Goal: Task Accomplishment & Management: Manage account settings

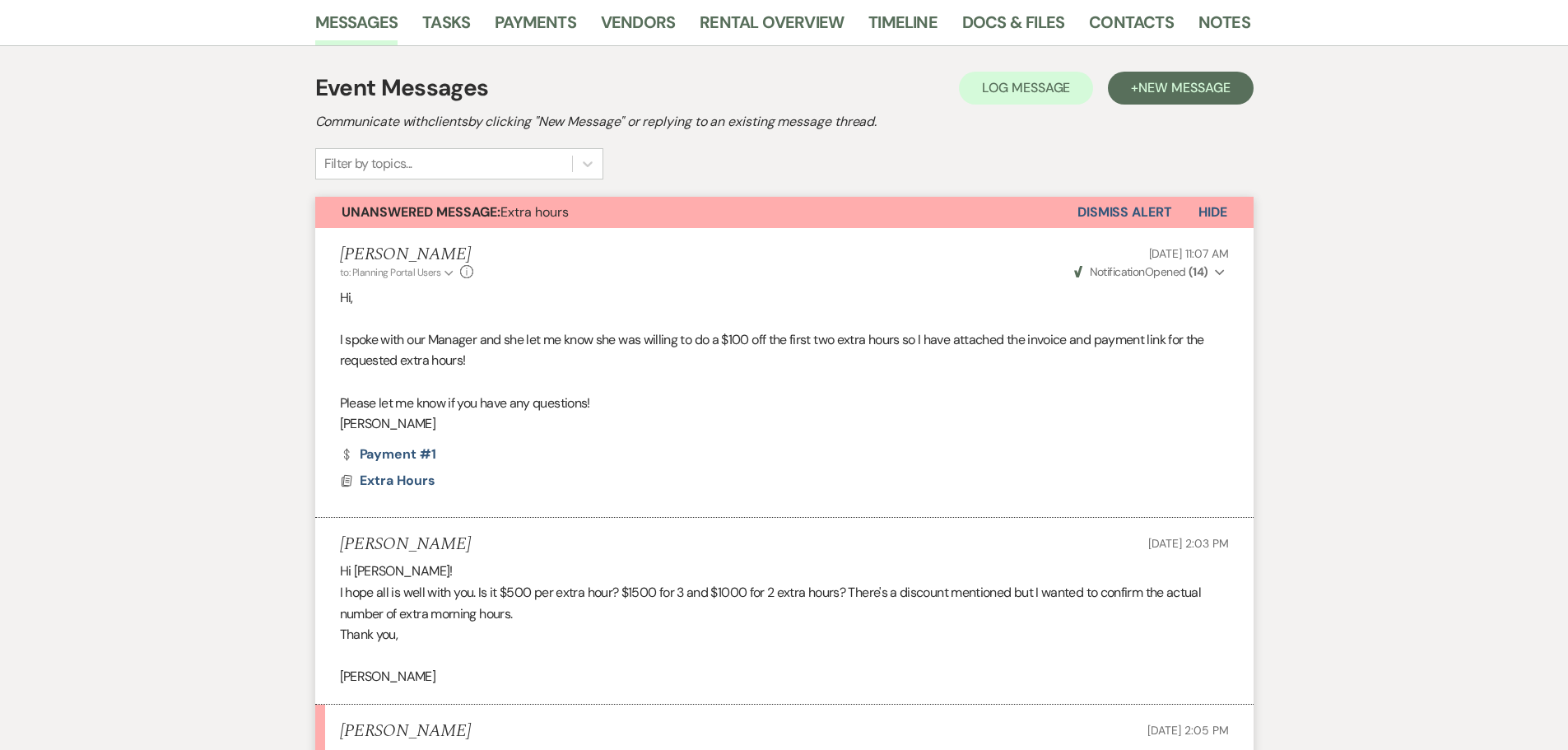
scroll to position [76, 0]
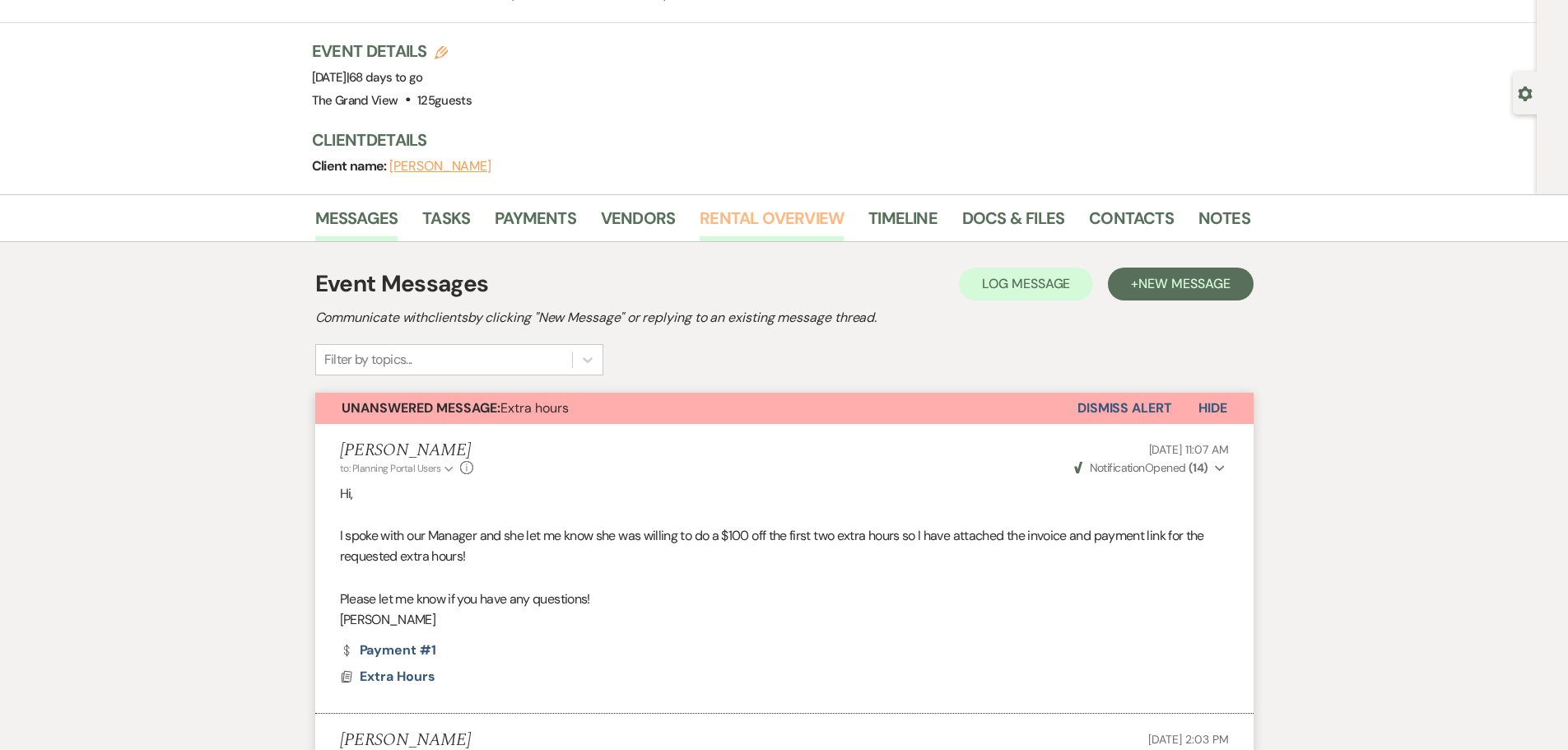
click at [770, 227] on link "Rental Overview" at bounding box center [771, 223] width 144 height 36
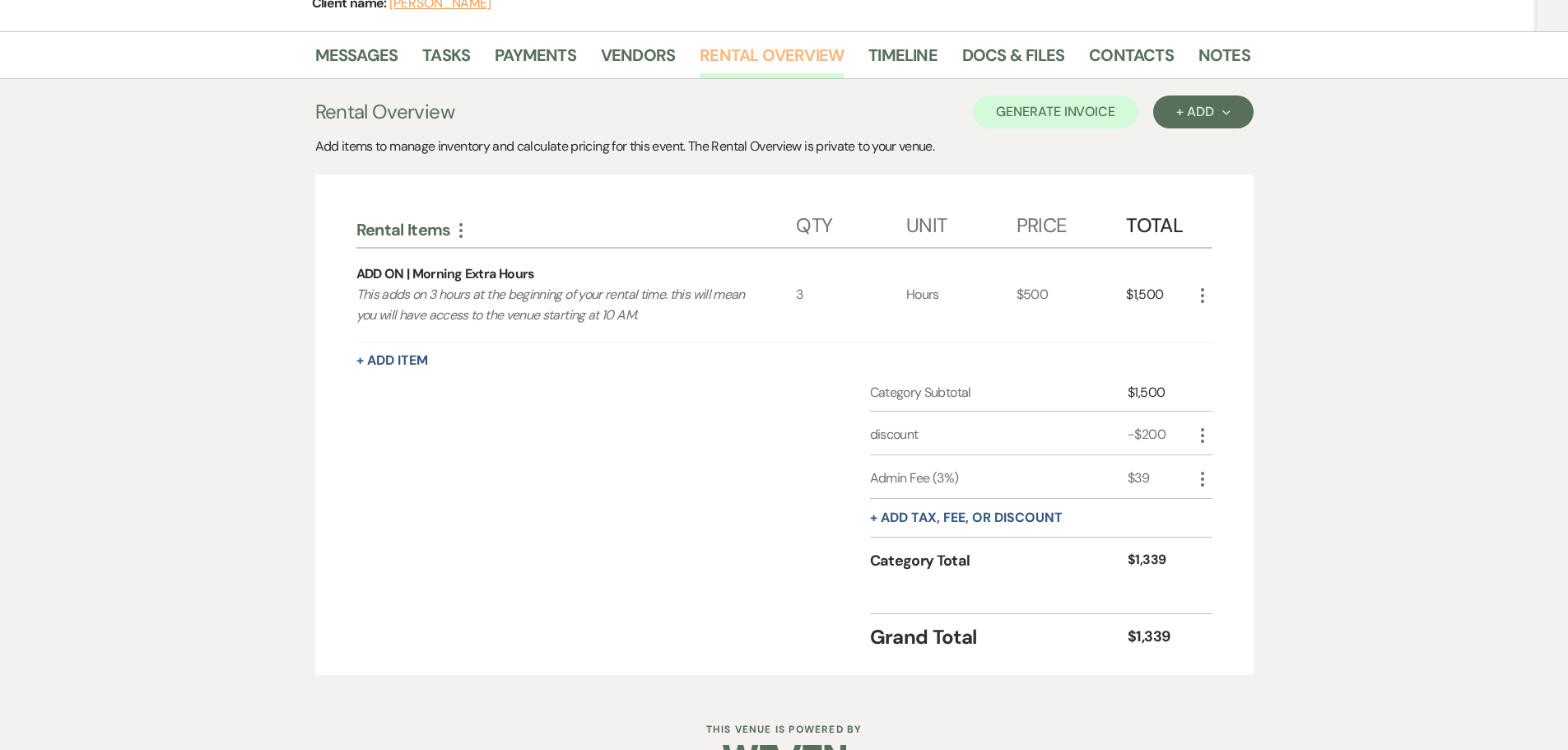
scroll to position [247, 0]
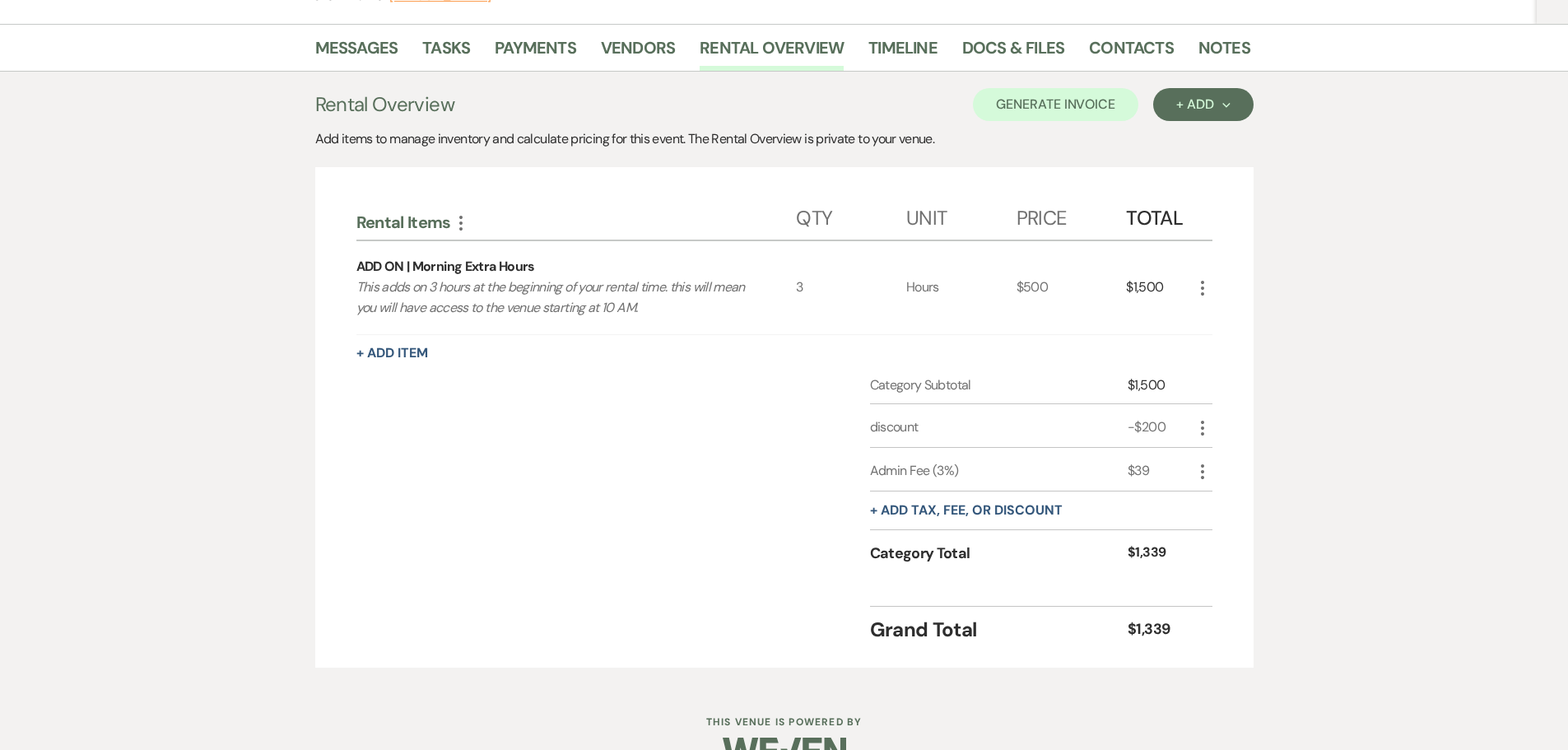
click at [1203, 429] on use "button" at bounding box center [1202, 428] width 3 height 15
click at [1220, 488] on icon "Delete" at bounding box center [1216, 485] width 10 height 12
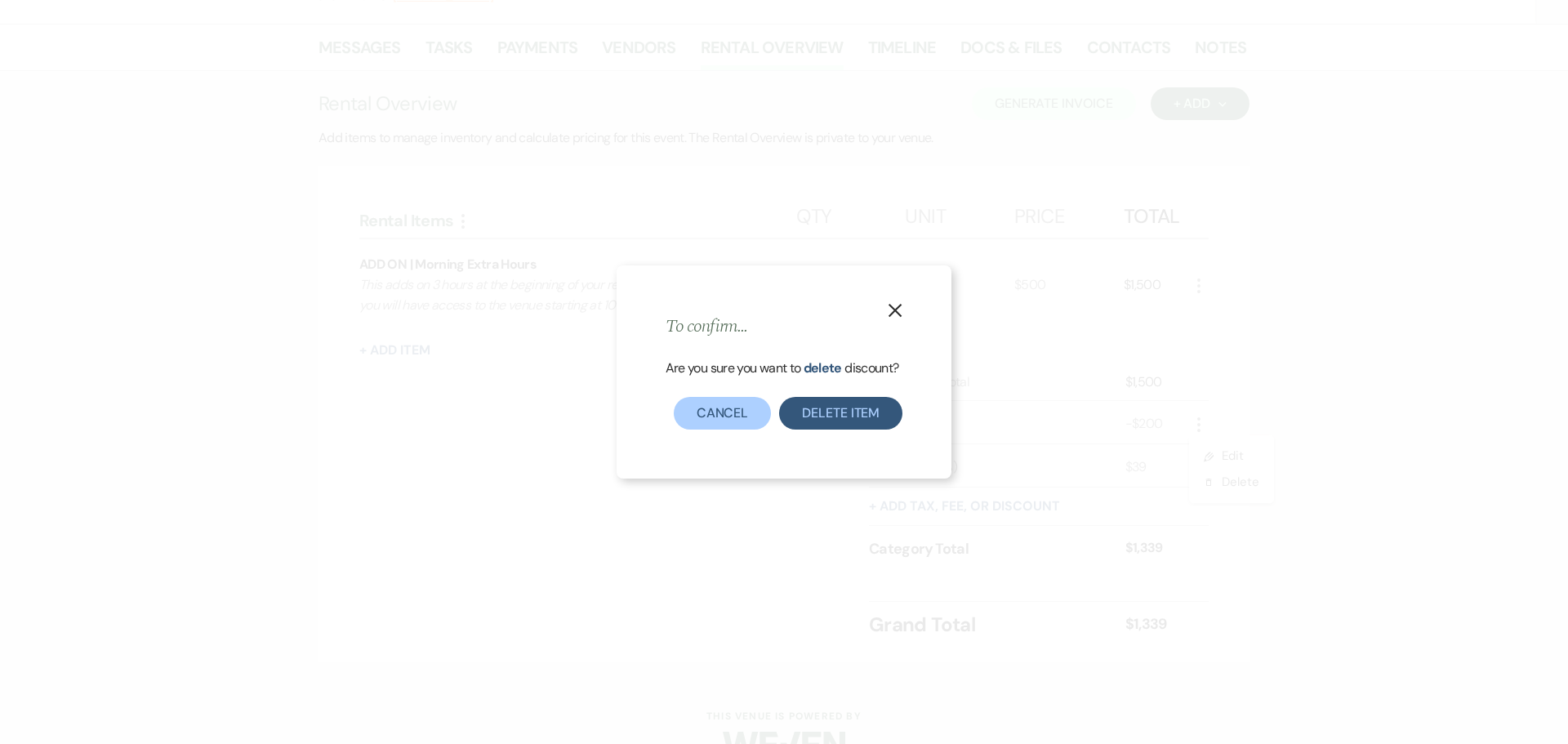
click at [904, 299] on button "X" at bounding box center [895, 309] width 25 height 28
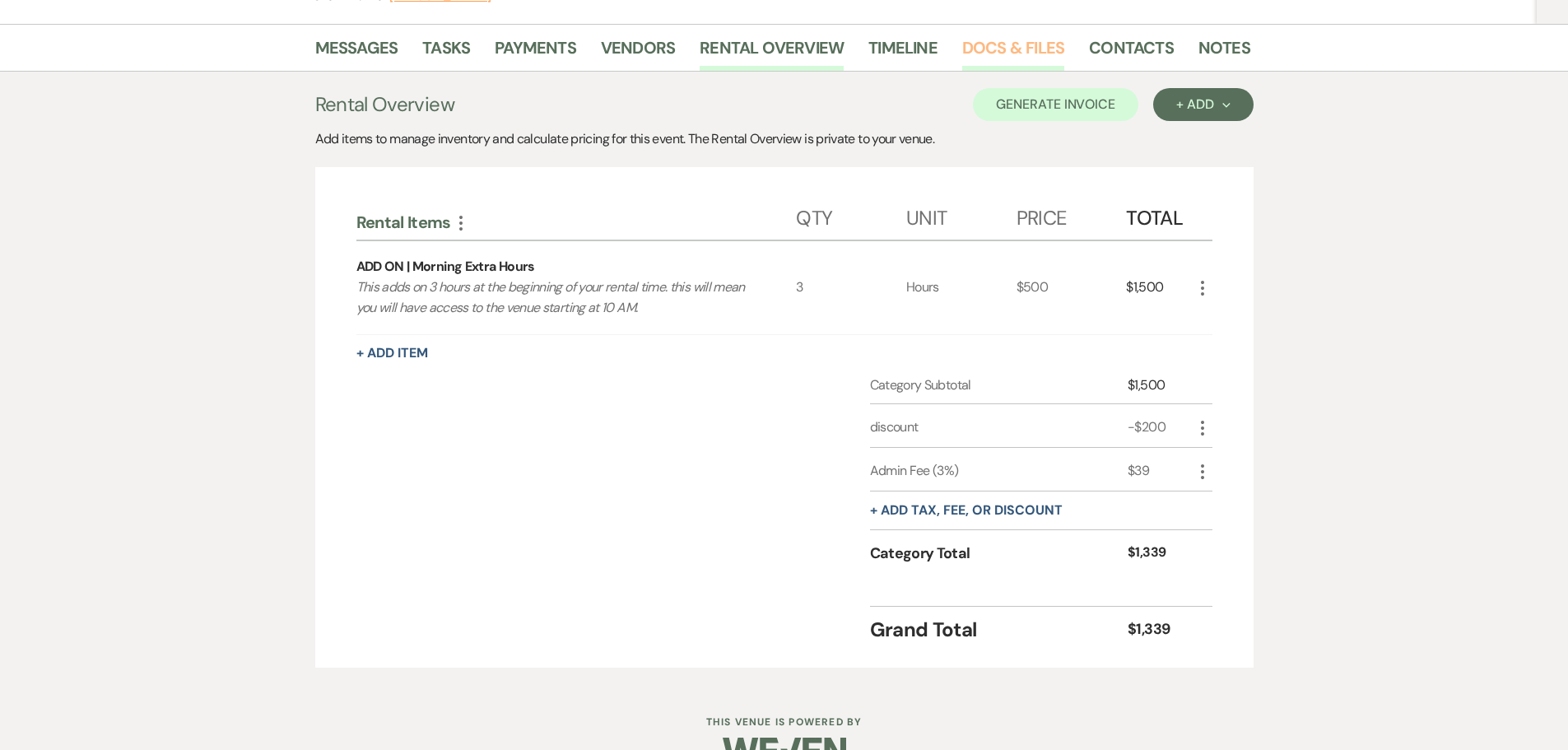
click at [1020, 60] on link "Docs & Files" at bounding box center [1013, 52] width 102 height 36
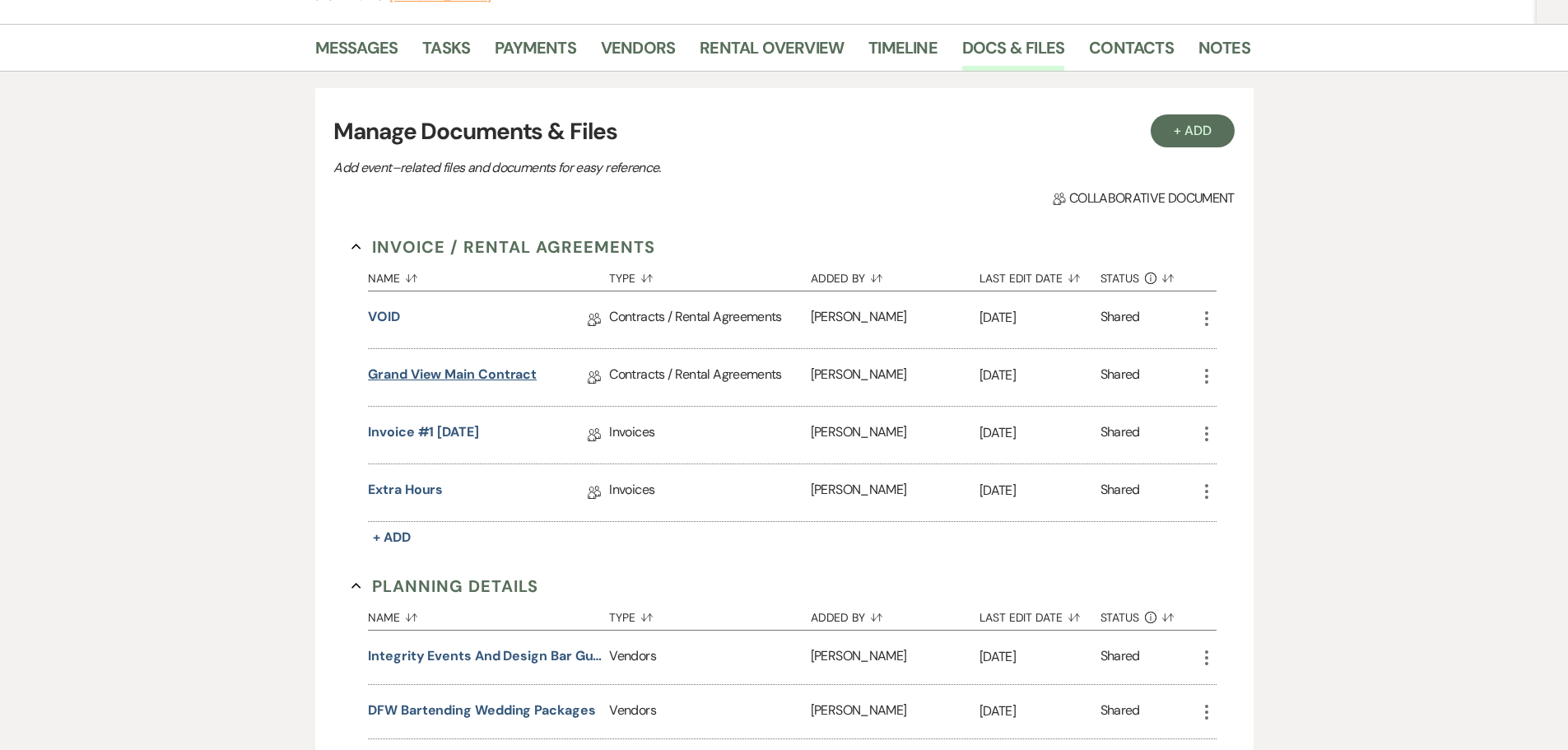
click at [496, 383] on link "Grand View Main Contract" at bounding box center [452, 377] width 169 height 26
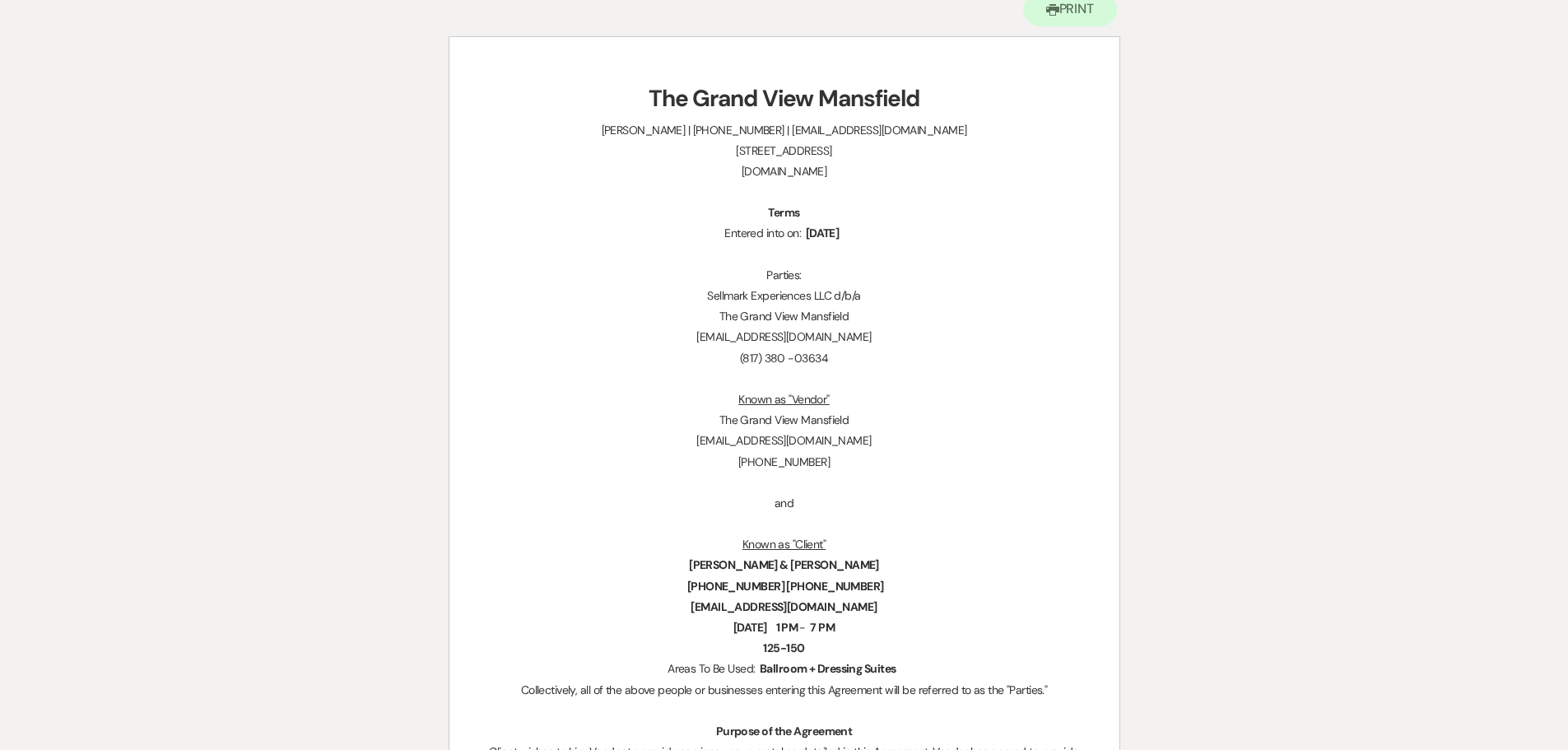
scroll to position [82, 0]
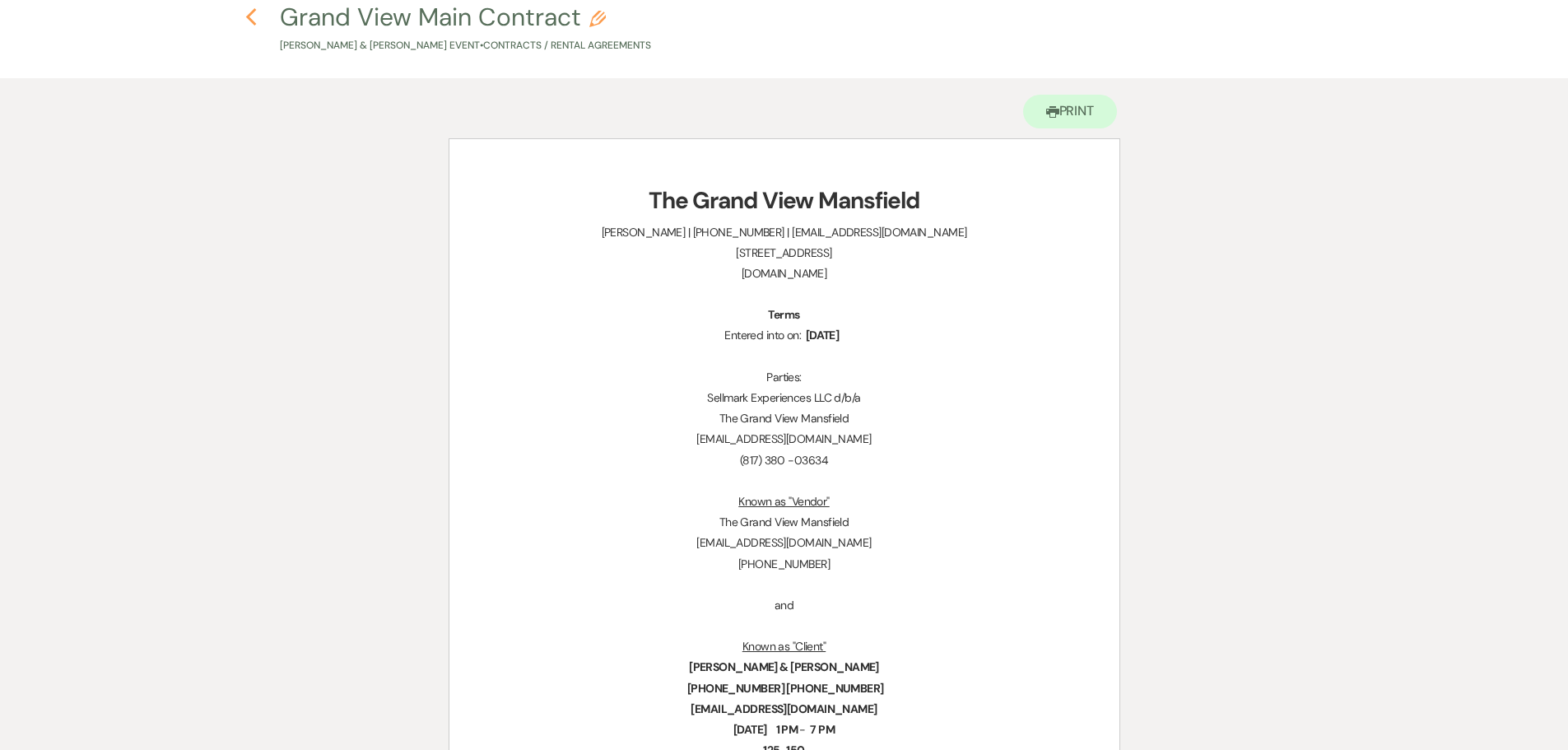
click at [248, 13] on icon "Previous" at bounding box center [251, 17] width 12 height 20
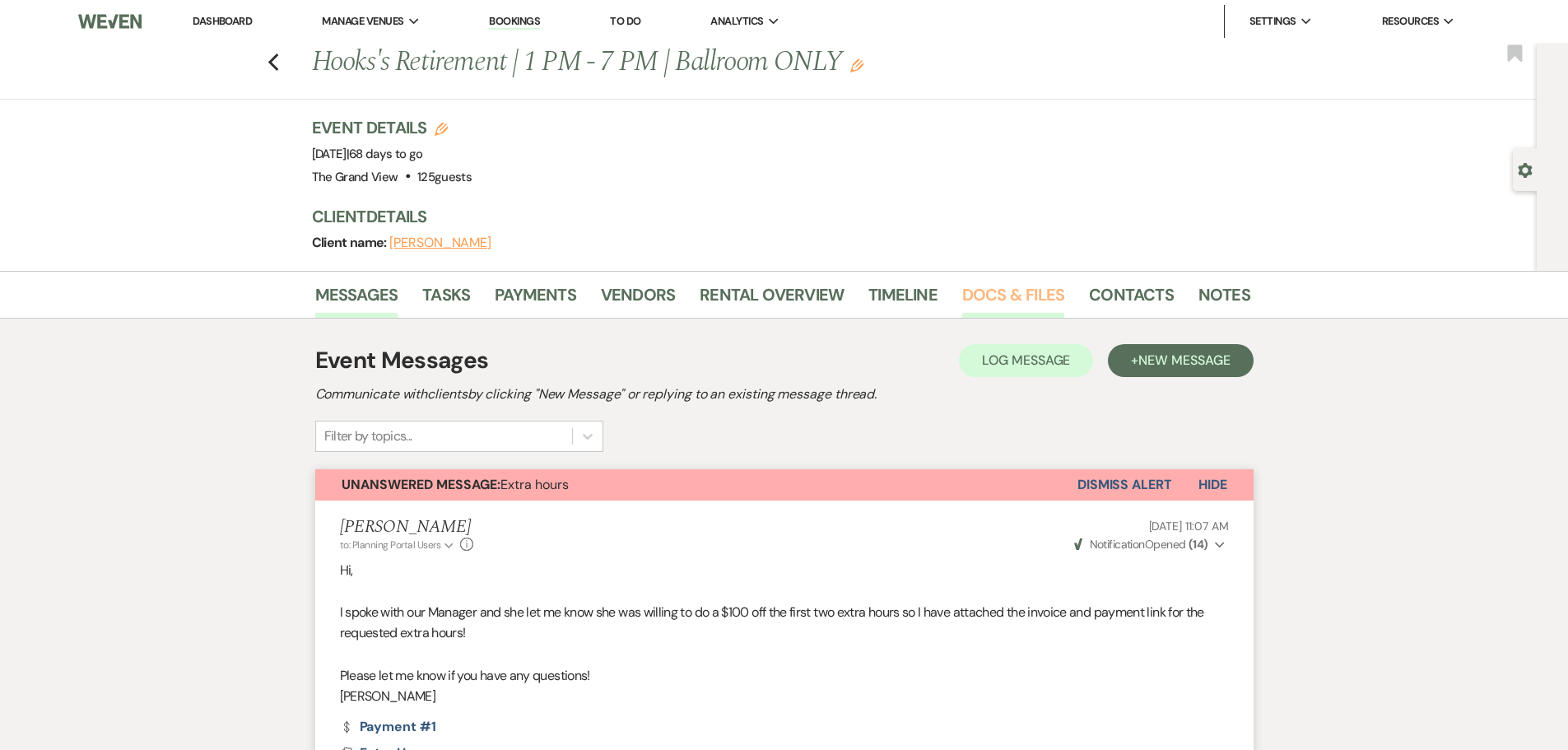
click at [1042, 292] on link "Docs & Files" at bounding box center [1013, 300] width 102 height 36
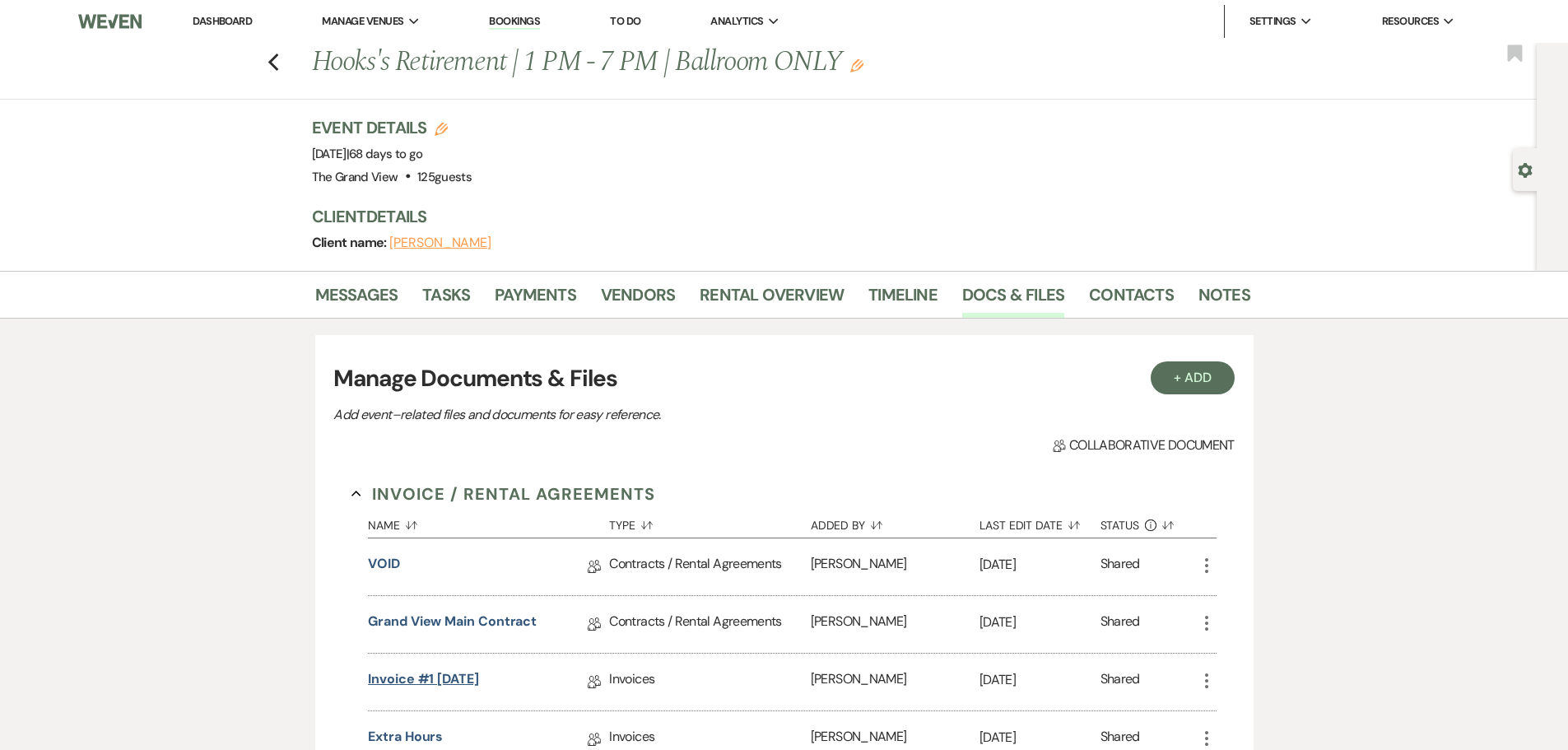
click at [447, 679] on link "Invoice #1 [DATE]" at bounding box center [424, 681] width 111 height 26
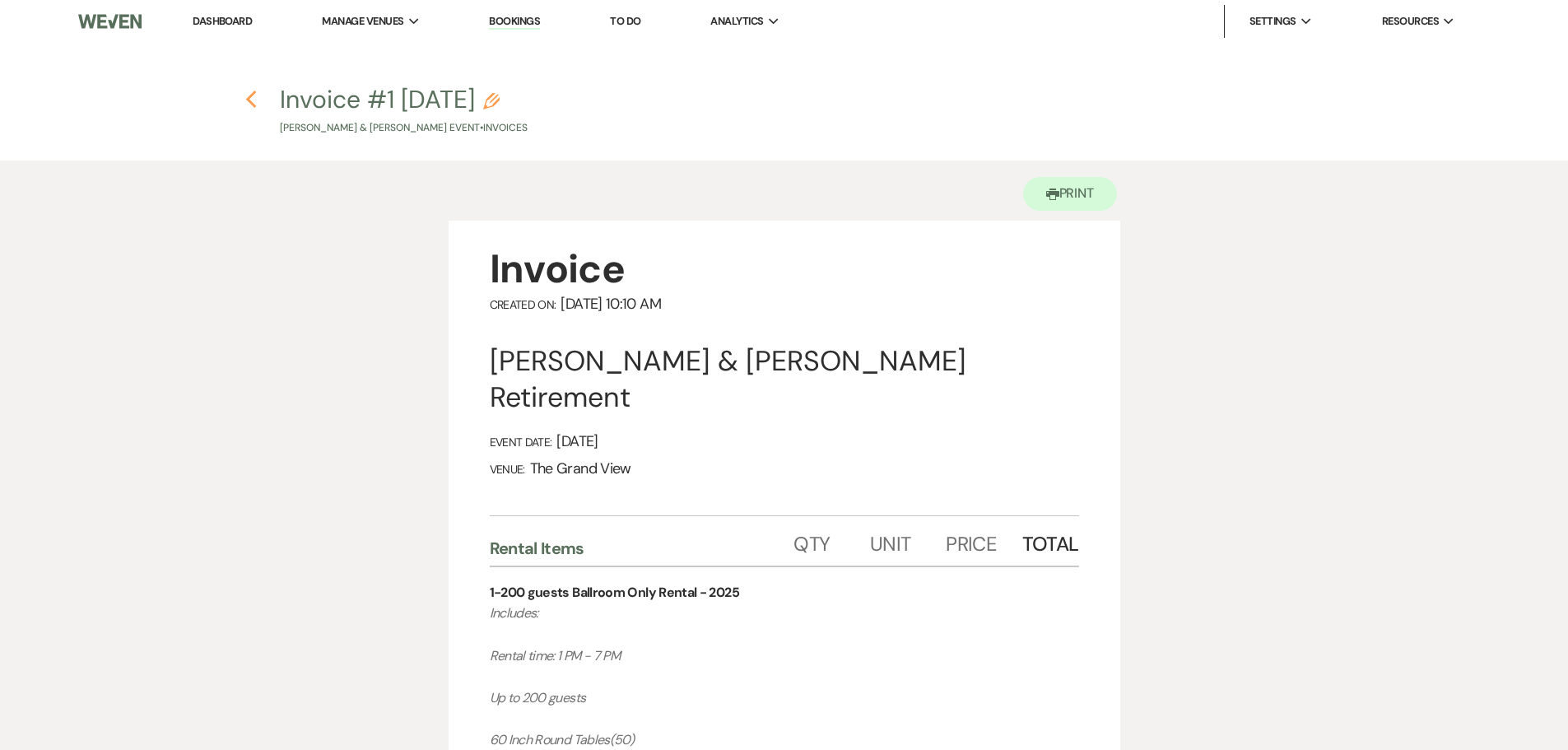
click at [249, 101] on use "button" at bounding box center [251, 99] width 10 height 18
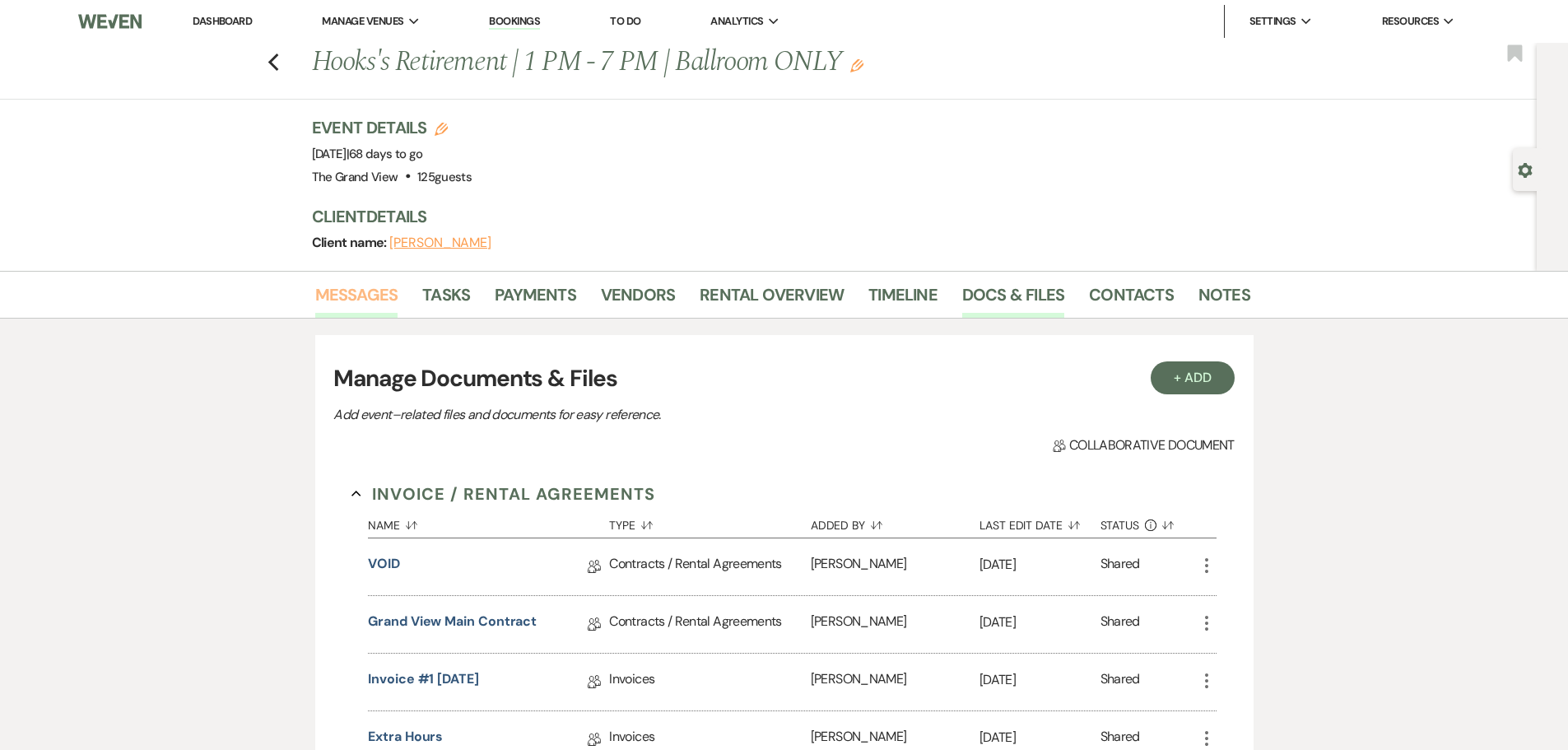
click at [356, 302] on link "Messages" at bounding box center [356, 300] width 83 height 36
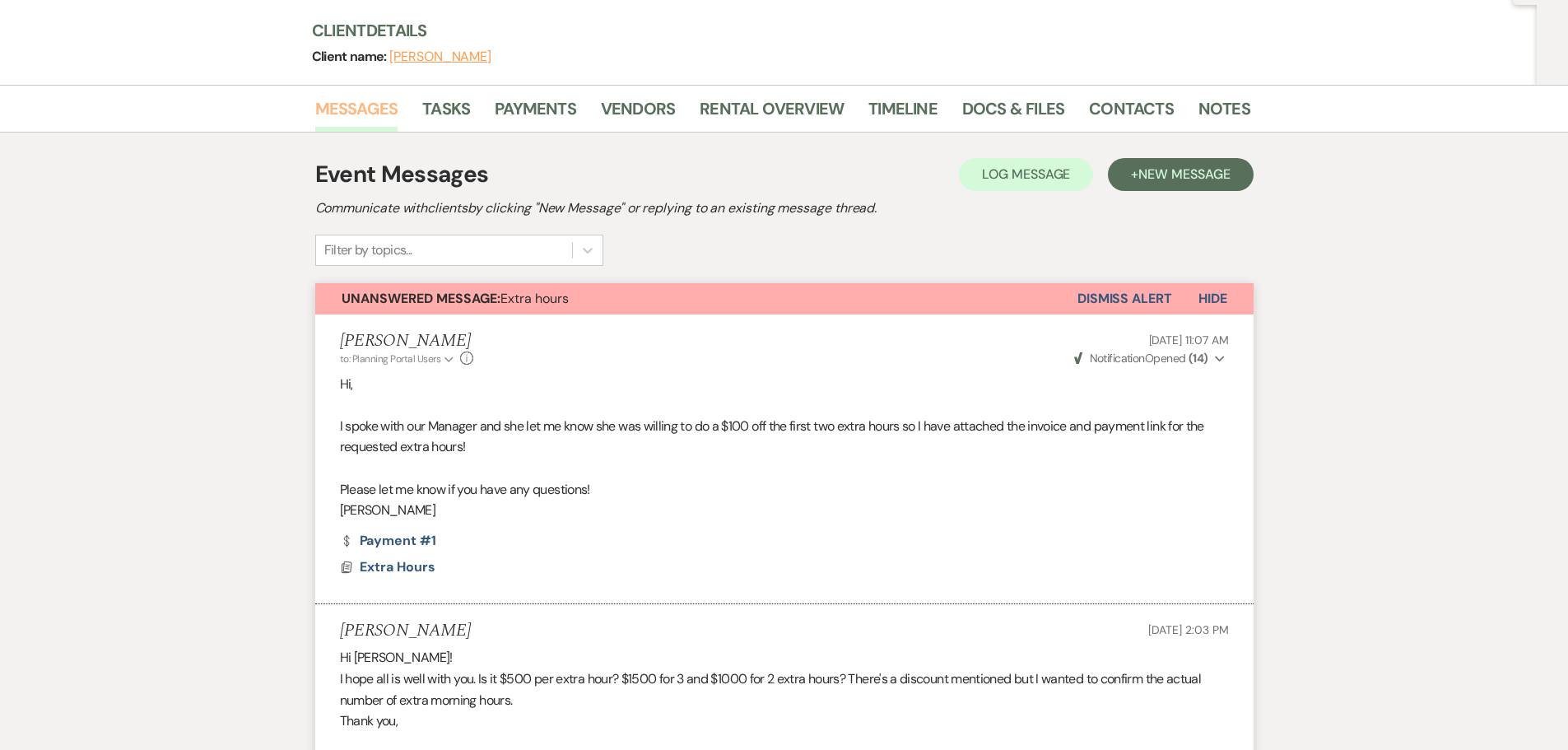
scroll to position [494, 0]
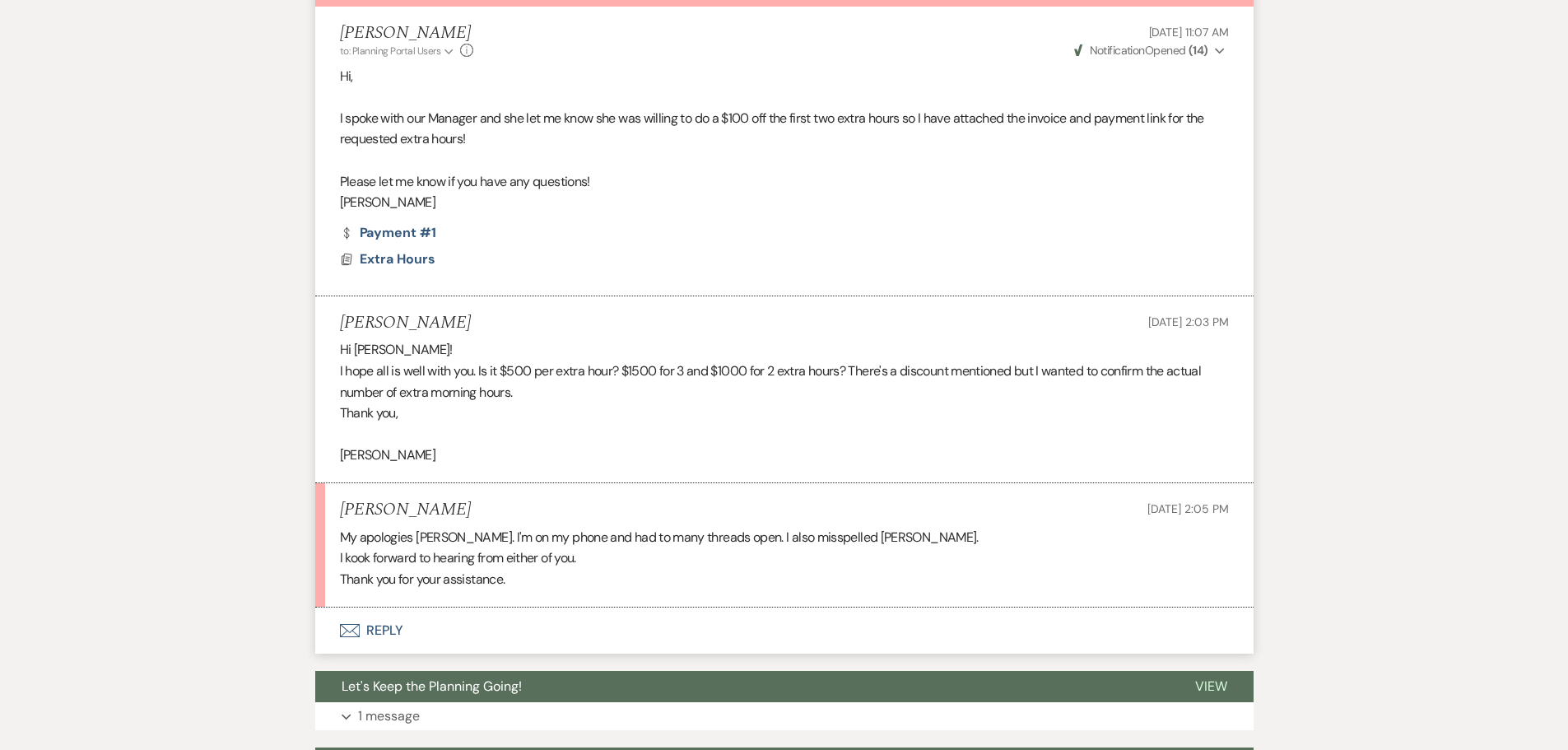
click at [368, 633] on button "Envelope Reply" at bounding box center [784, 630] width 939 height 46
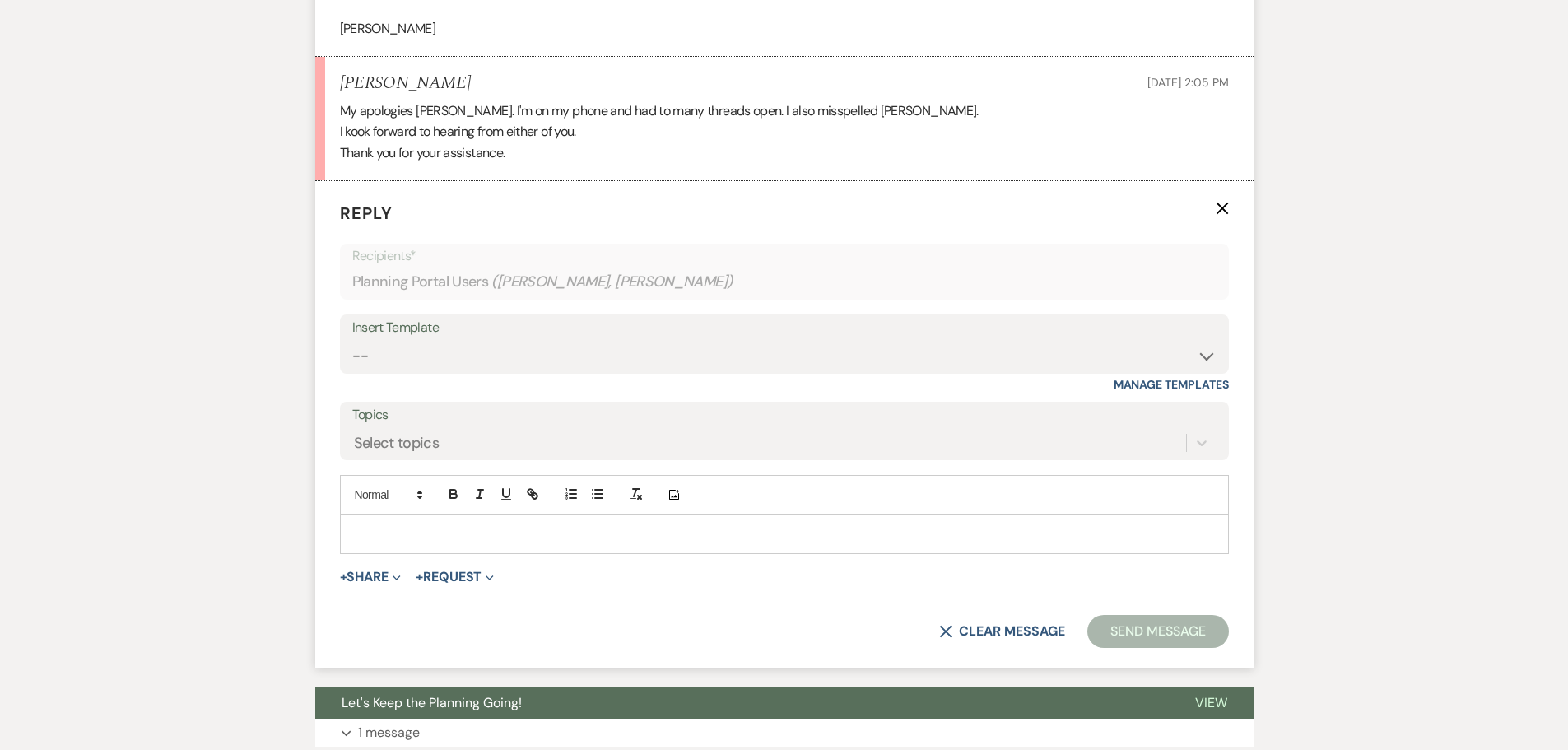
scroll to position [927, 0]
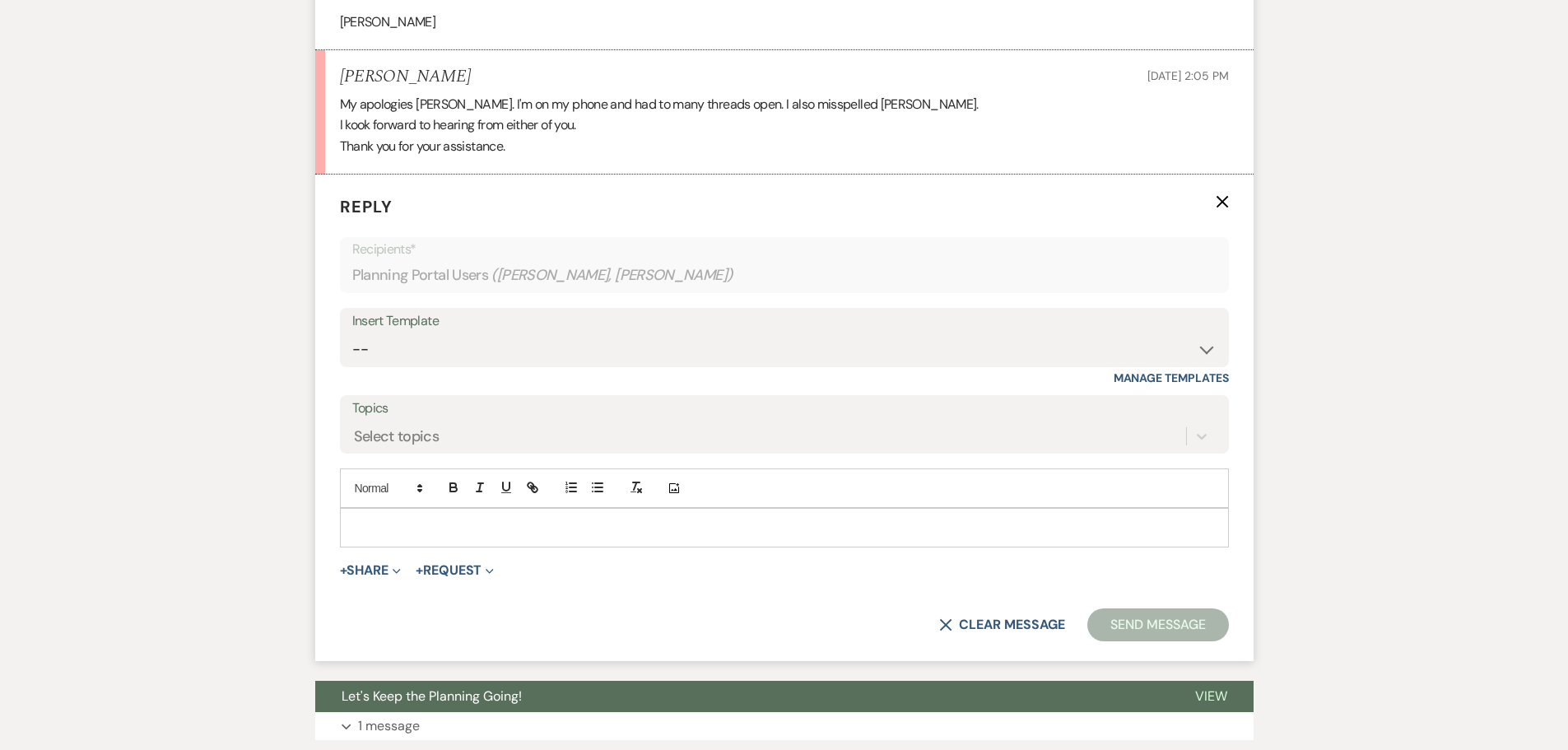
click at [675, 531] on p at bounding box center [784, 527] width 863 height 18
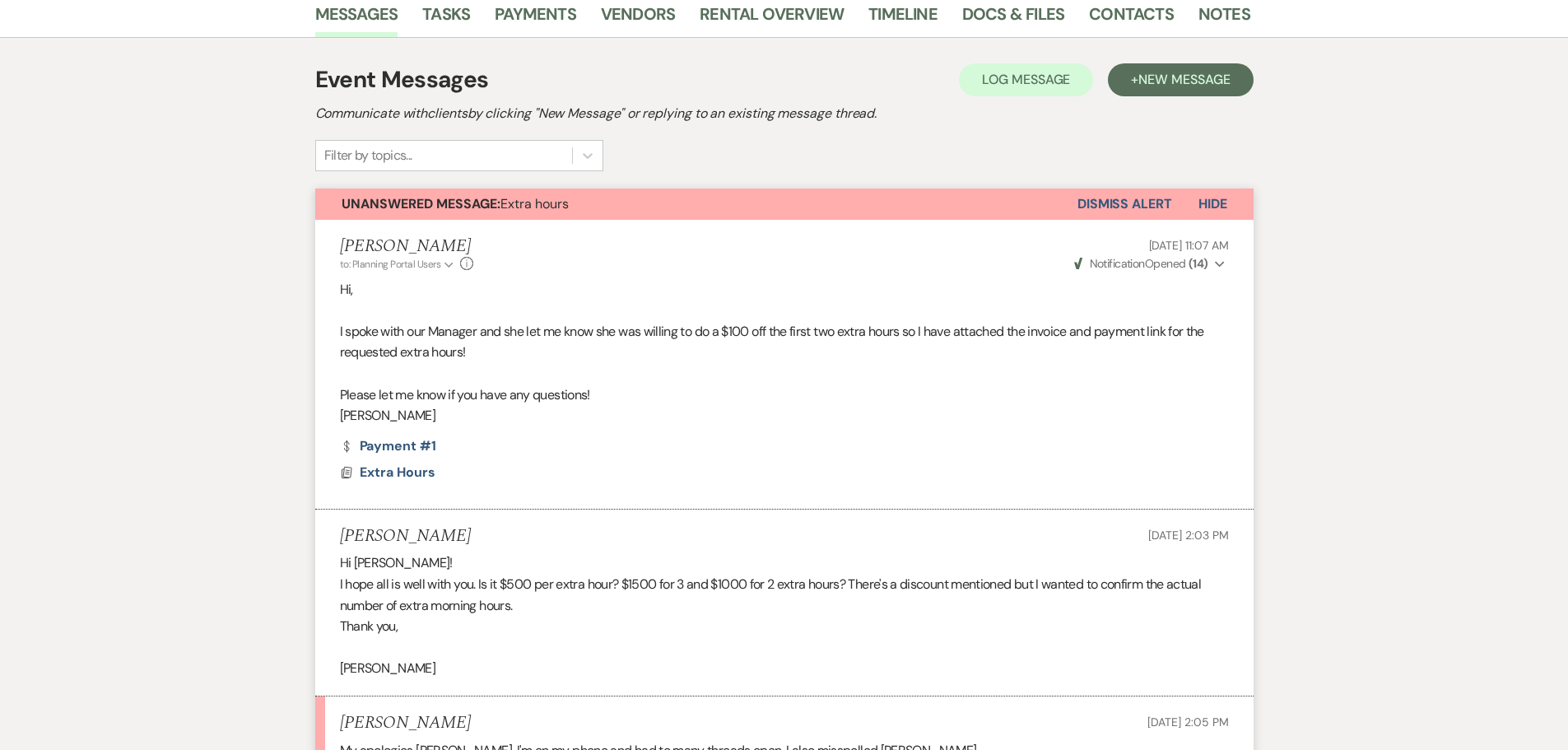
scroll to position [268, 0]
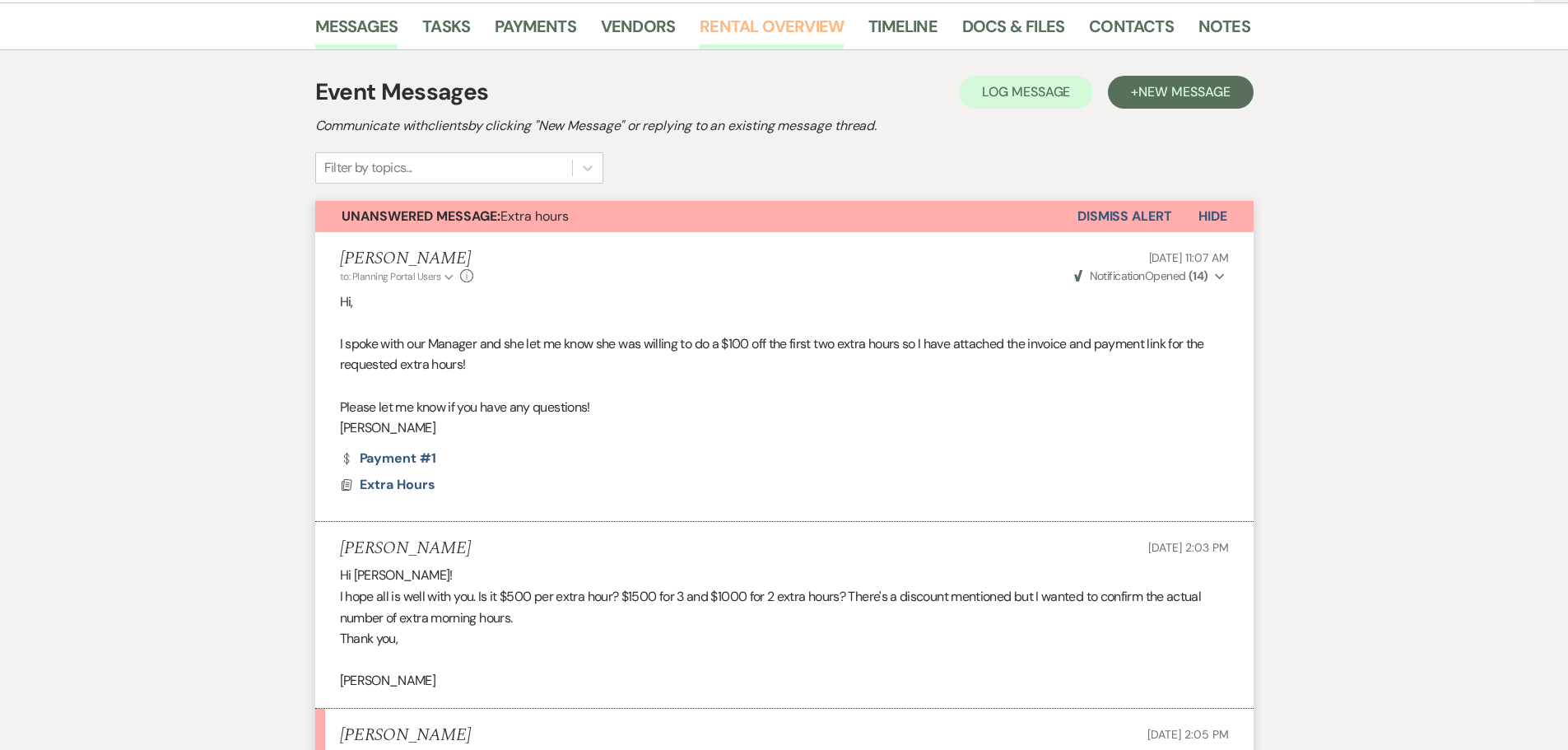
click at [795, 38] on link "Rental Overview" at bounding box center [771, 31] width 144 height 36
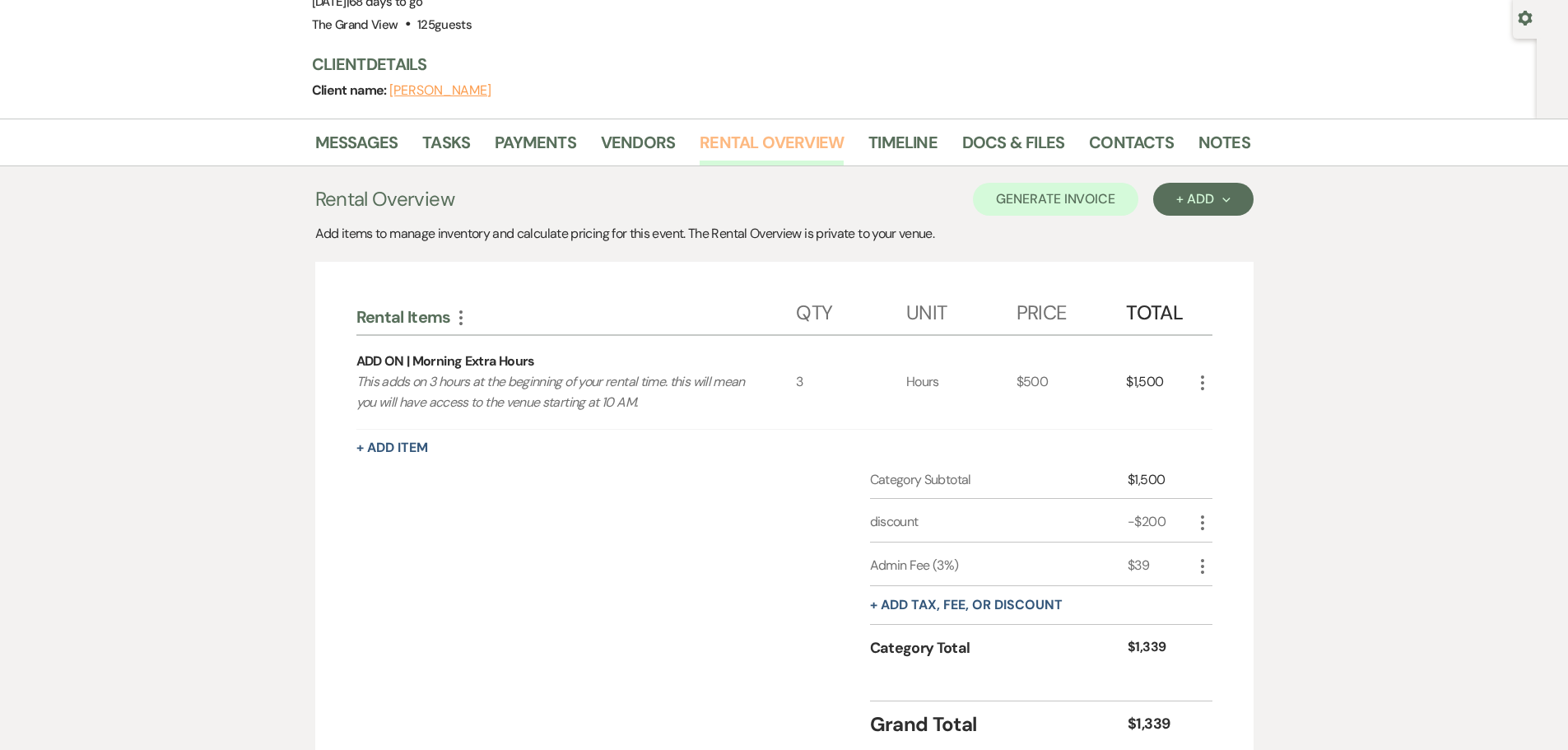
scroll to position [247, 0]
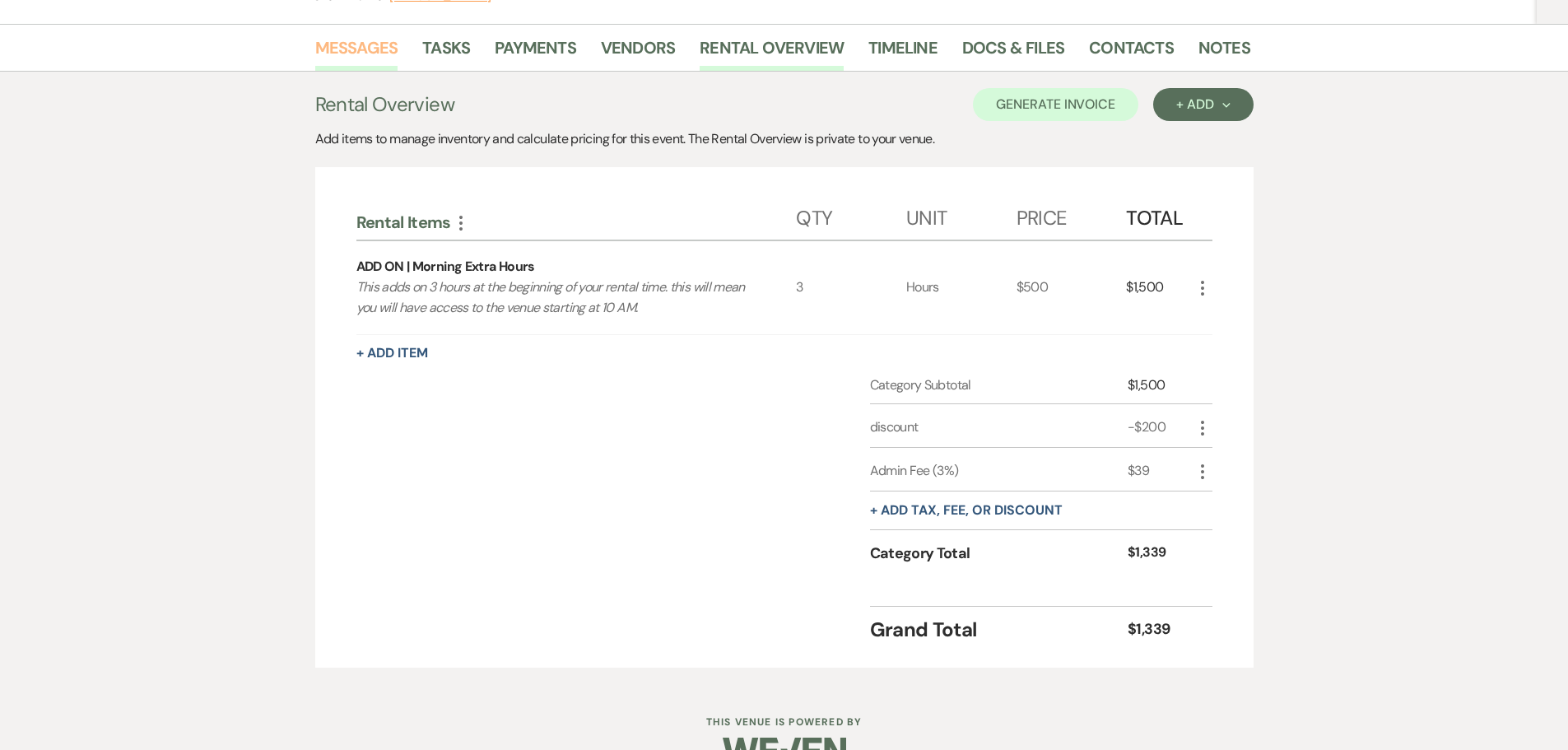
click at [354, 40] on link "Messages" at bounding box center [356, 52] width 83 height 36
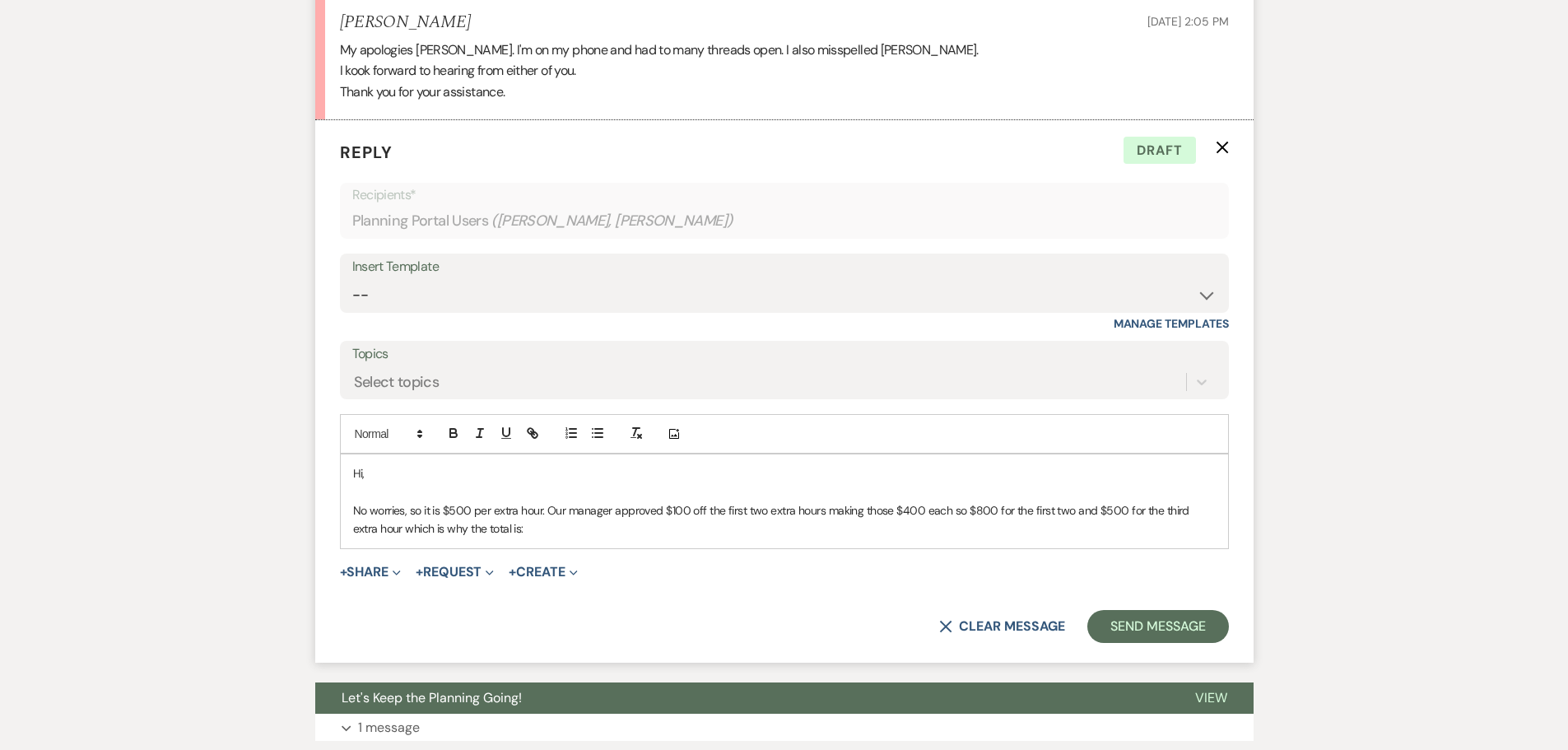
scroll to position [997, 0]
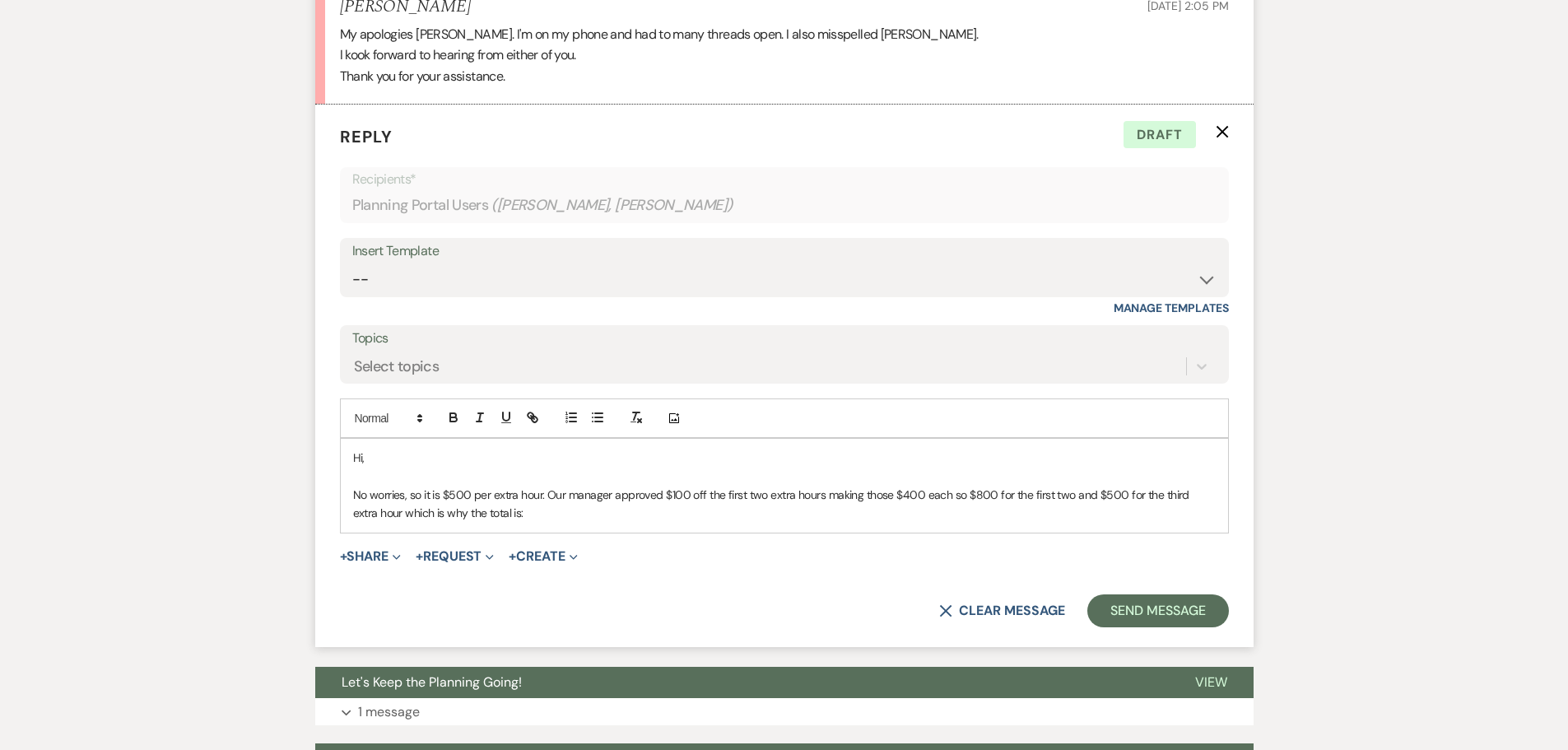
click at [732, 521] on p "No worries, so it is $500 per extra hour. Our manager approved $100 off the fir…" at bounding box center [784, 503] width 863 height 37
click at [498, 512] on p "No worries, so it is $500 per extra hour. Our manager approved $100 off the fir…" at bounding box center [784, 503] width 863 height 37
click at [548, 514] on p "No worries, so it is $500 per extra hour. Our manager approved $100 off the fir…" at bounding box center [784, 503] width 863 height 37
click at [494, 516] on p "No worries, so it is $500 per extra hour. Our manager approved $100 off the fir…" at bounding box center [784, 503] width 863 height 37
click at [537, 520] on p "No worries, so it is $500 per extra hour. Our manager approved $100 off the fir…" at bounding box center [784, 503] width 863 height 37
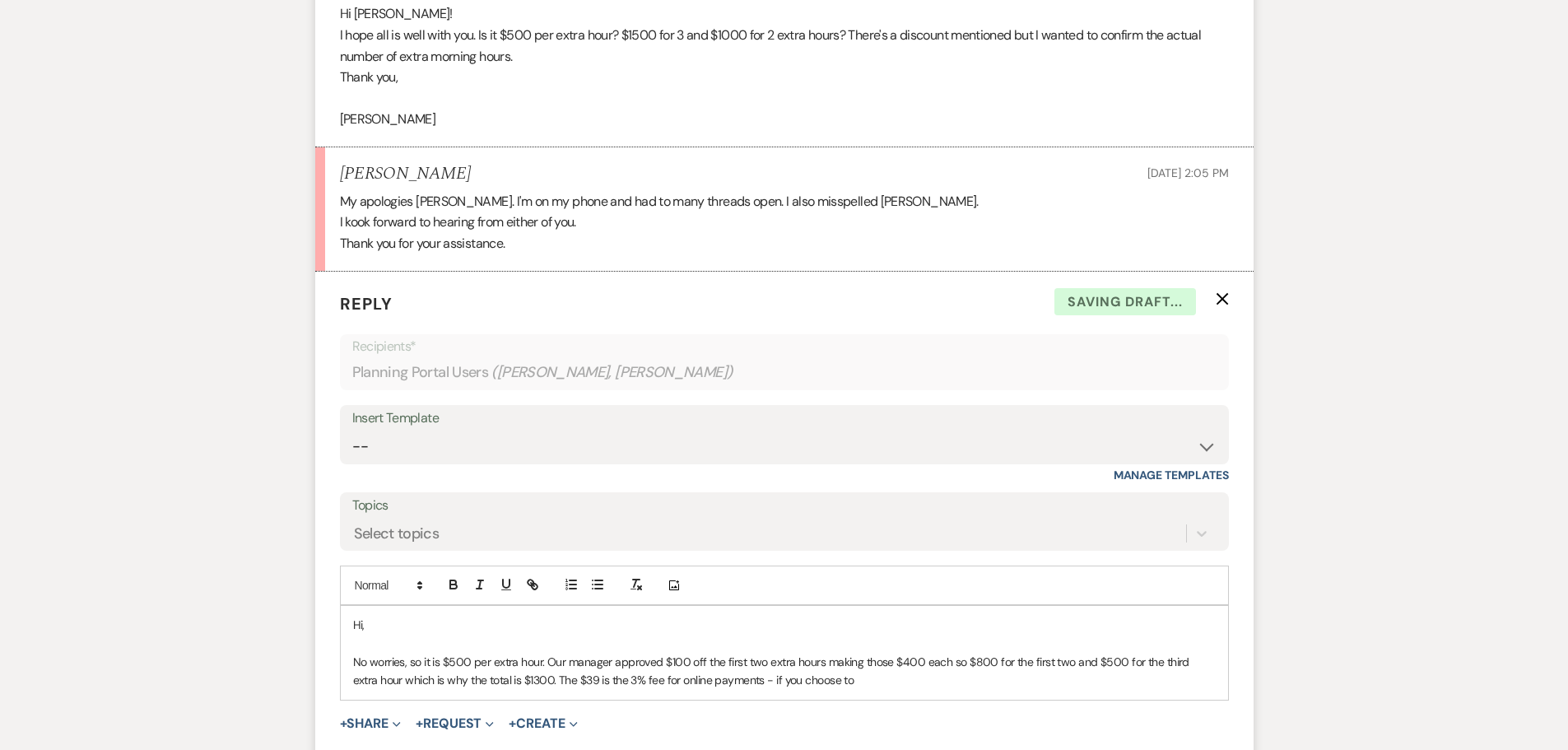
scroll to position [1153, 0]
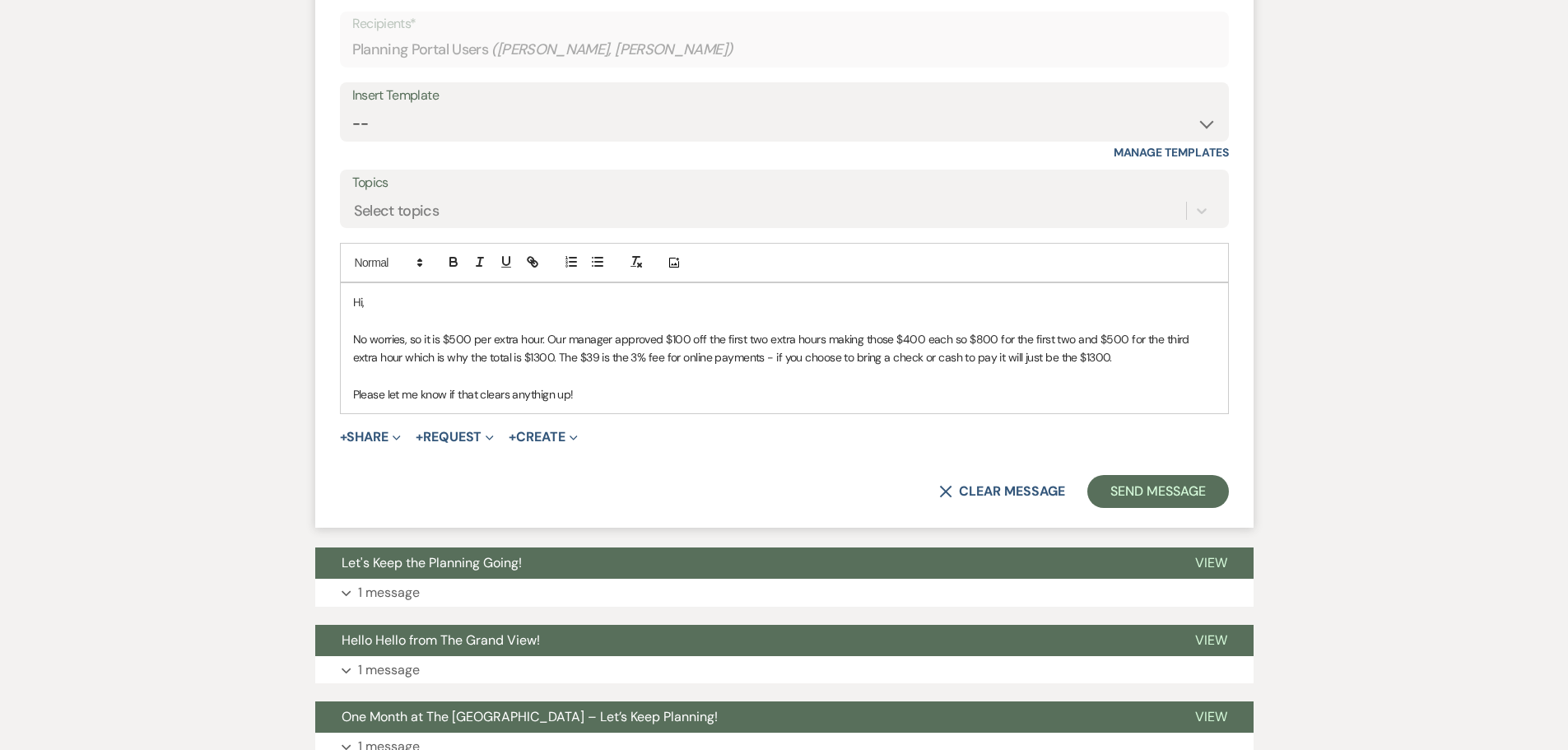
click at [540, 400] on p "Please let me know if that clears anythign up!" at bounding box center [784, 394] width 863 height 18
drag, startPoint x: 585, startPoint y: 387, endPoint x: 480, endPoint y: 399, distance: 105.7
click at [480, 399] on p "Please let me know if that clears anything up!" at bounding box center [784, 394] width 863 height 18
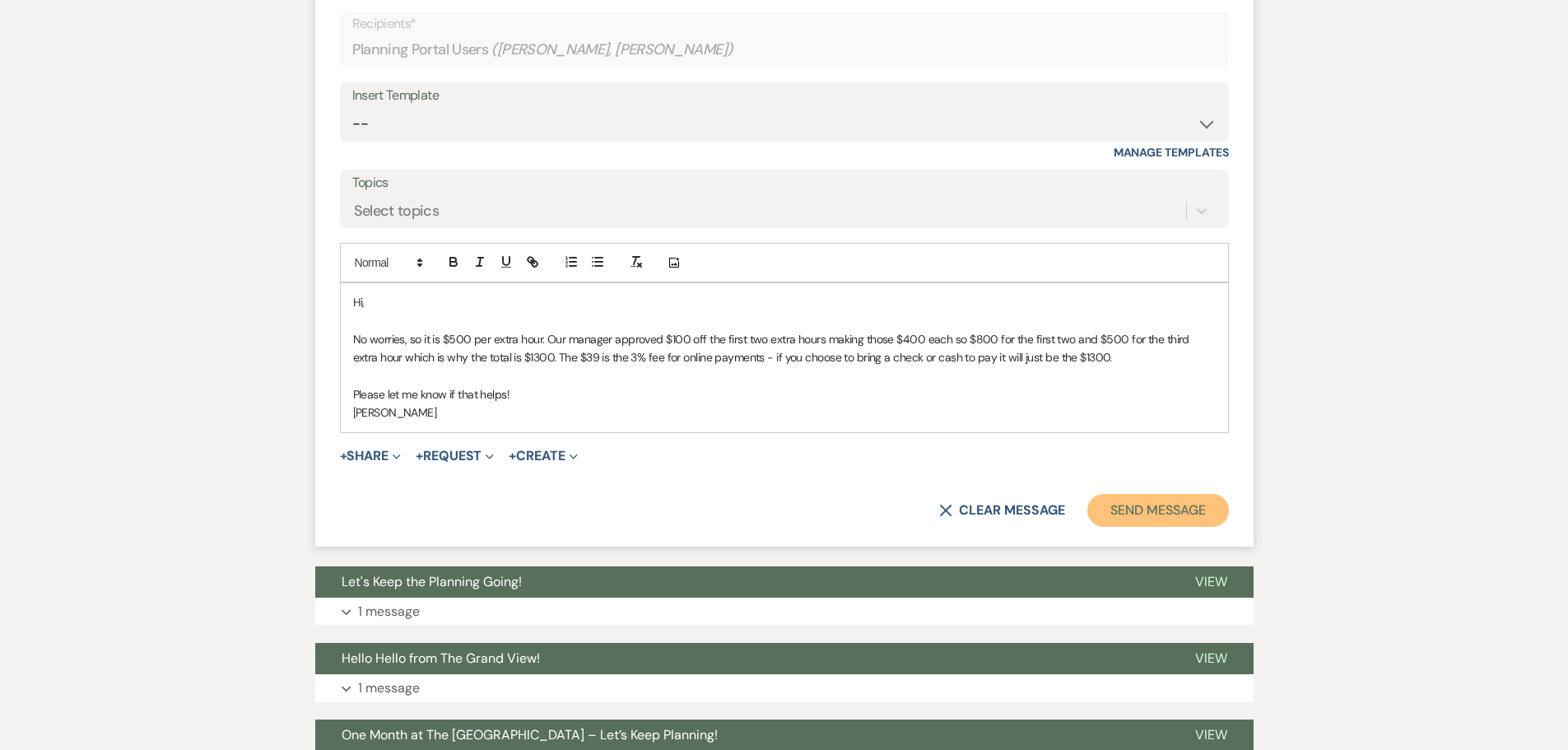
click at [1156, 511] on button "Send Message" at bounding box center [1158, 510] width 141 height 33
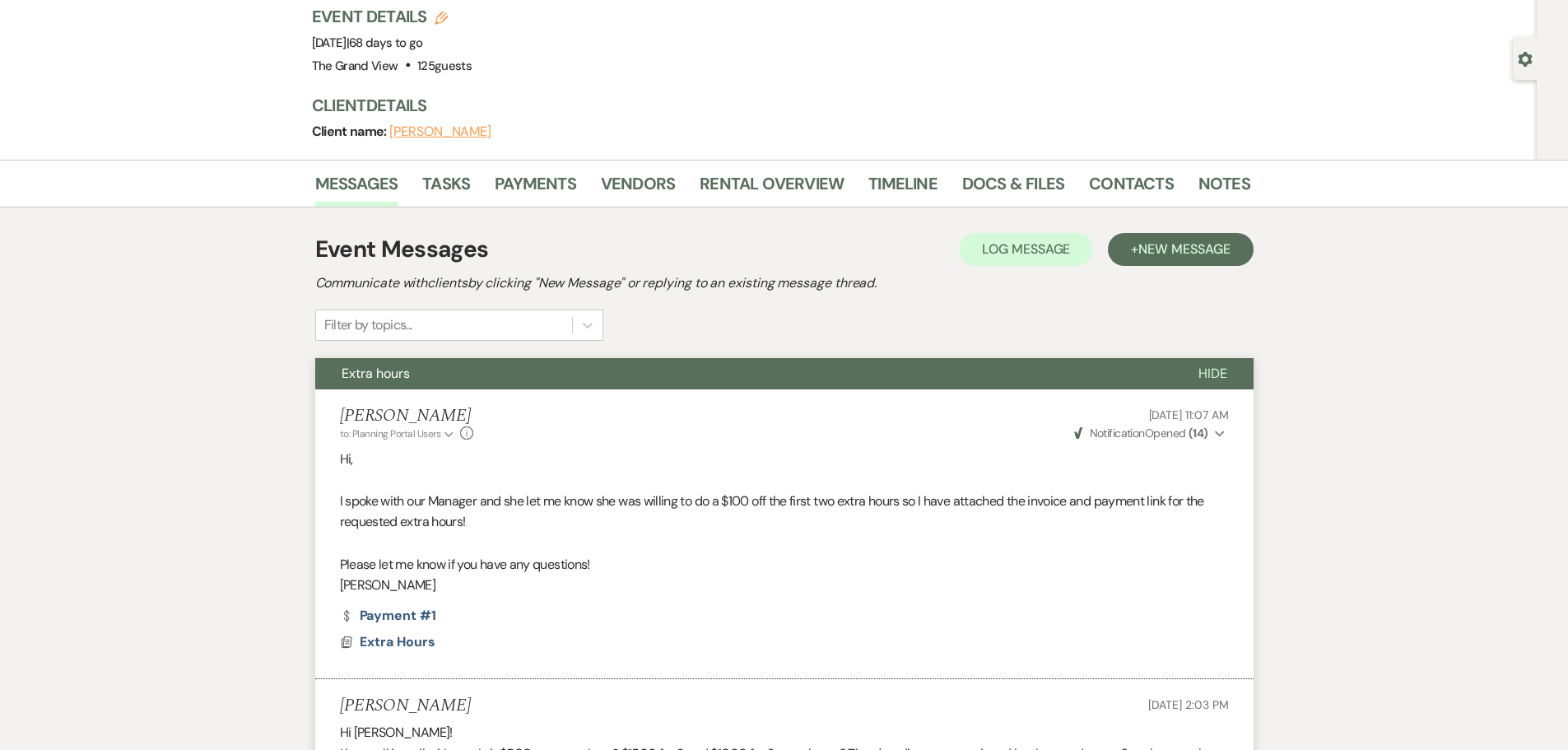
scroll to position [0, 0]
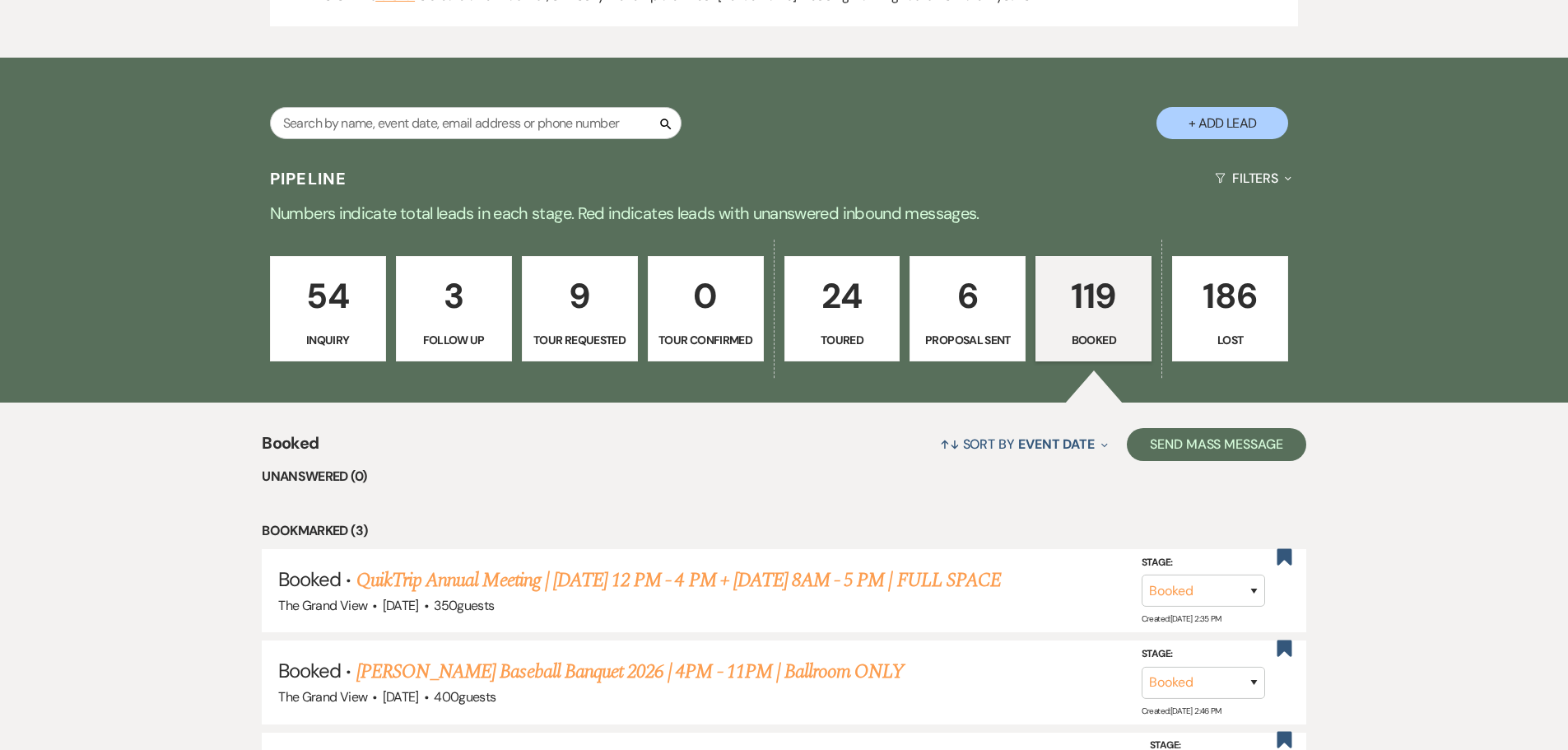
scroll to position [905, 0]
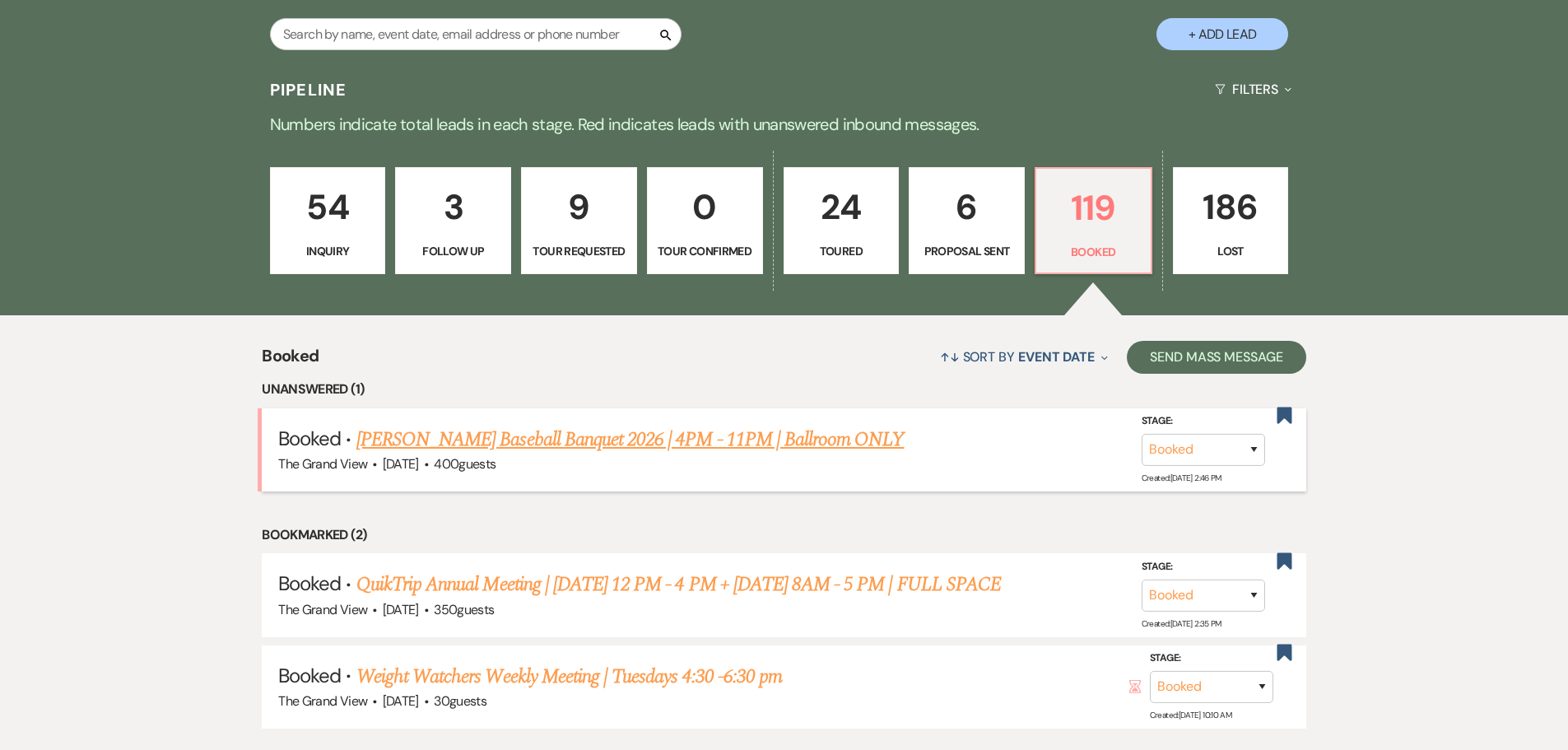
click at [726, 436] on link "Martin HS Baseball Banquet 2026 | 4PM - 11PM | Ballroom ONLY" at bounding box center [630, 439] width 548 height 30
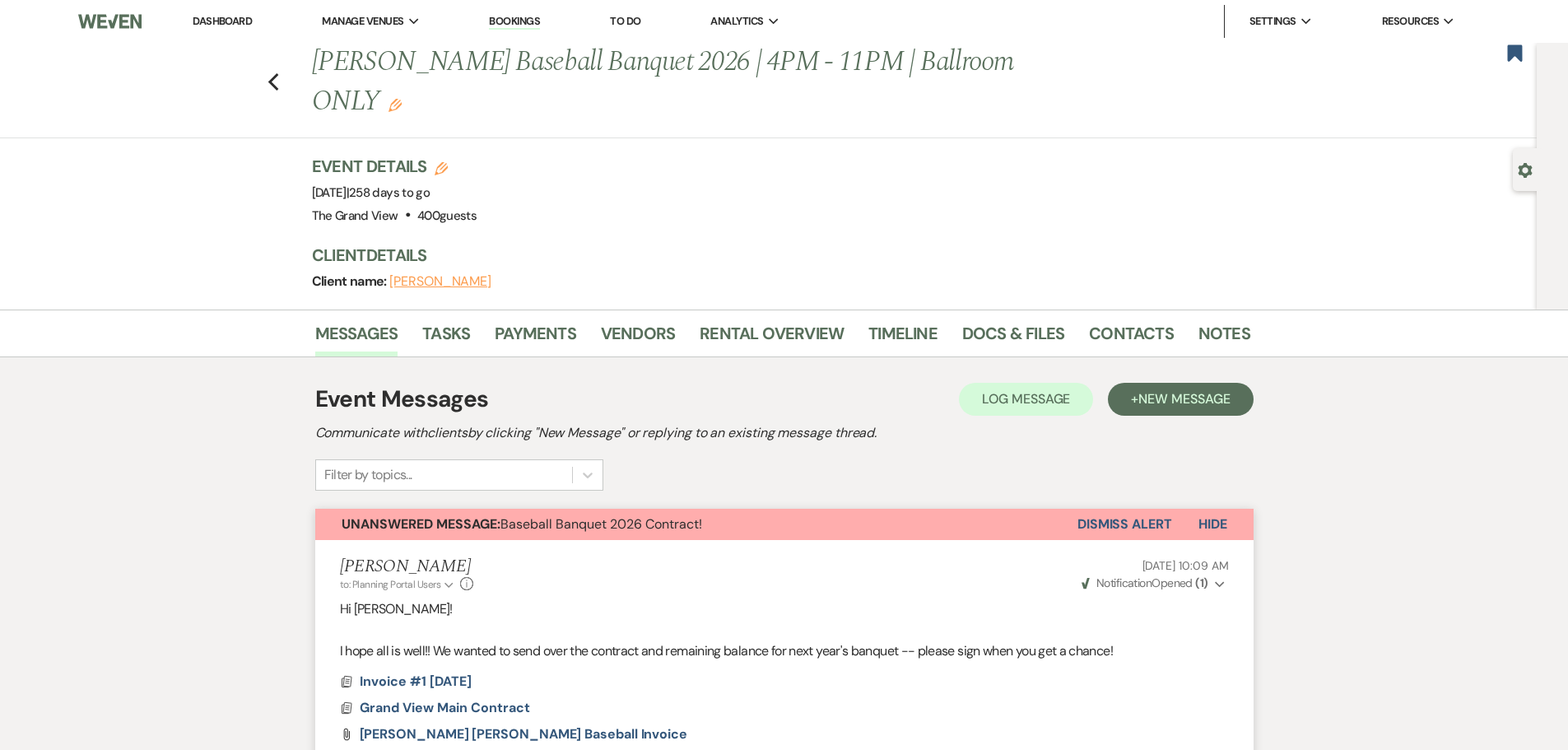
click at [1530, 177] on icon "Gear" at bounding box center [1526, 170] width 15 height 15
select select "7"
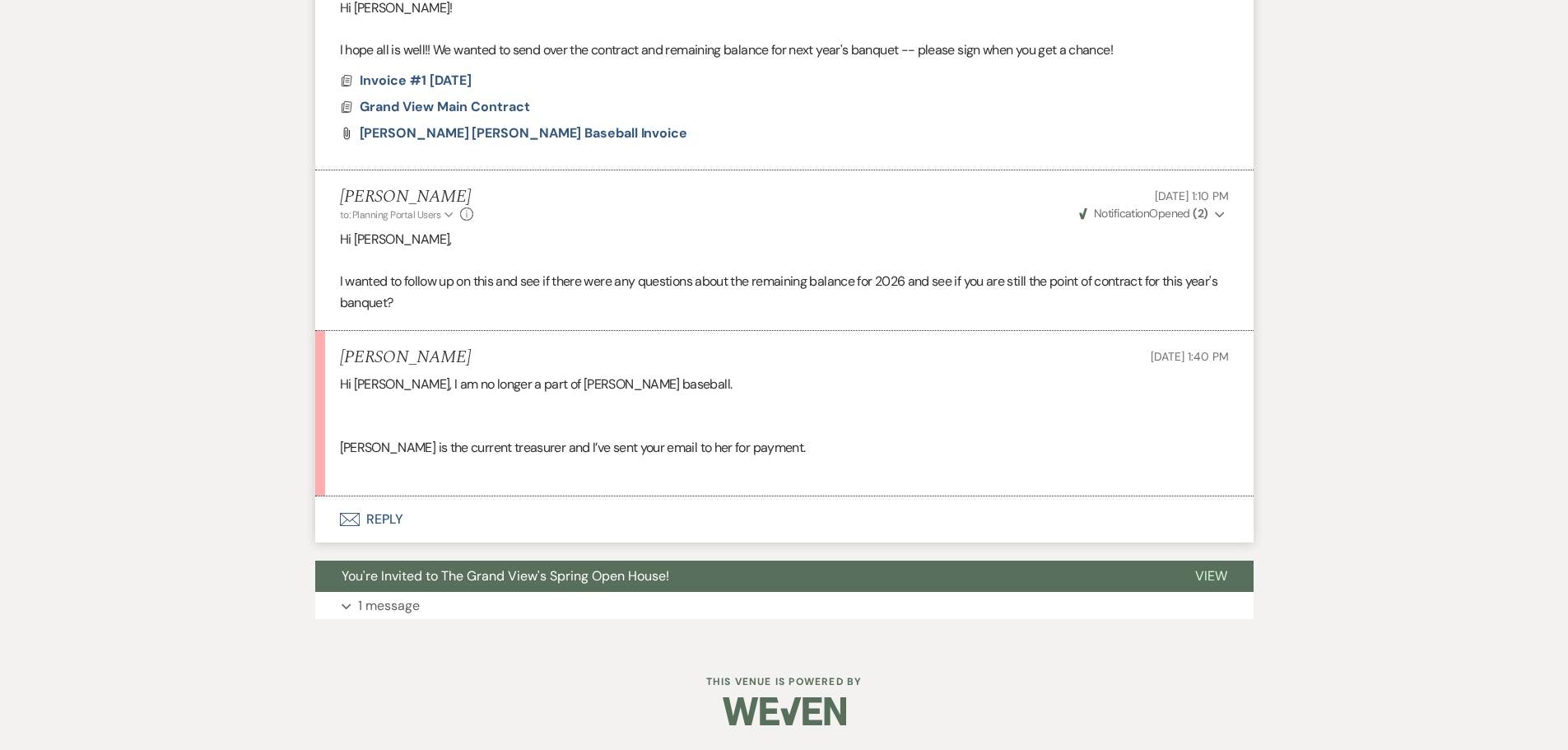
click at [366, 520] on button "Envelope Reply" at bounding box center [784, 519] width 939 height 46
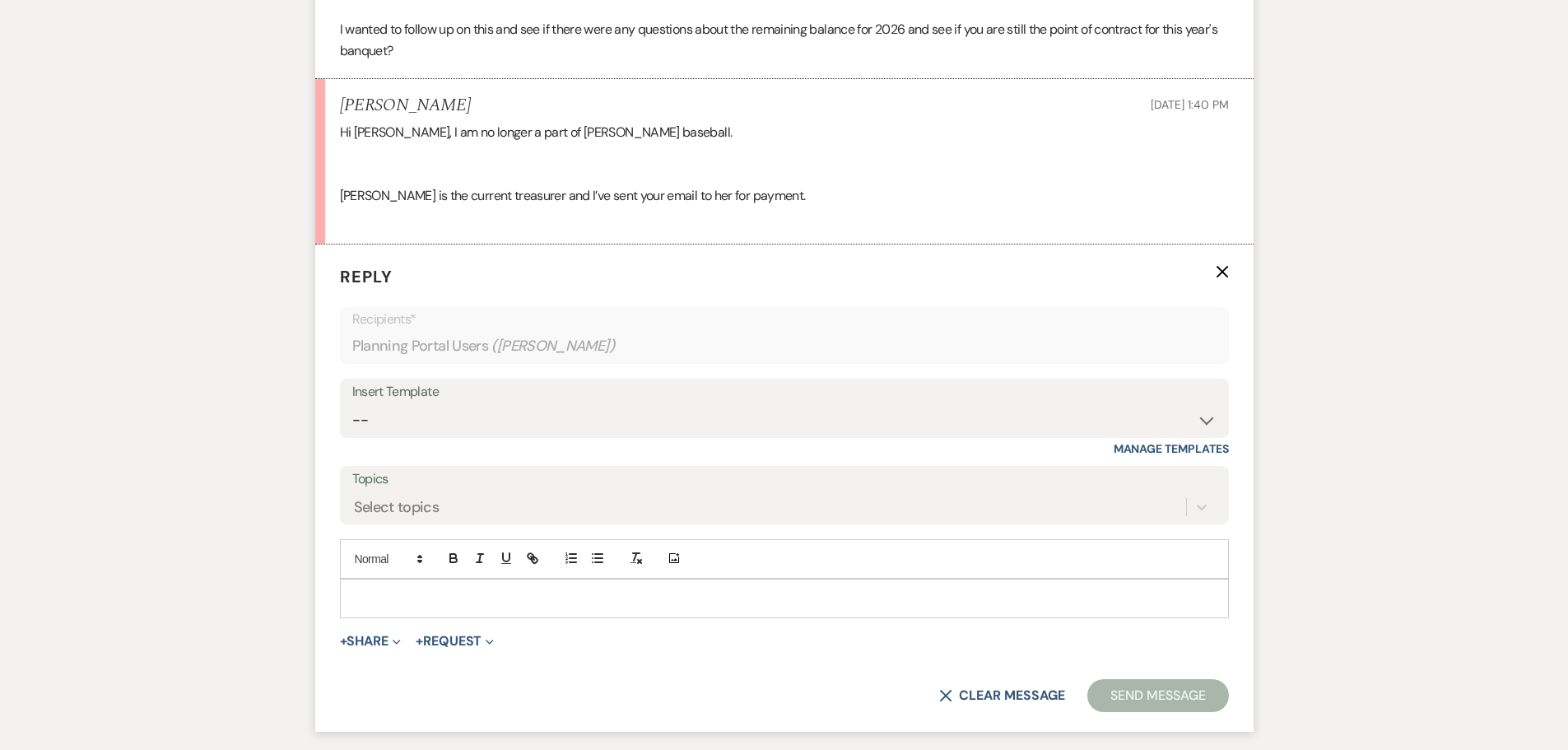
scroll to position [997, 0]
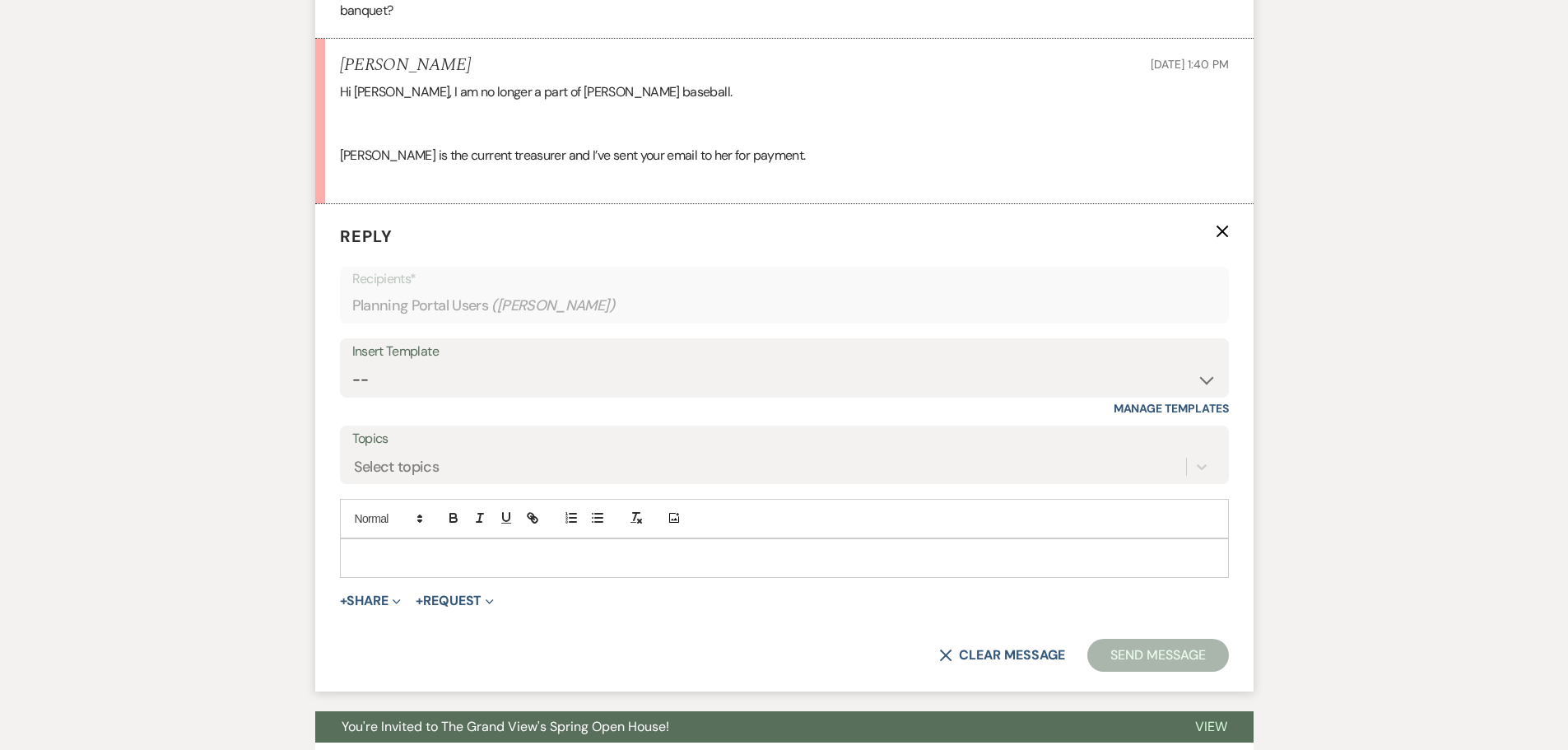
drag, startPoint x: 399, startPoint y: 582, endPoint x: 395, endPoint y: 570, distance: 12.6
click at [399, 580] on form "Reply X Recipients* Planning Portal Users ( Ann Cafaro ) Insert Template -- Wev…" at bounding box center [784, 447] width 939 height 487
click at [395, 570] on div at bounding box center [784, 558] width 887 height 38
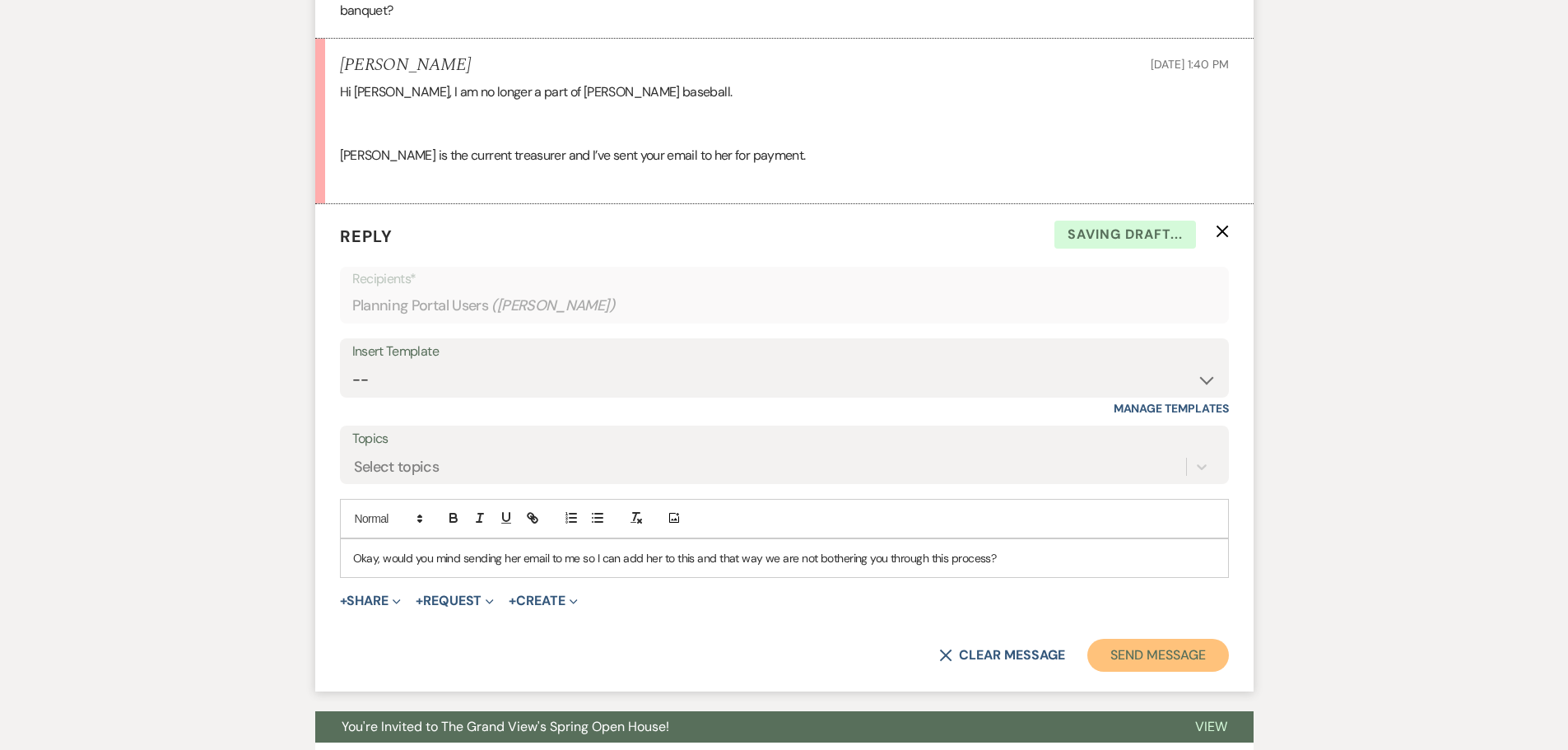
click at [1161, 643] on button "Send Message" at bounding box center [1158, 655] width 141 height 33
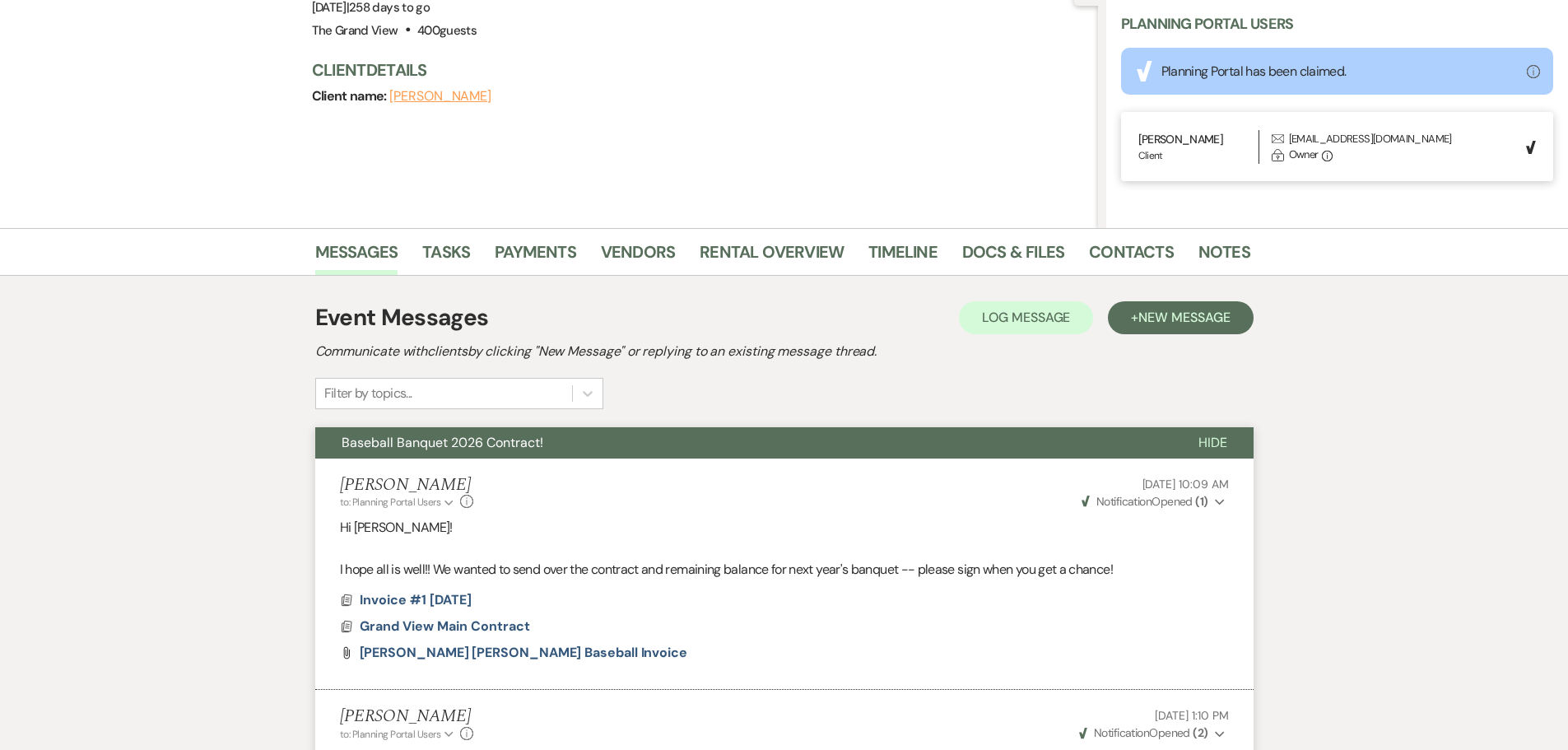
scroll to position [0, 0]
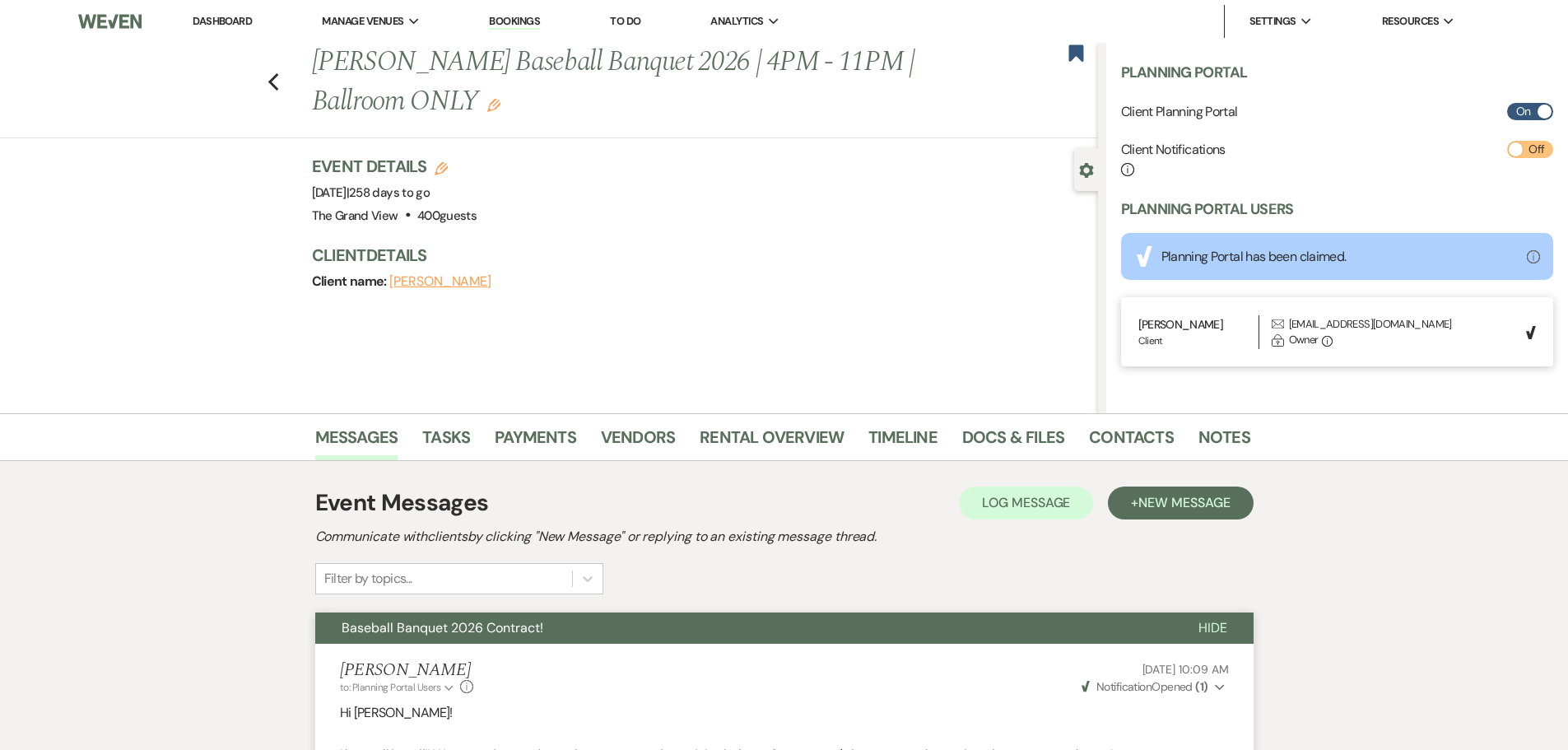
click at [247, 23] on link "Dashboard" at bounding box center [222, 21] width 59 height 14
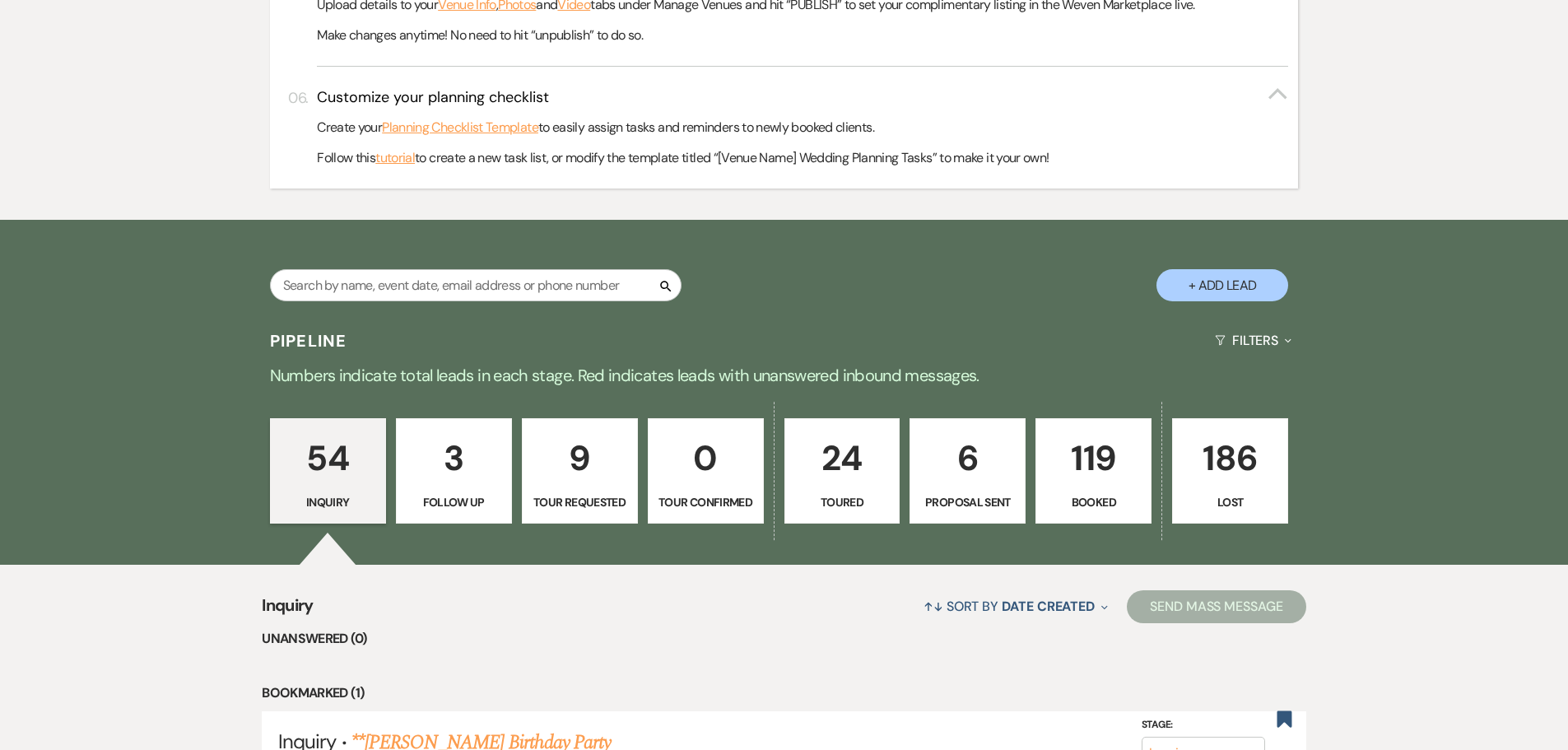
scroll to position [1070, 0]
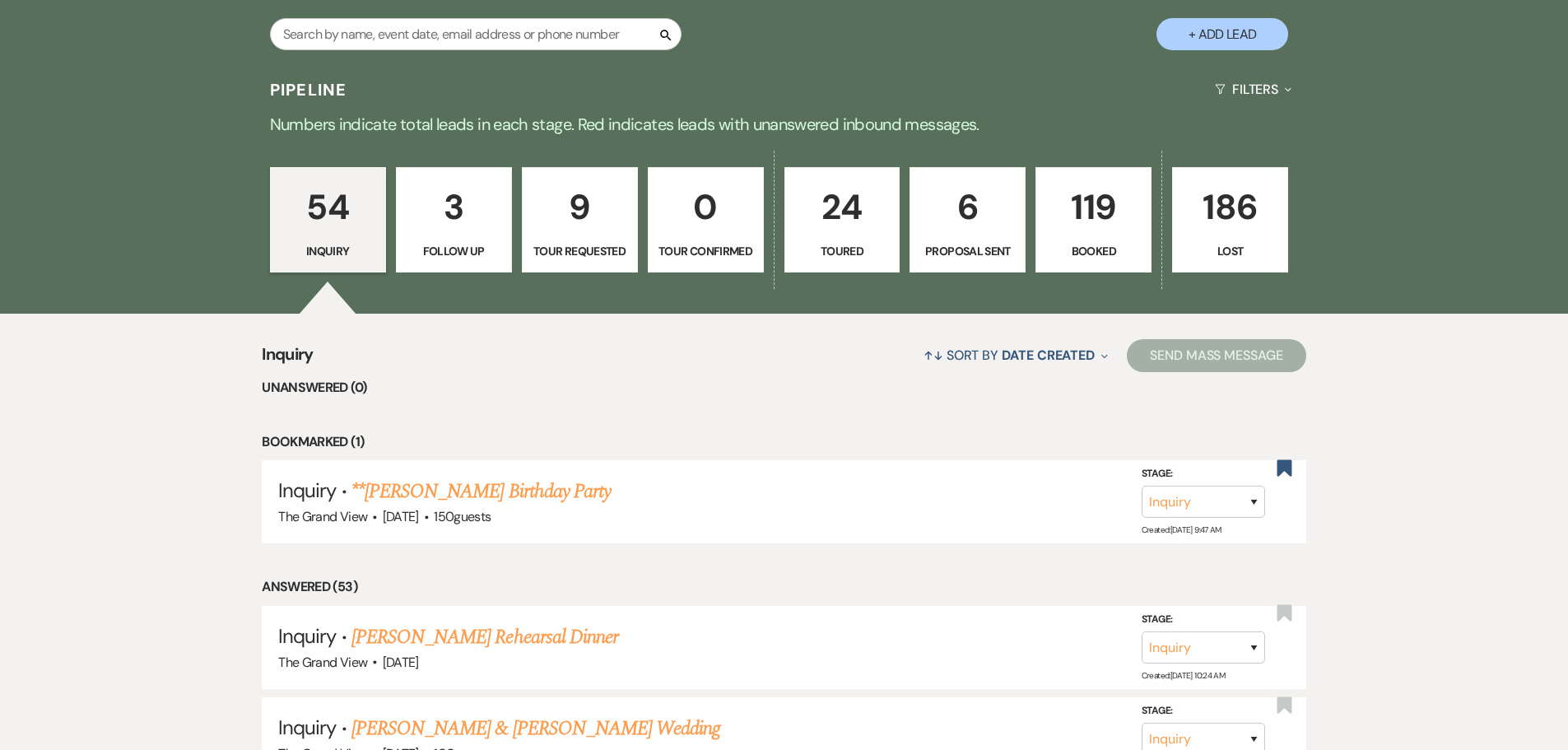
click at [1111, 200] on p "119" at bounding box center [1093, 207] width 94 height 55
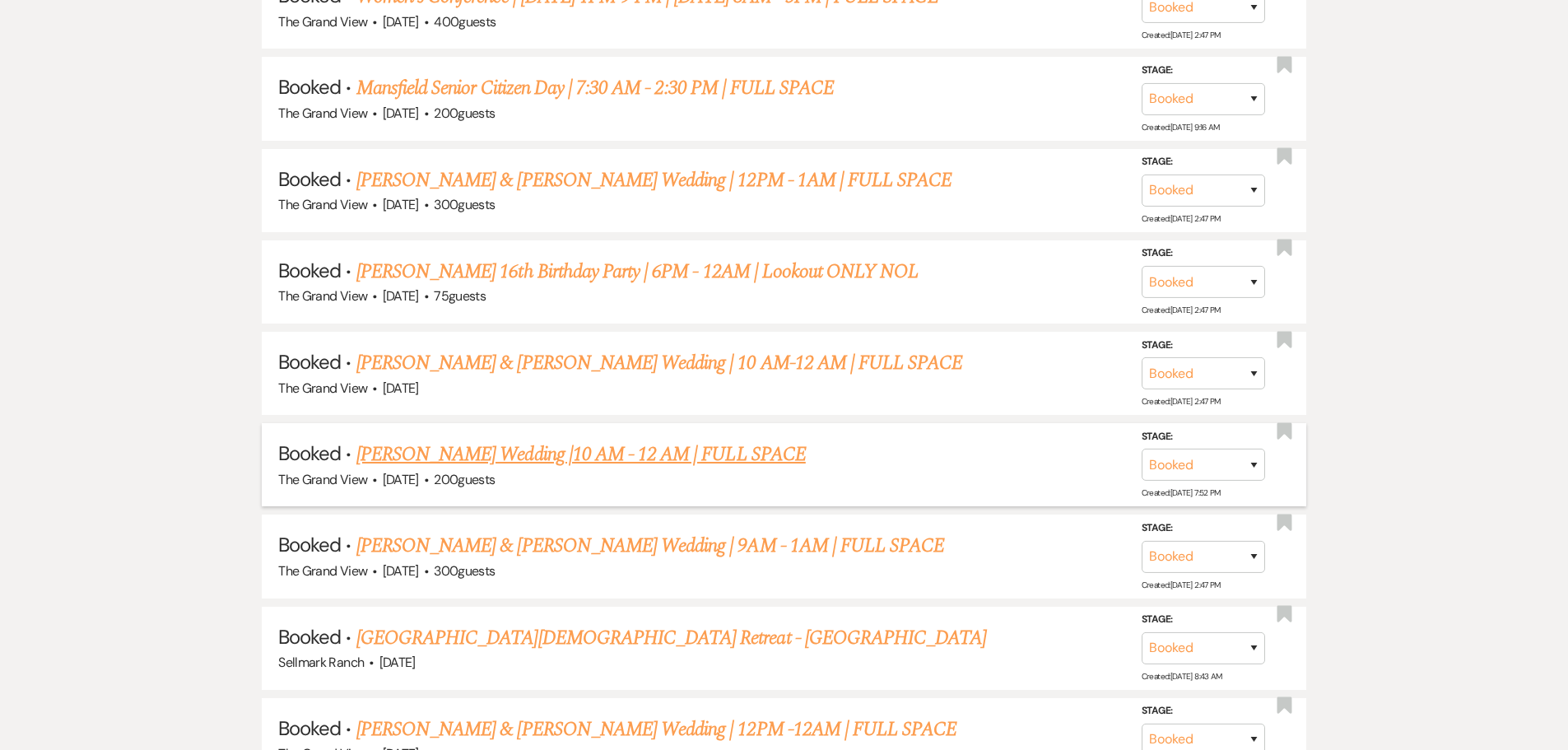
scroll to position [1976, 0]
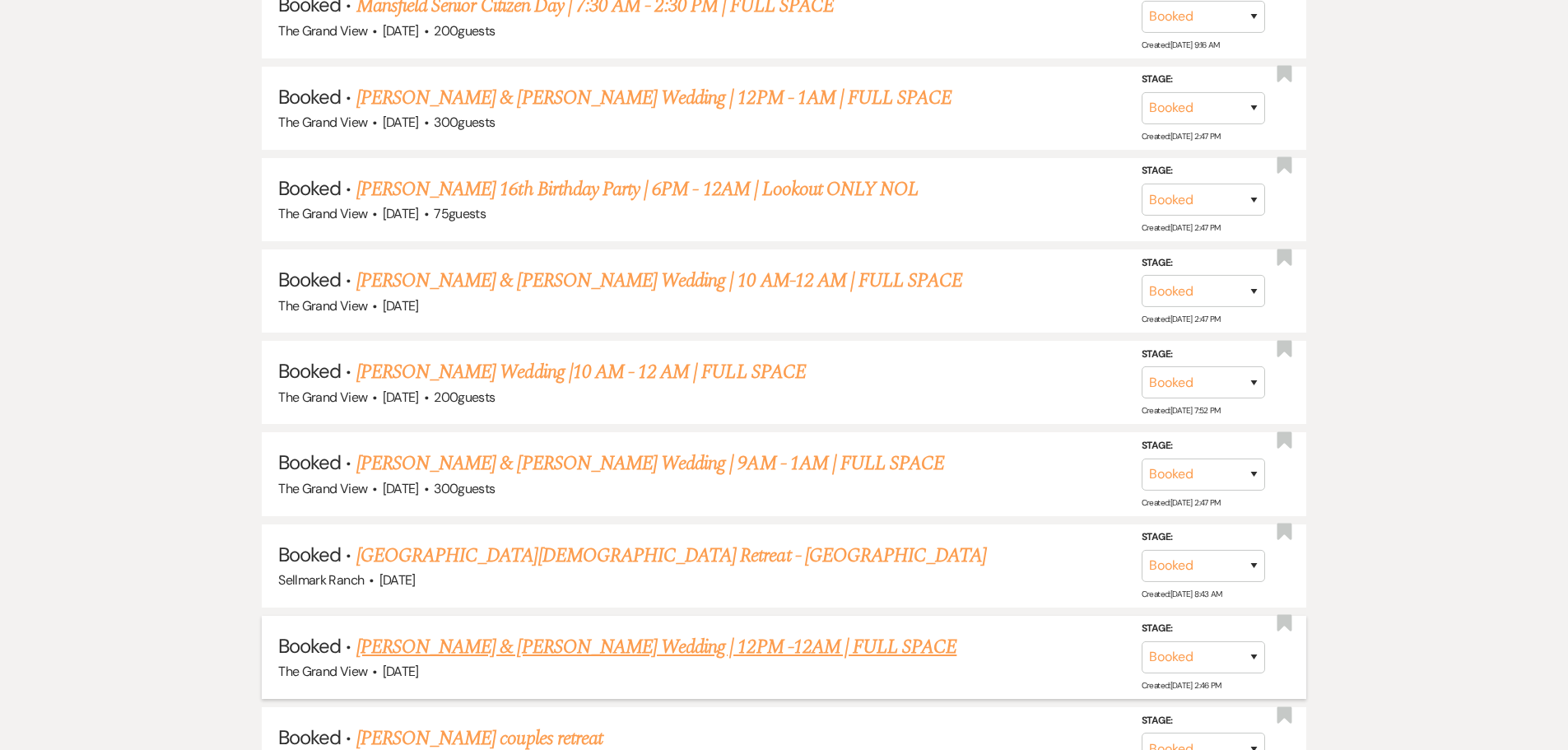
click at [550, 655] on link "[PERSON_NAME] & [PERSON_NAME] Wedding | 12PM -12AM | FULL SPACE" at bounding box center [656, 646] width 601 height 30
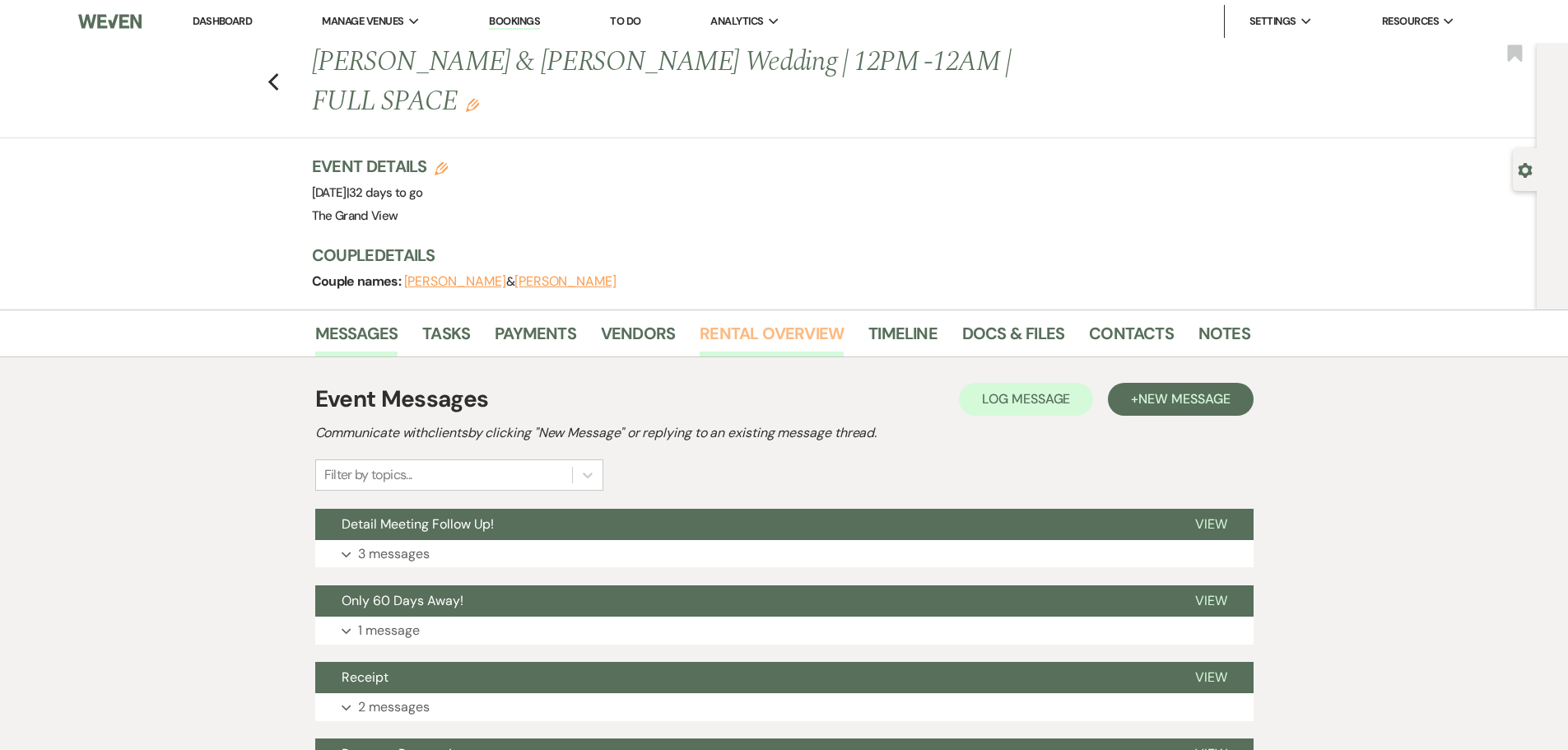
click at [724, 320] on link "Rental Overview" at bounding box center [771, 338] width 144 height 36
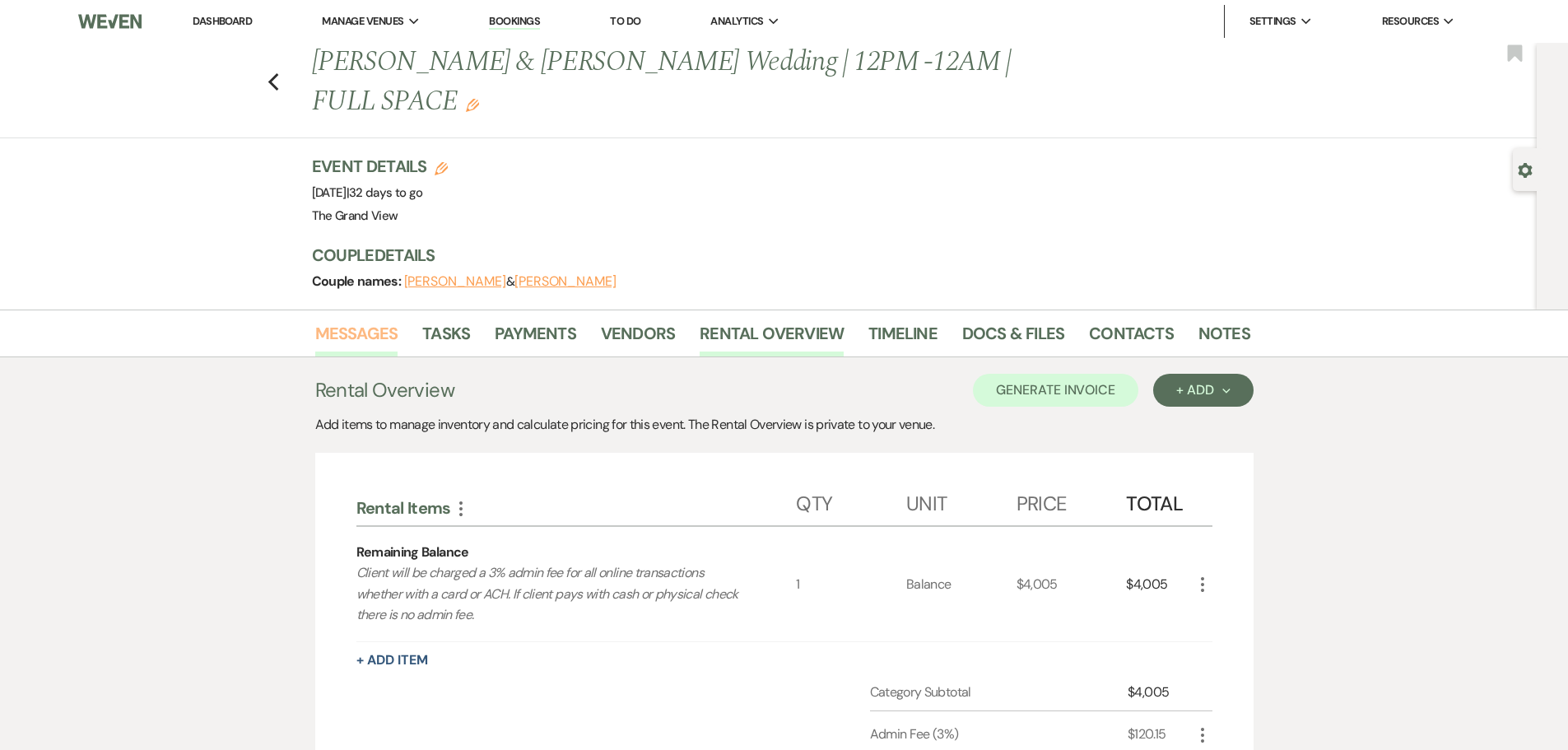
click at [345, 320] on link "Messages" at bounding box center [356, 338] width 83 height 36
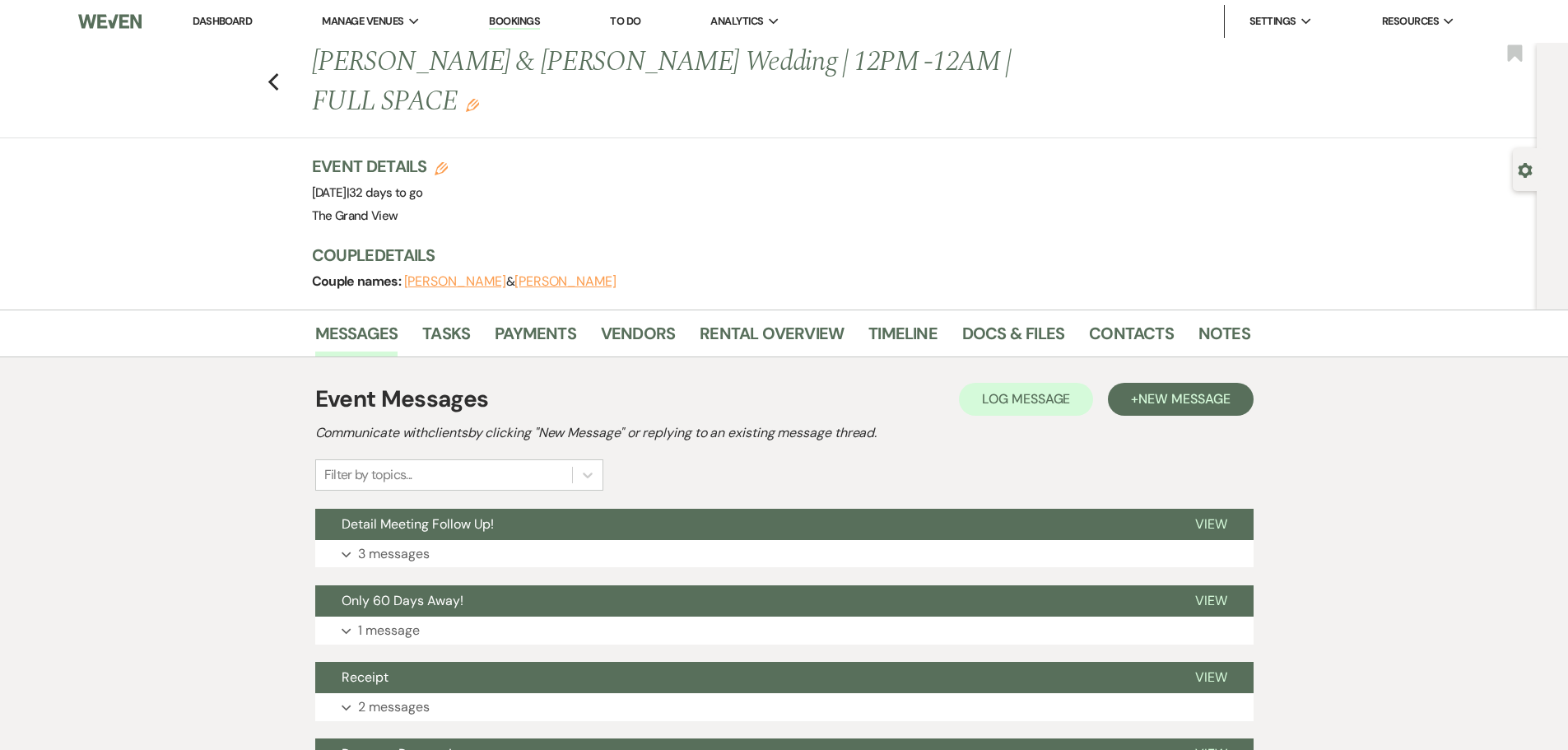
click at [289, 60] on div "Previous Nourse & Bluitt's Wedding | 12PM -12AM | FULL SPACE Edit Bookmark" at bounding box center [764, 90] width 1545 height 95
click at [280, 72] on icon "Previous" at bounding box center [273, 82] width 12 height 20
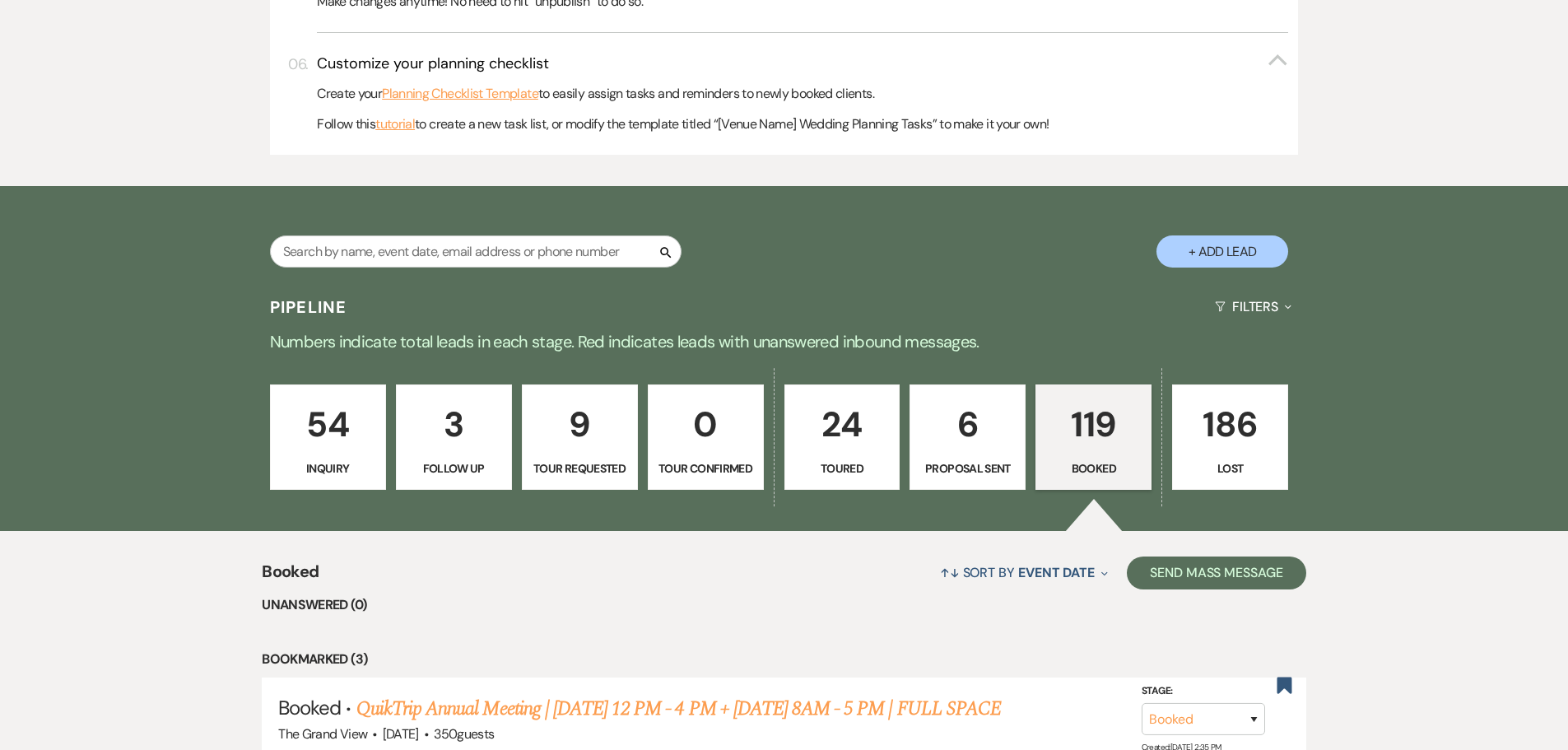
scroll to position [823, 0]
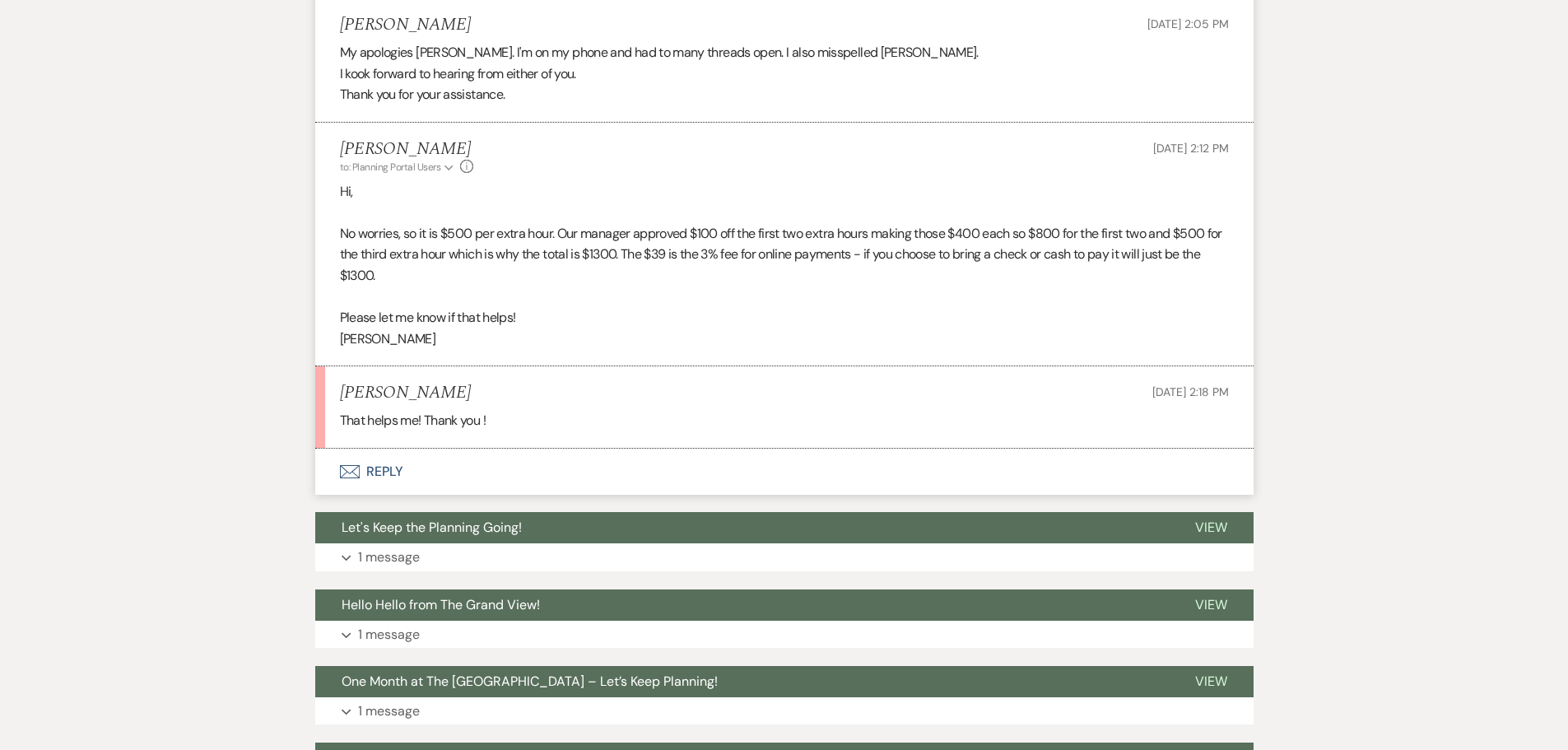
scroll to position [978, 0]
click at [379, 468] on button "Envelope Reply" at bounding box center [784, 471] width 939 height 46
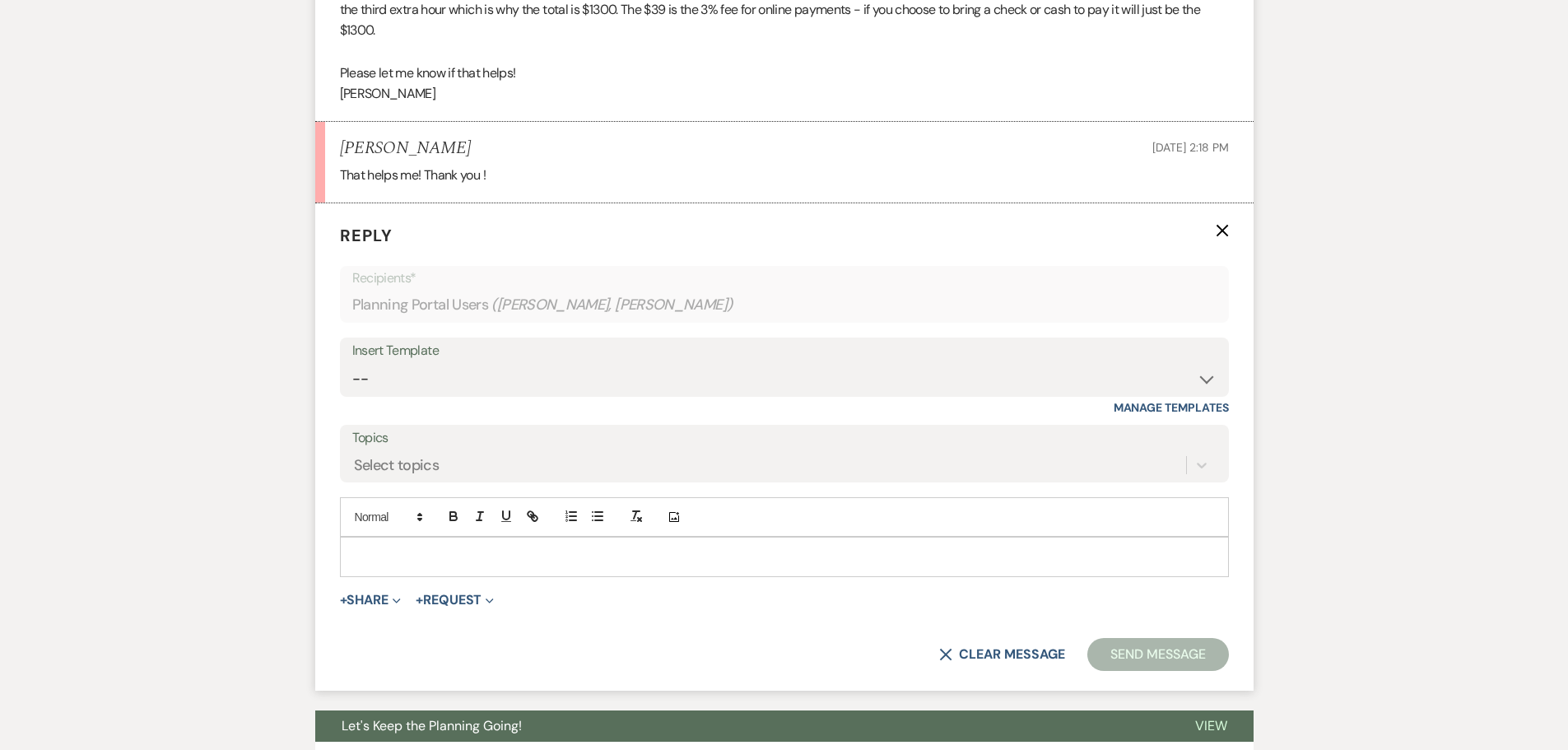
scroll to position [1226, 0]
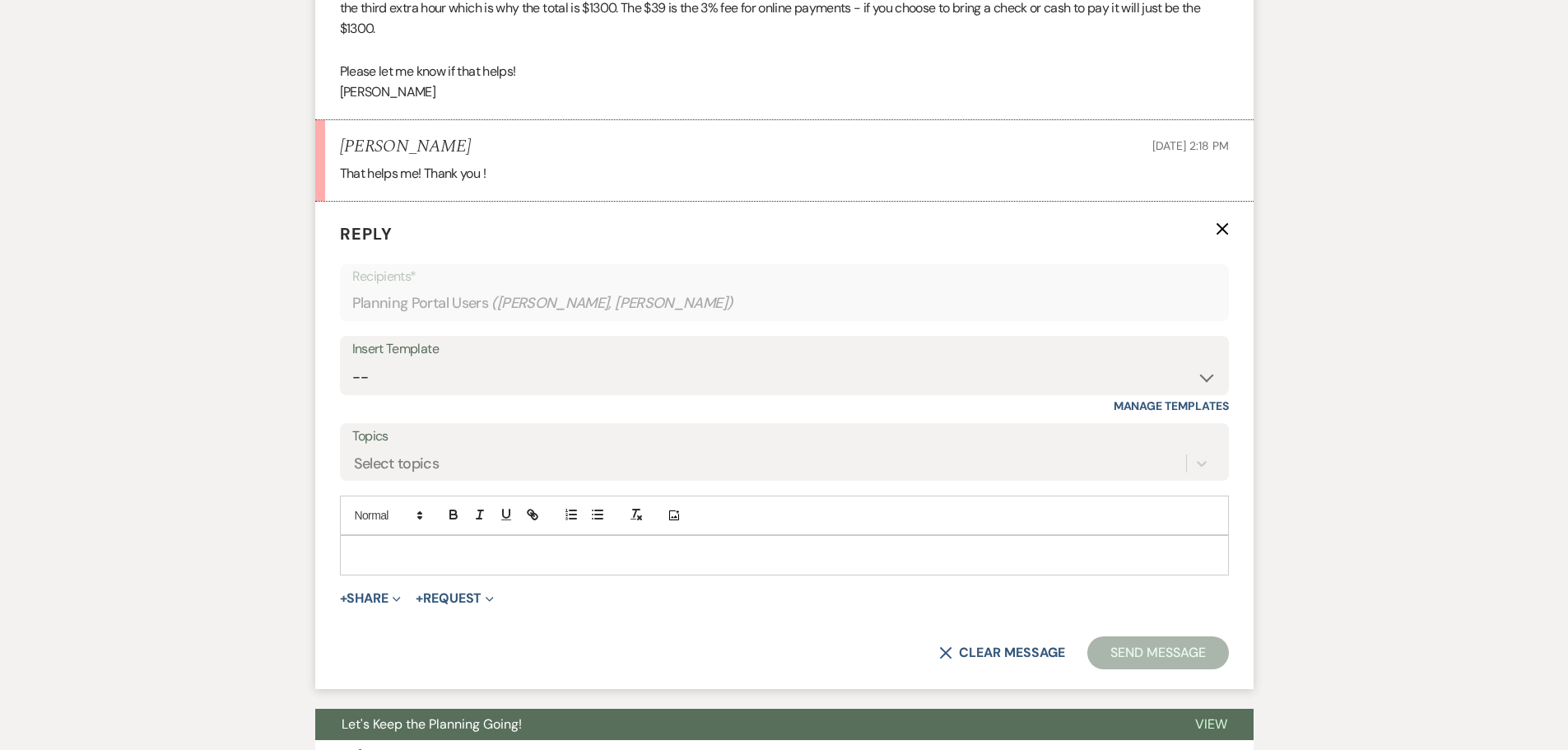
click at [395, 569] on div at bounding box center [784, 555] width 887 height 38
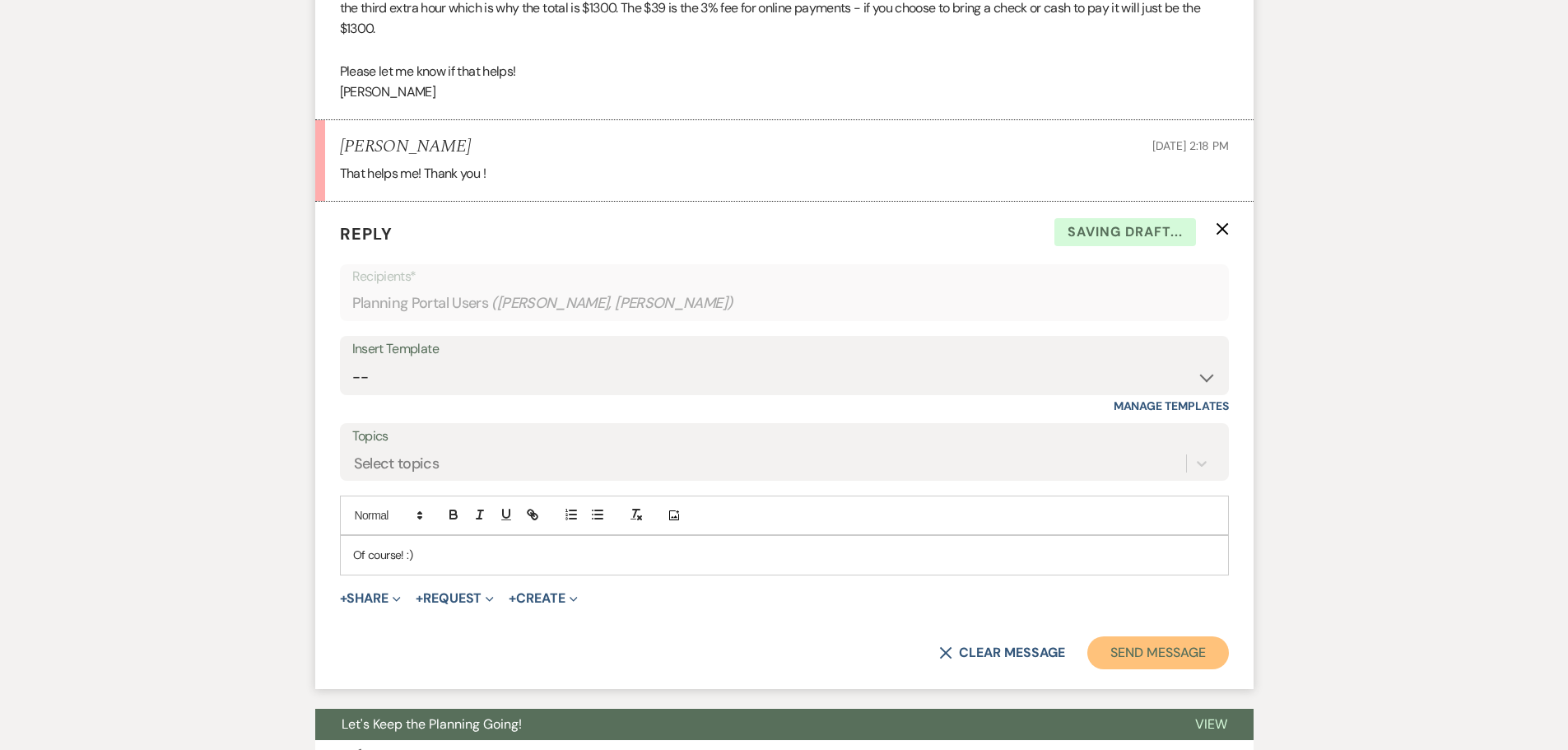
click at [1173, 653] on button "Send Message" at bounding box center [1158, 653] width 141 height 33
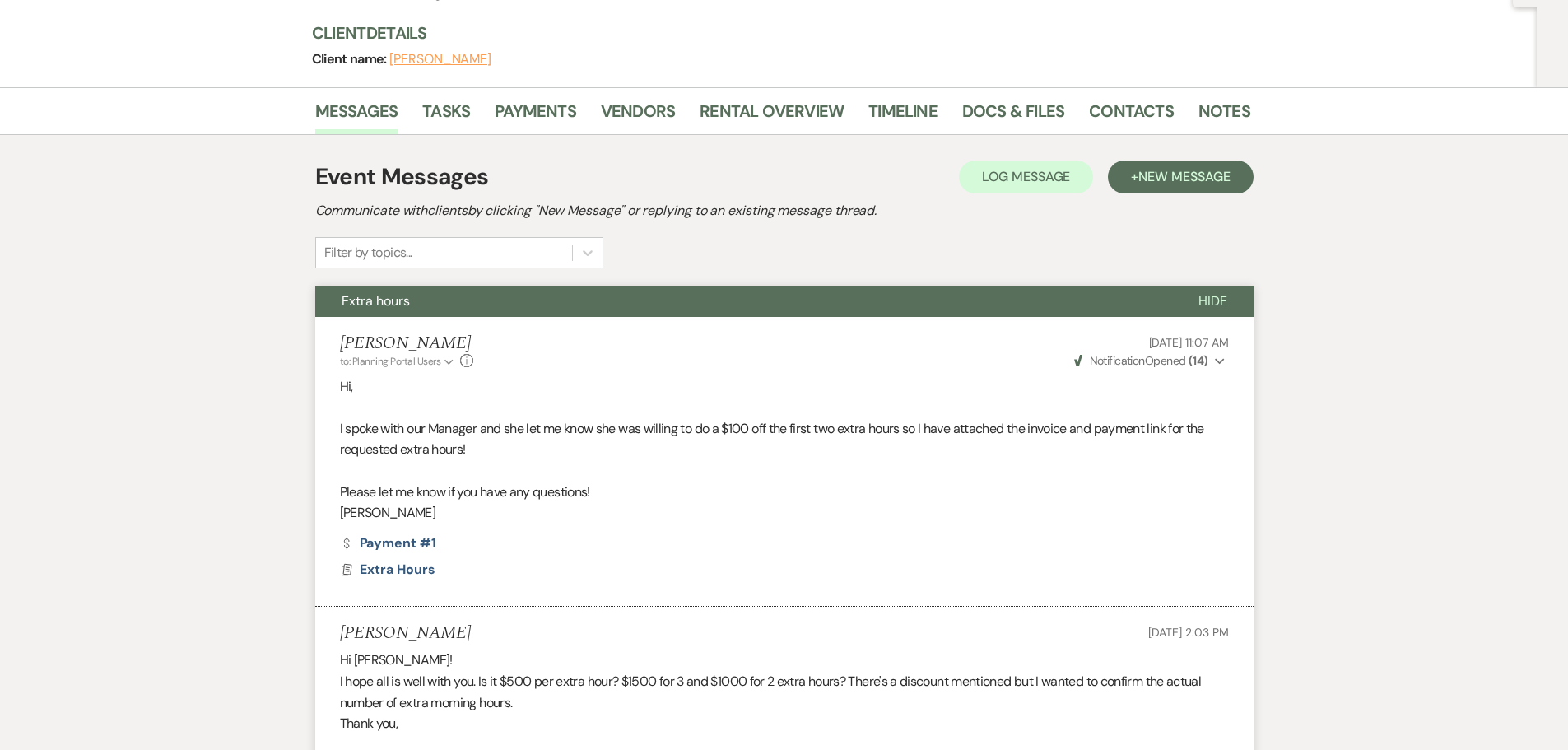
scroll to position [0, 0]
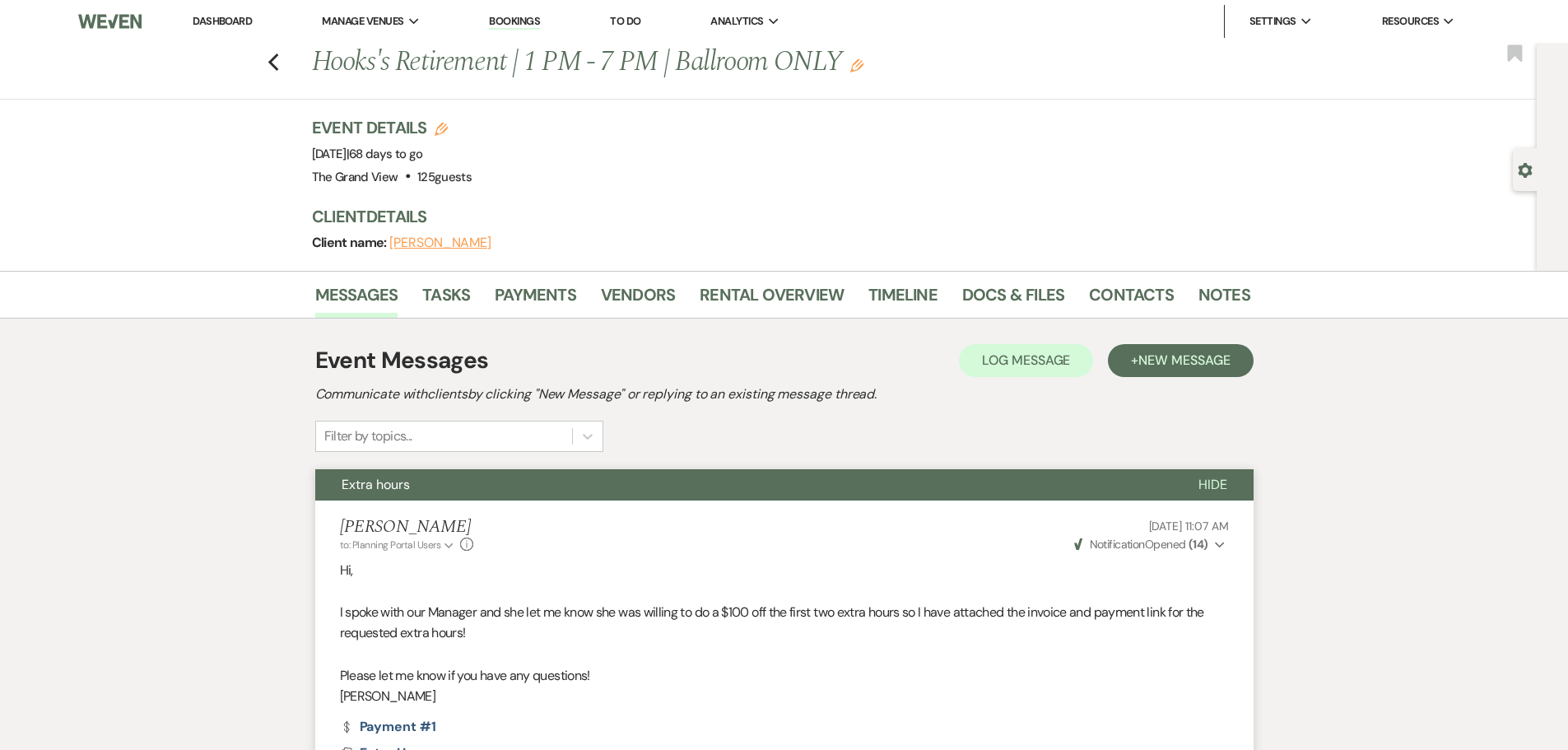
click at [249, 23] on link "Dashboard" at bounding box center [222, 21] width 59 height 14
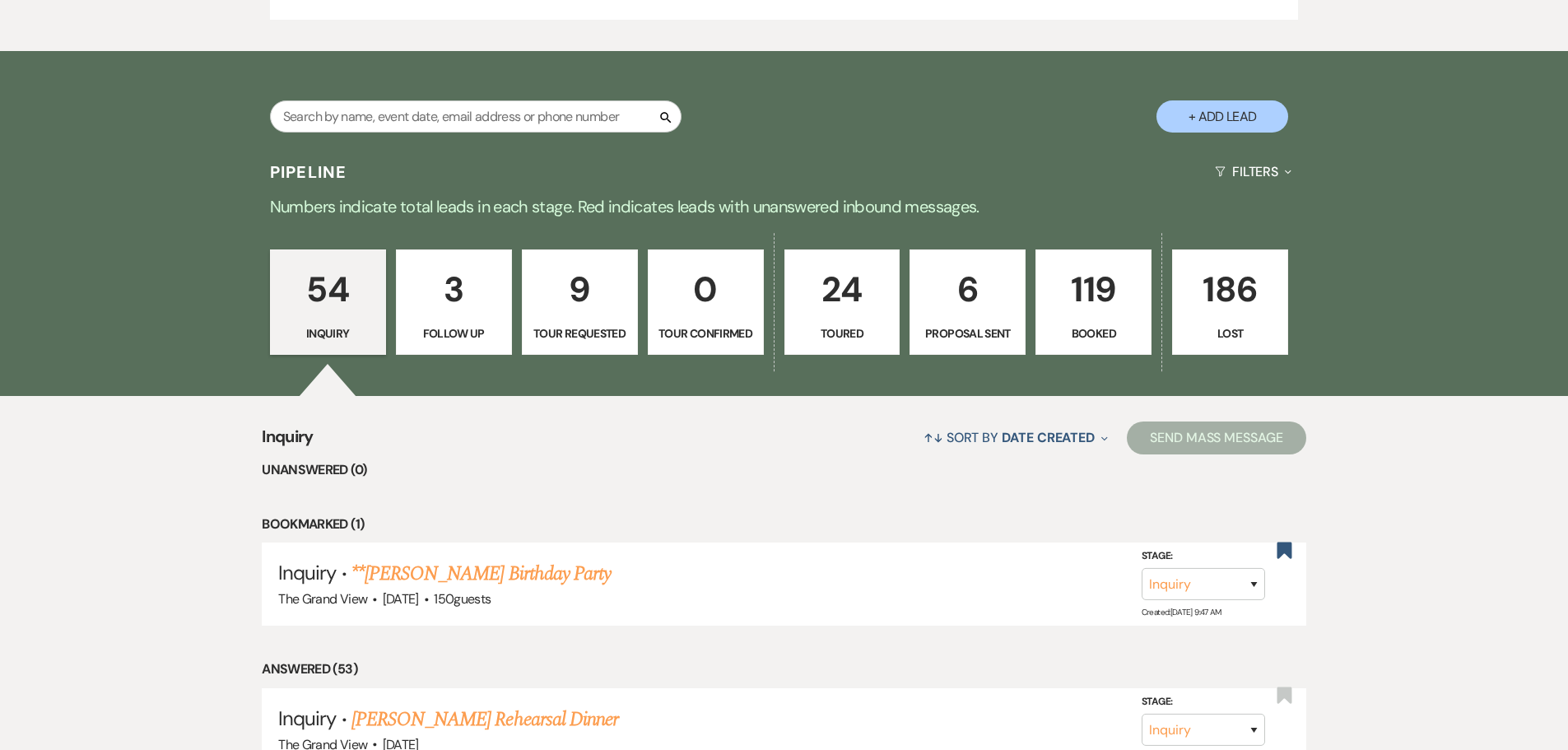
click at [1080, 332] on p "Booked" at bounding box center [1093, 333] width 94 height 18
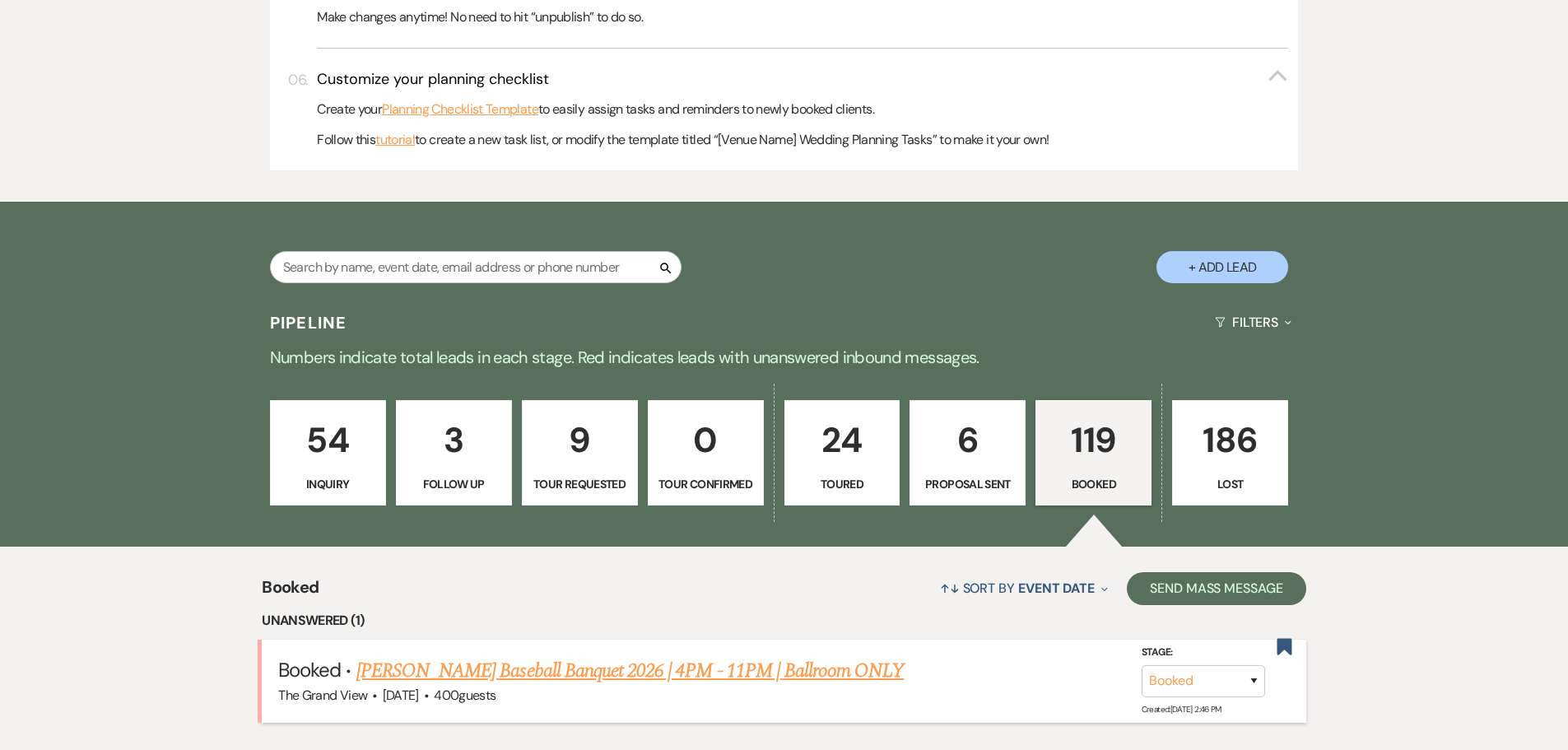
click at [754, 656] on link "[PERSON_NAME] Baseball Banquet 2026 | 4PM - 11PM | Ballroom ONLY" at bounding box center [630, 670] width 548 height 30
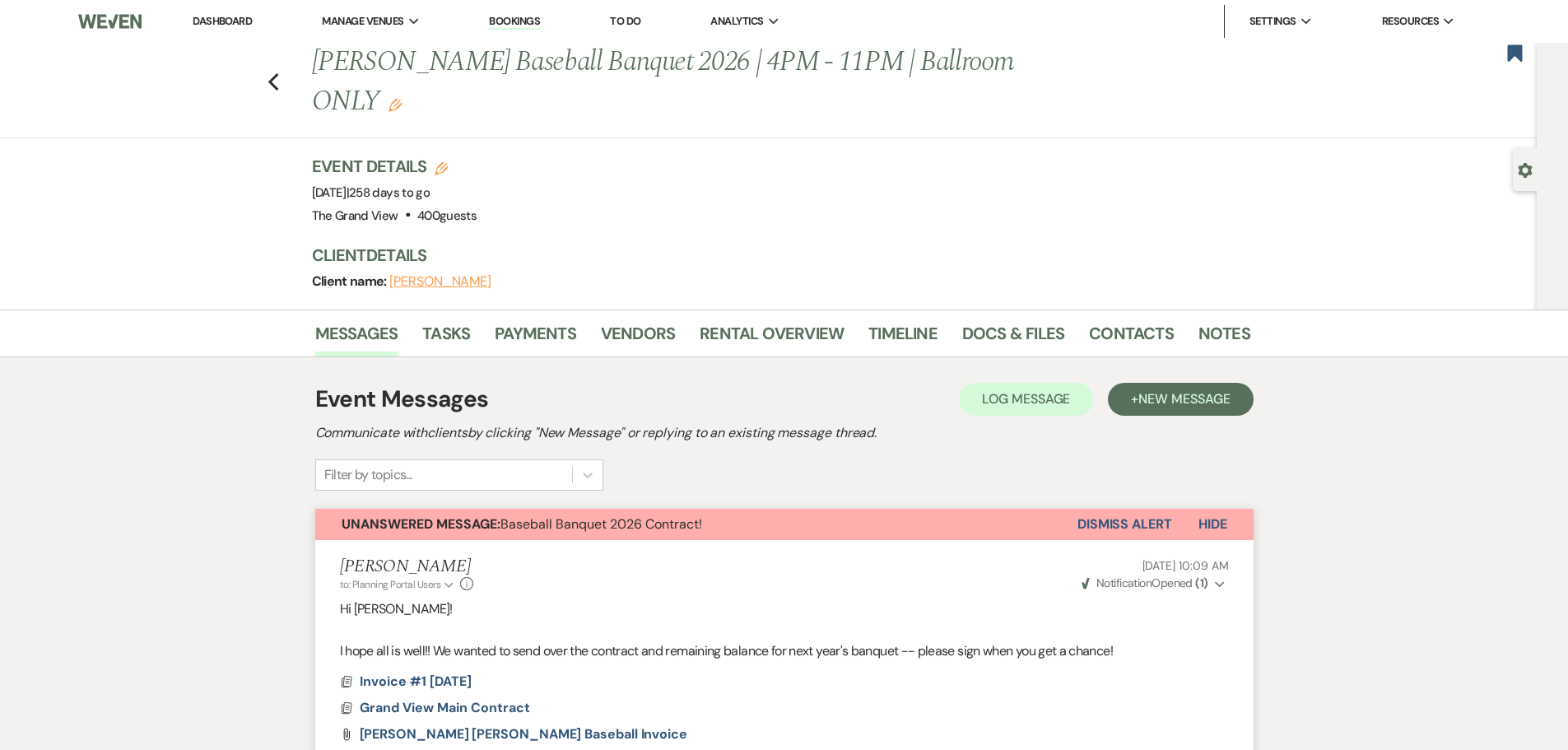
click at [1528, 168] on icon "Gear" at bounding box center [1526, 170] width 15 height 15
select select "7"
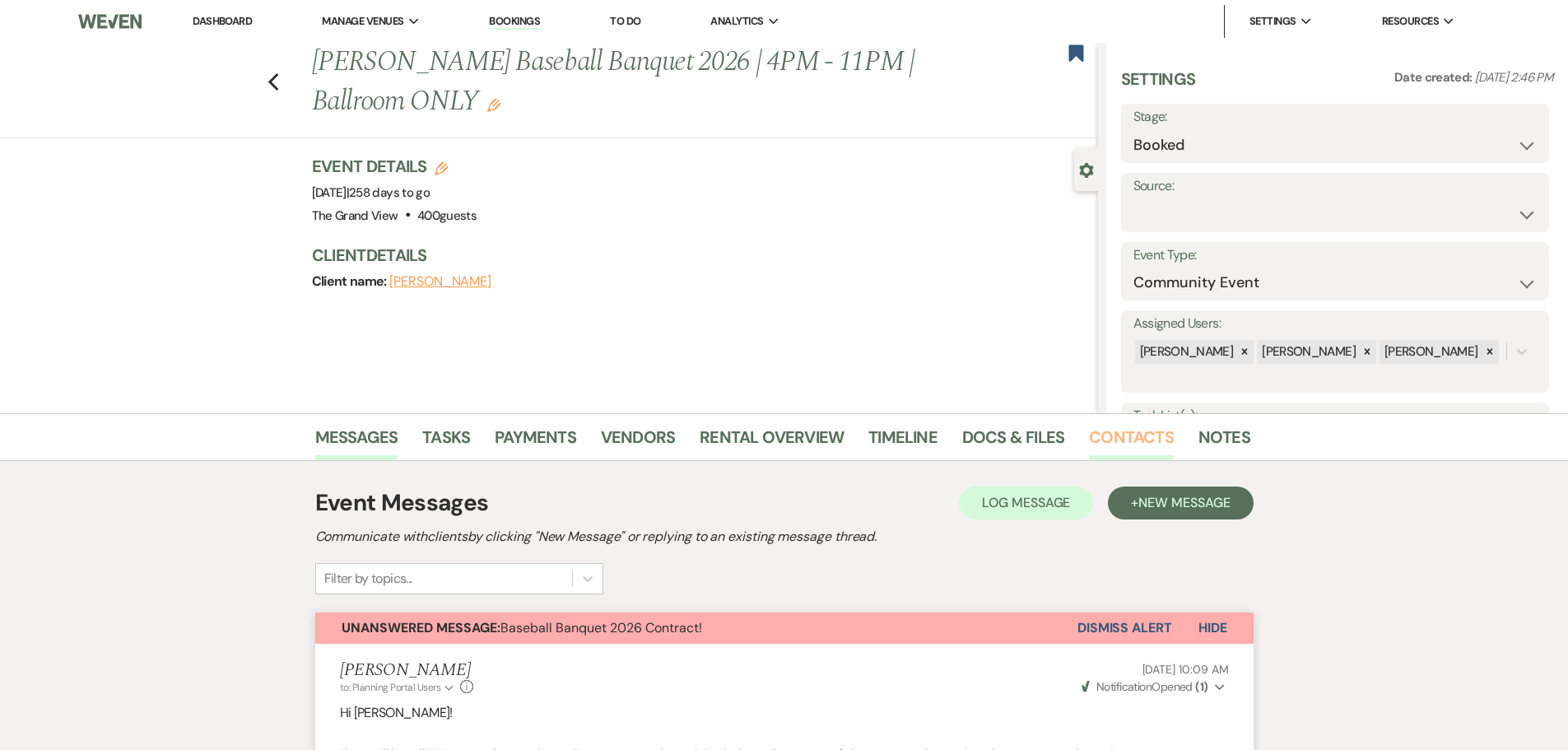
click at [1163, 429] on li "Contacts" at bounding box center [1143, 441] width 109 height 40
click at [1161, 431] on link "Contacts" at bounding box center [1131, 442] width 85 height 36
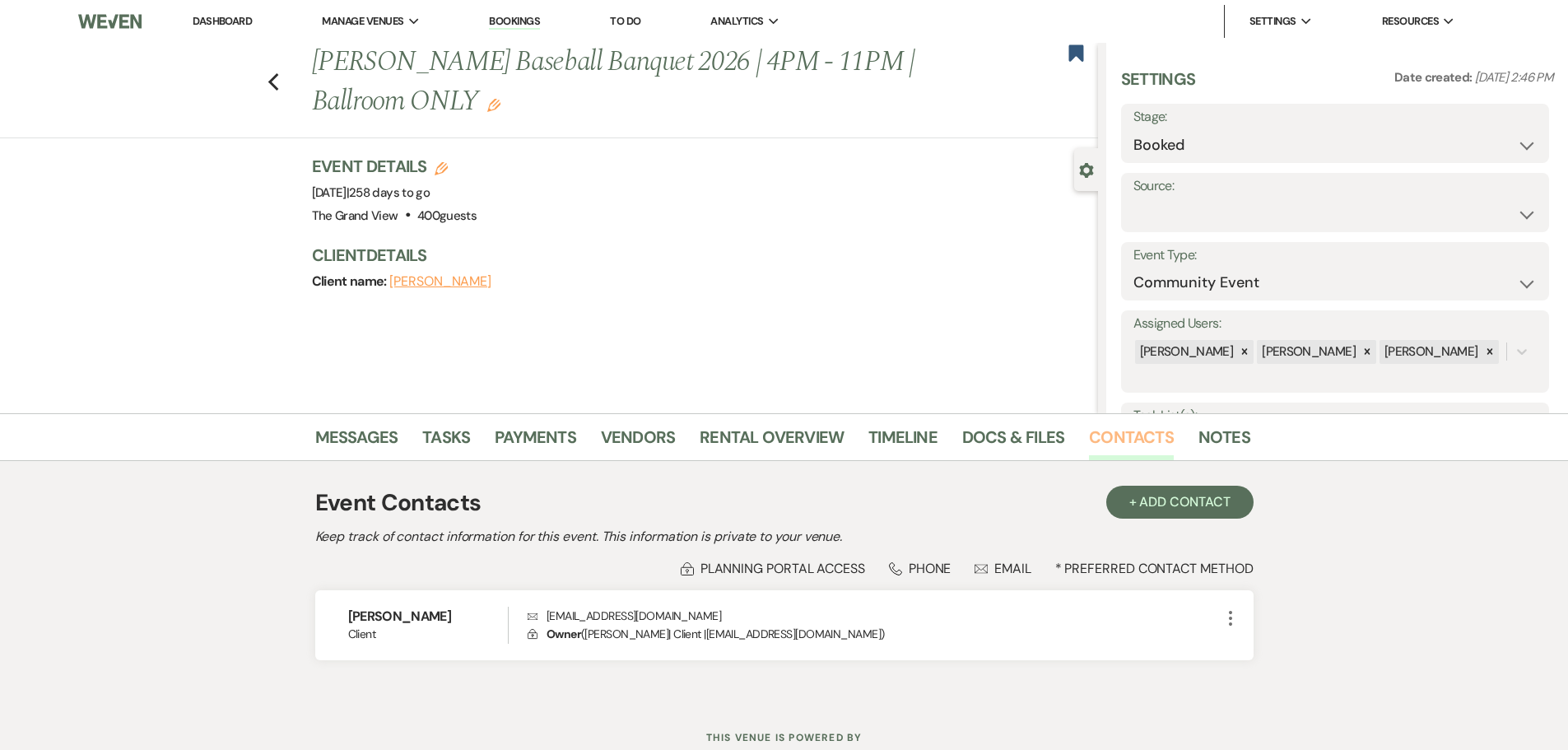
scroll to position [56, 0]
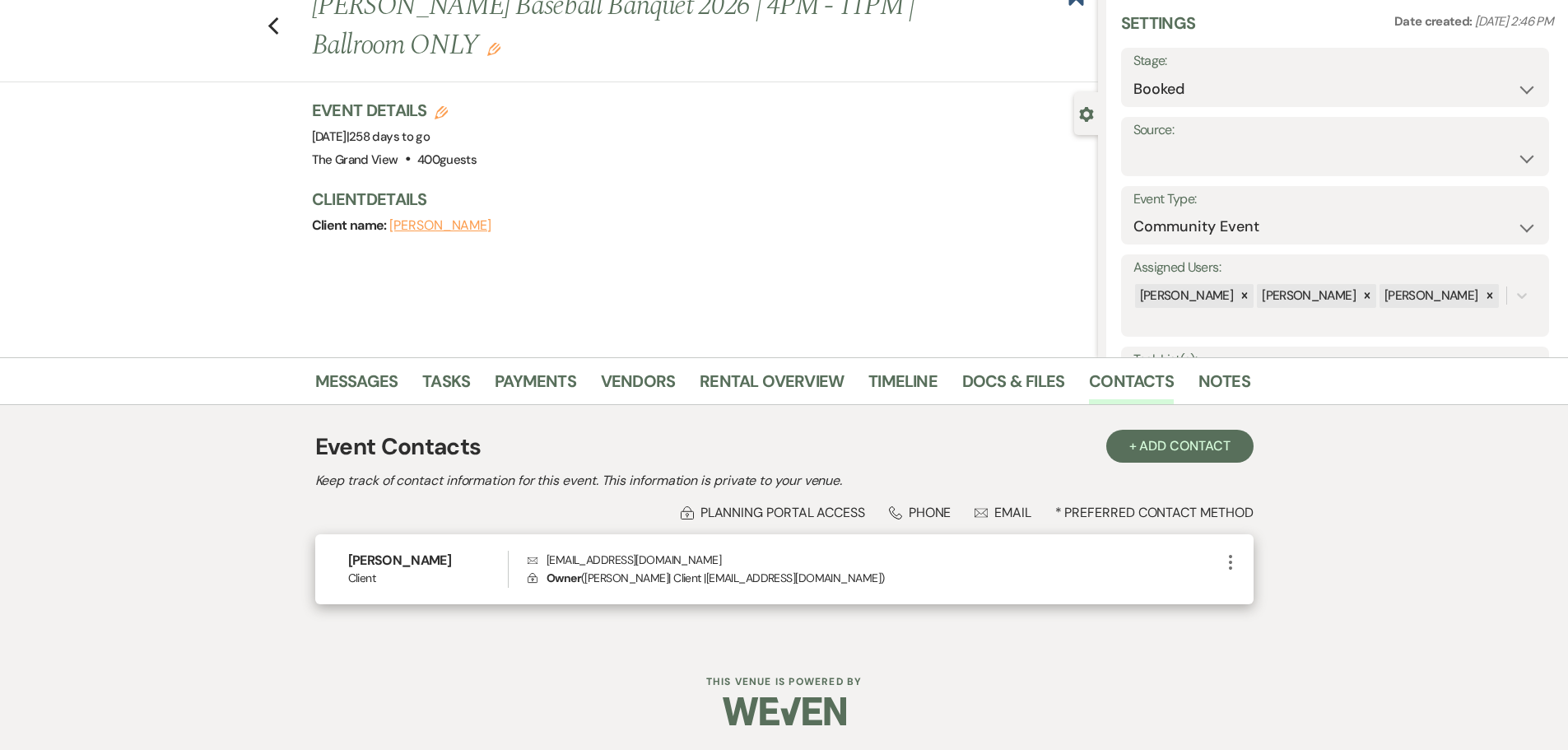
click at [1227, 552] on icon "More" at bounding box center [1231, 562] width 20 height 20
click at [1256, 595] on button "Pencil Edit" at bounding box center [1270, 594] width 98 height 28
select select "1"
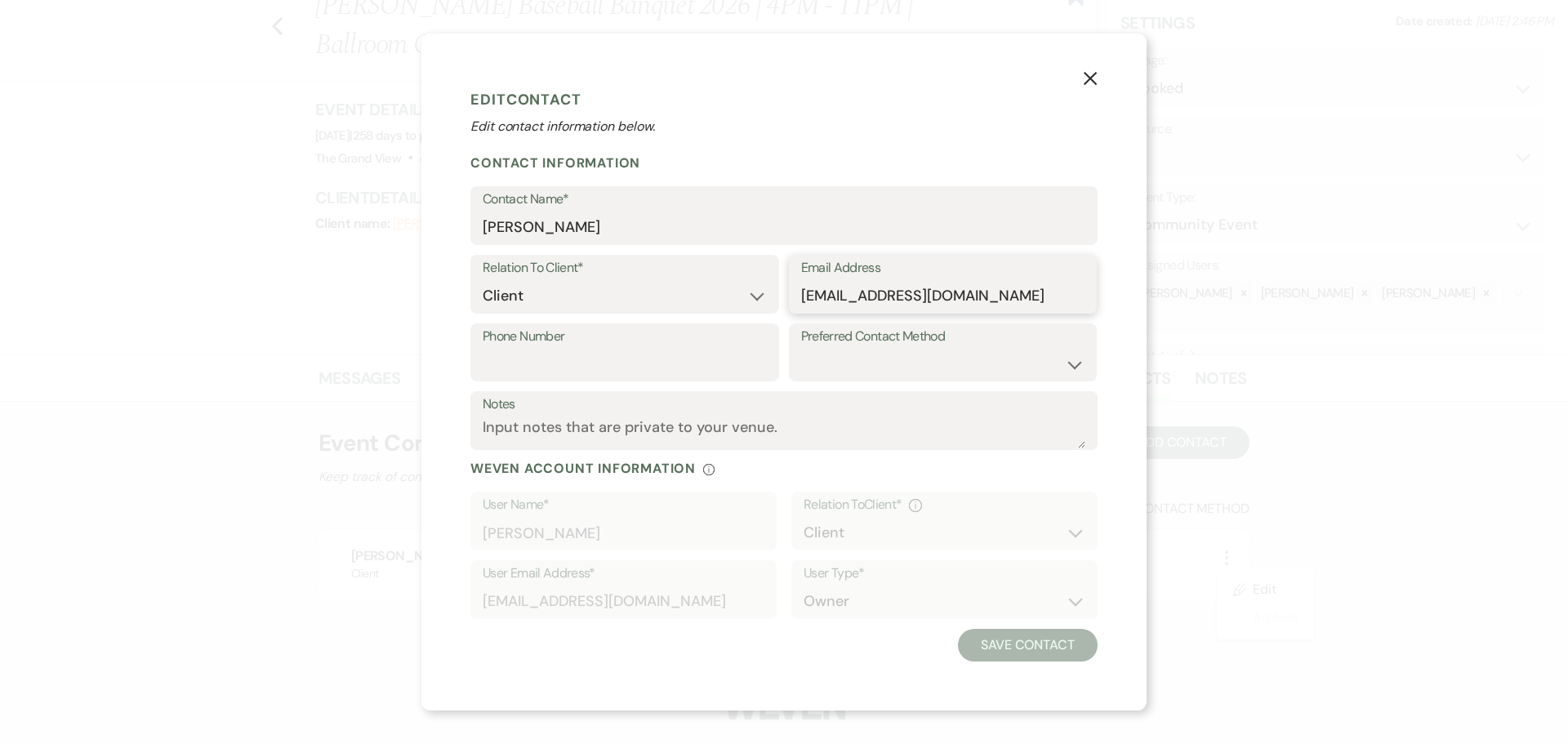
click at [977, 290] on input "[EMAIL_ADDRESS][DOMAIN_NAME]" at bounding box center [943, 296] width 284 height 32
drag, startPoint x: 984, startPoint y: 293, endPoint x: 723, endPoint y: 310, distance: 261.6
click at [723, 310] on div "Relation To Client* Client Event Planner Parent of Client Family Member Friend …" at bounding box center [784, 289] width 627 height 69
paste input "Treas@martinbasebal"
type input "[EMAIL_ADDRESS][DOMAIN_NAME]"
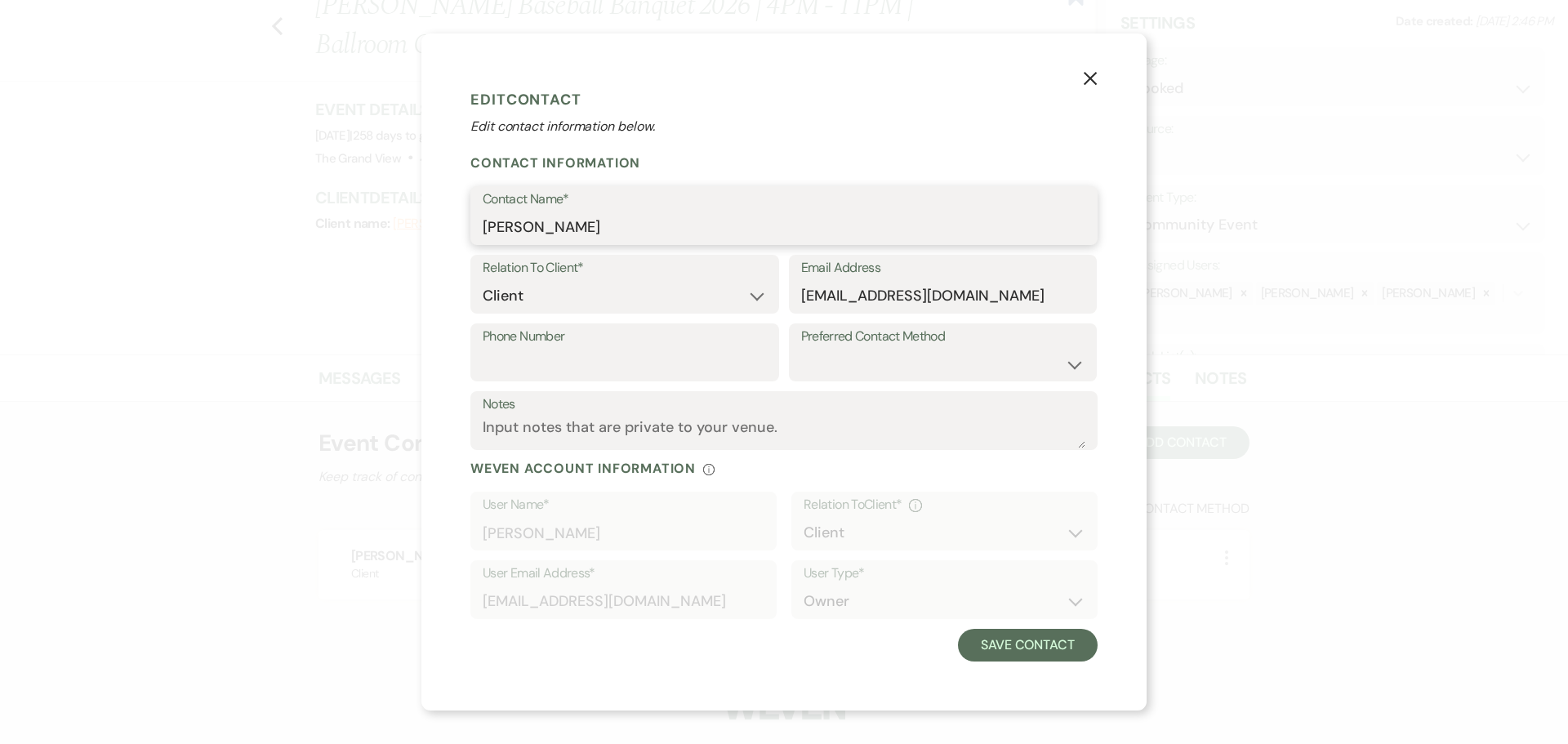
drag, startPoint x: 586, startPoint y: 232, endPoint x: 424, endPoint y: 239, distance: 162.2
click at [454, 226] on div "X Edit Contact Edit contact information below. Contact Information Contact Name…" at bounding box center [784, 371] width 725 height 677
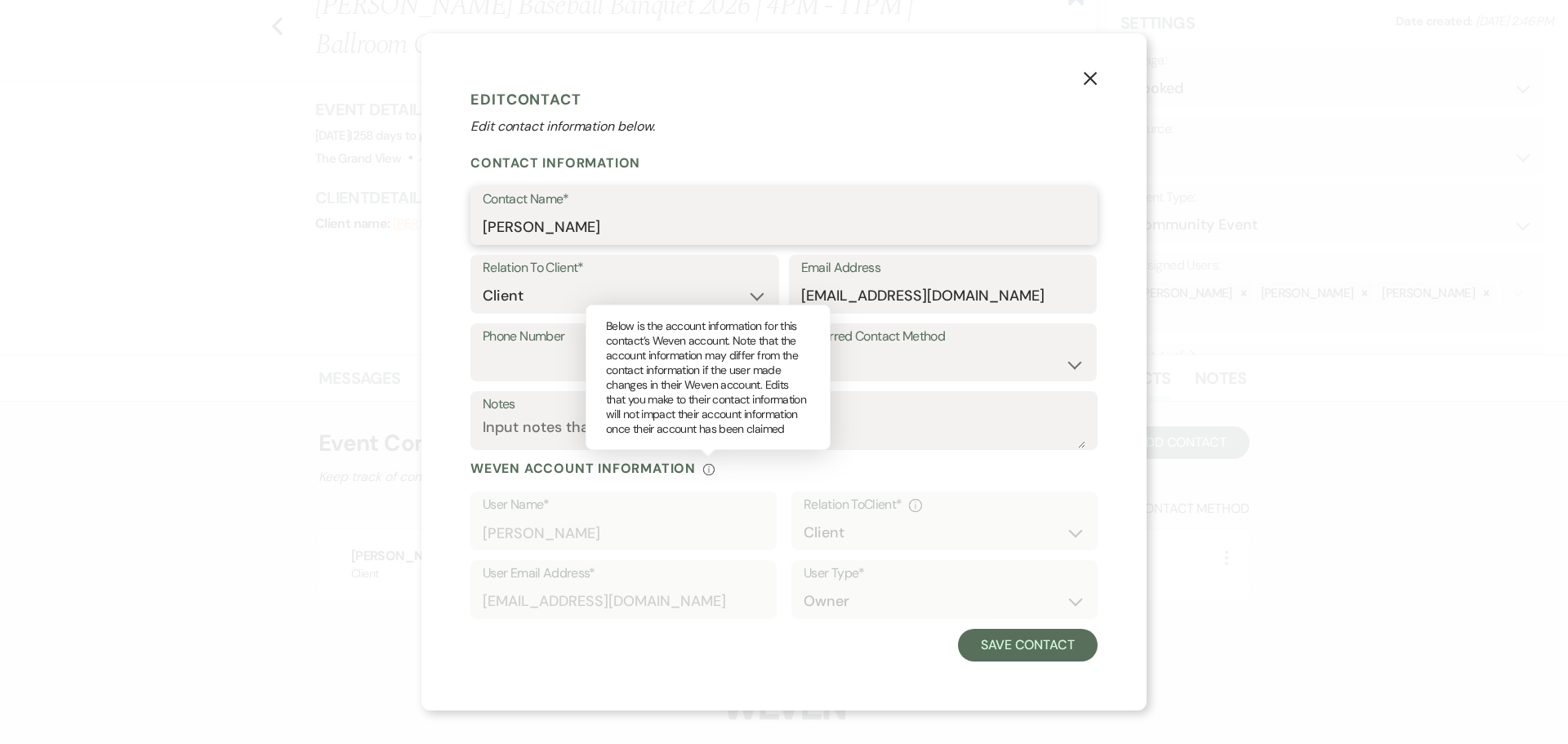
type input "[PERSON_NAME]"
click at [706, 471] on icon "Info" at bounding box center [709, 469] width 13 height 11
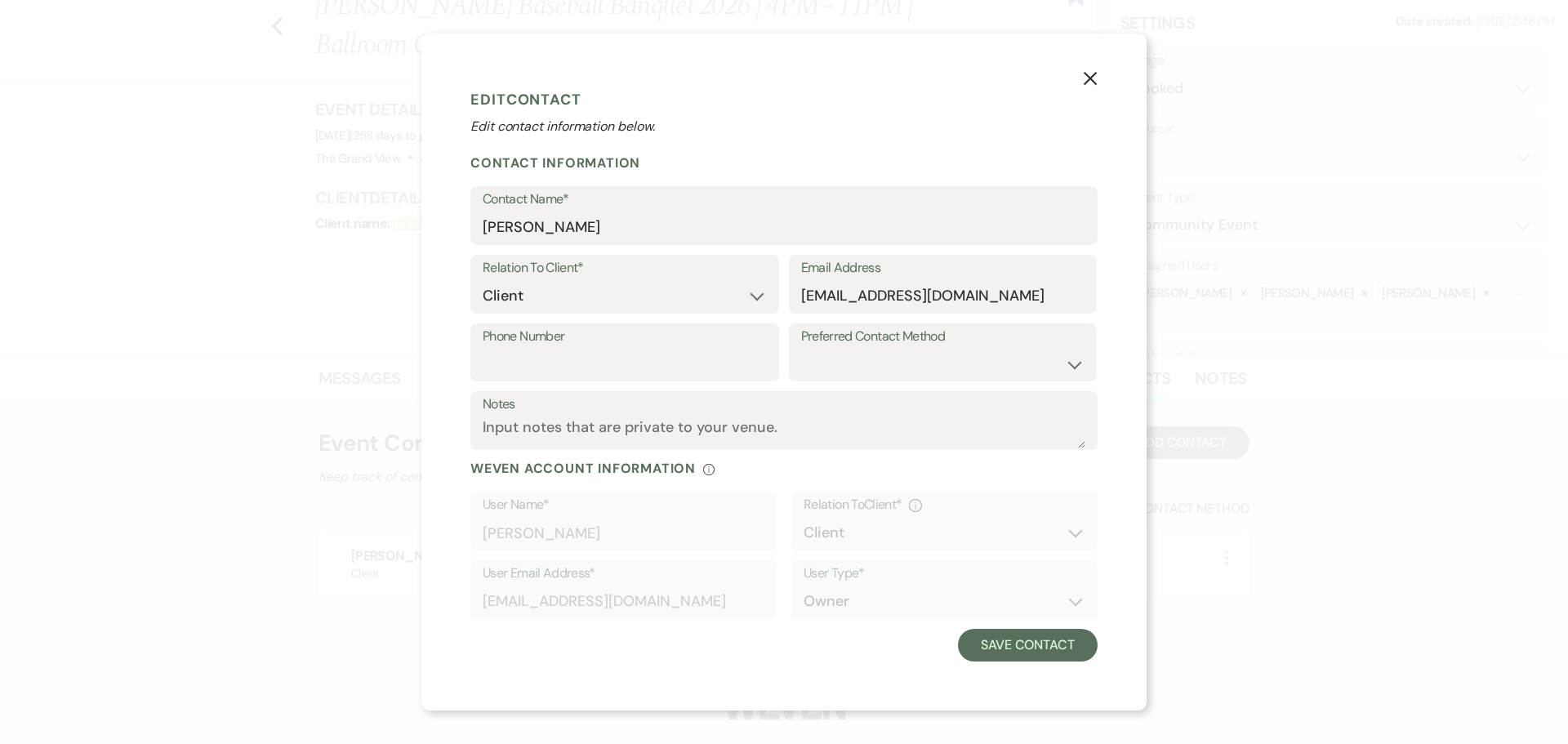
click at [1083, 78] on icon "X" at bounding box center [1091, 78] width 15 height 15
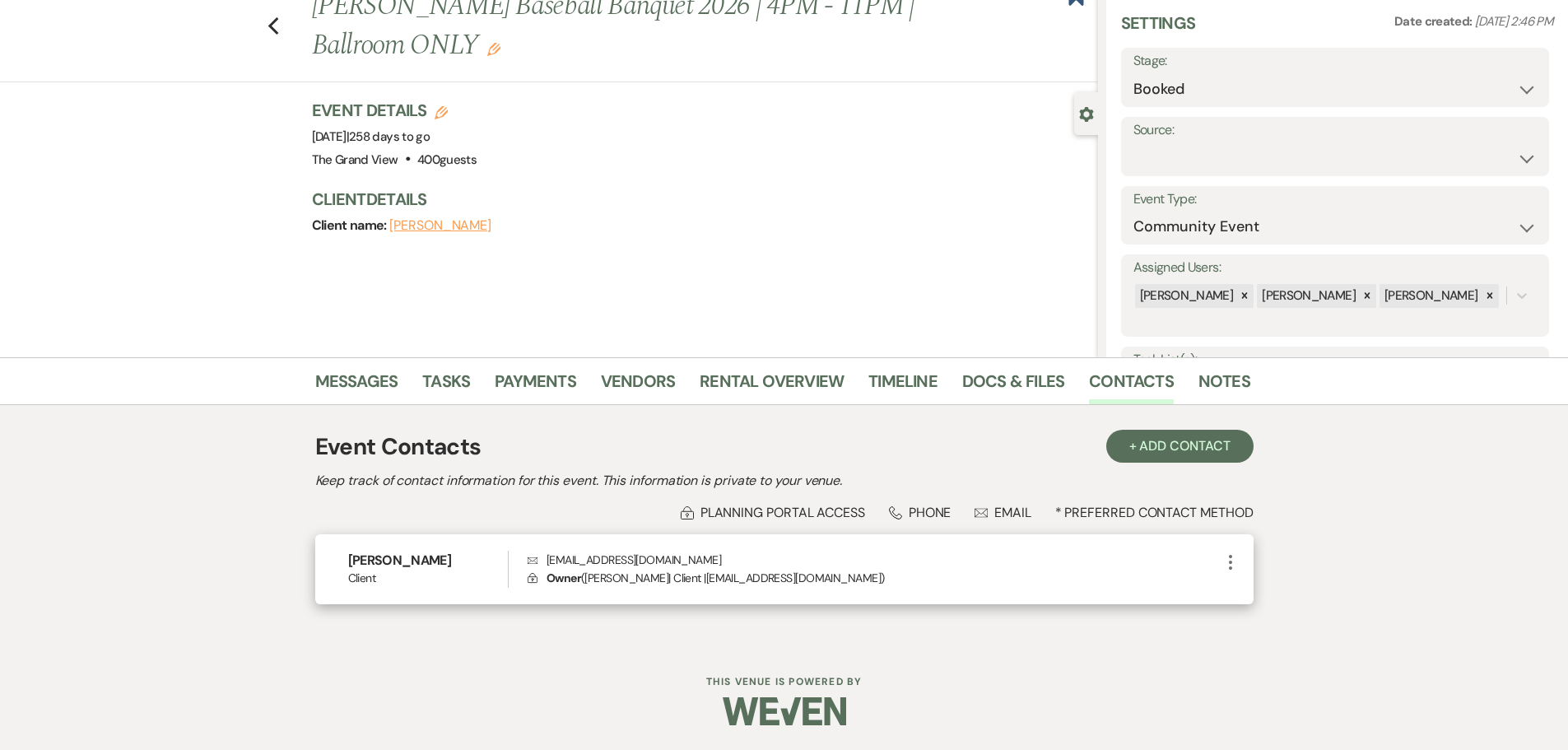
click at [1228, 557] on icon "More" at bounding box center [1231, 562] width 20 height 20
click at [1278, 602] on button "Pencil Edit" at bounding box center [1270, 594] width 98 height 28
select select "1"
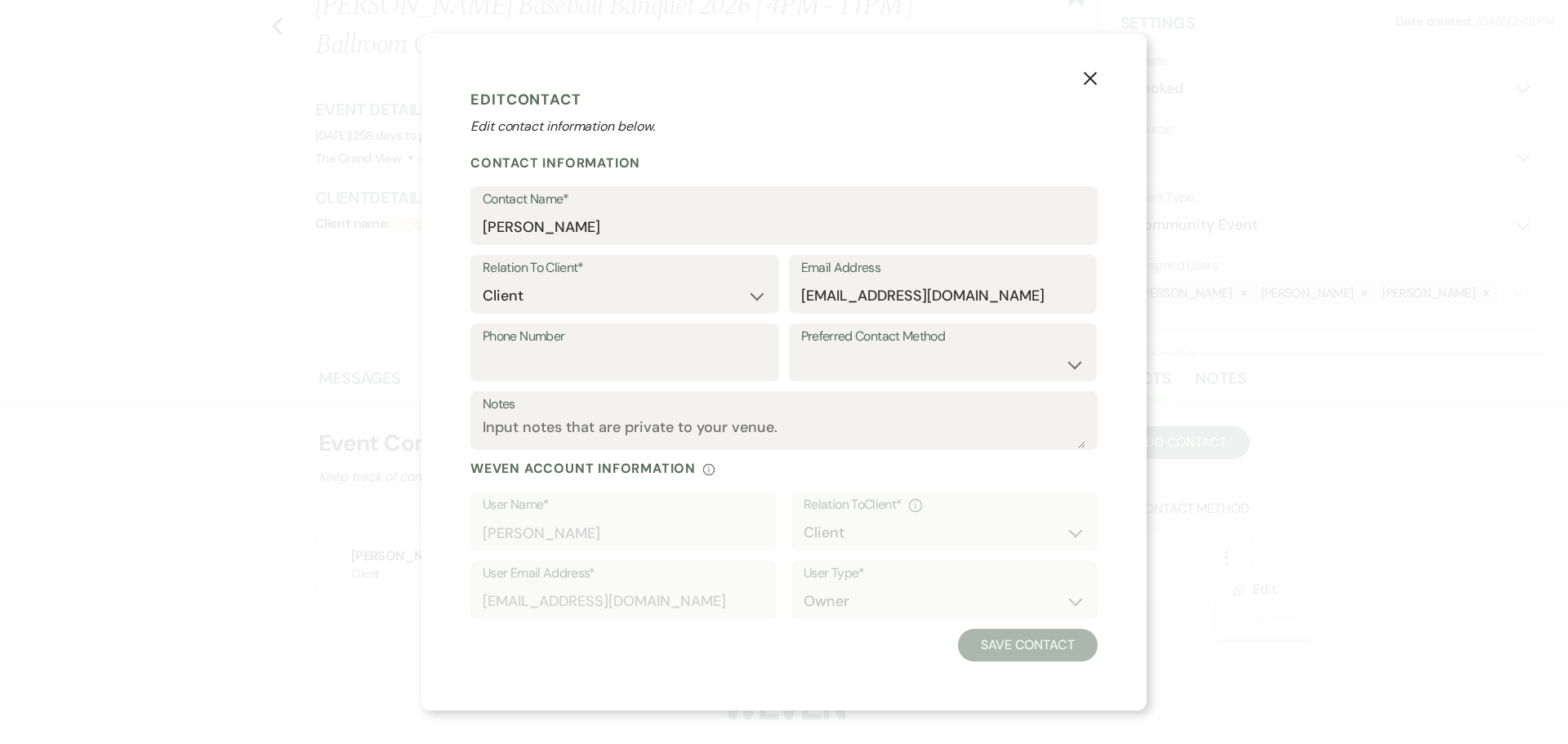
click at [1102, 76] on button "X" at bounding box center [1091, 77] width 25 height 28
